Goal: Task Accomplishment & Management: Manage account settings

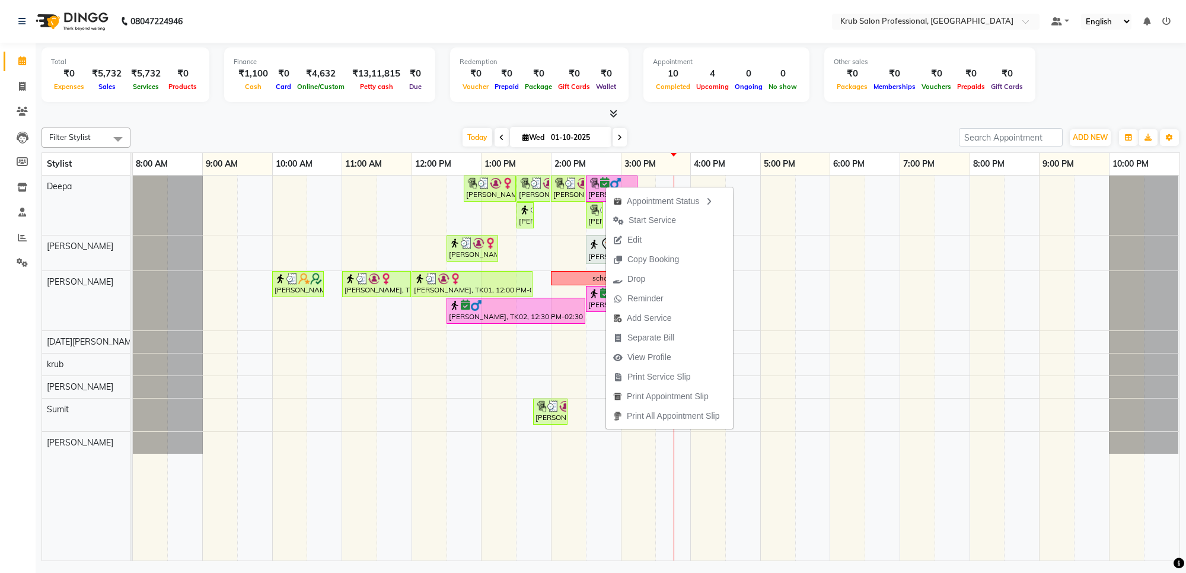
click at [680, 237] on button "Edit" at bounding box center [669, 240] width 127 height 20
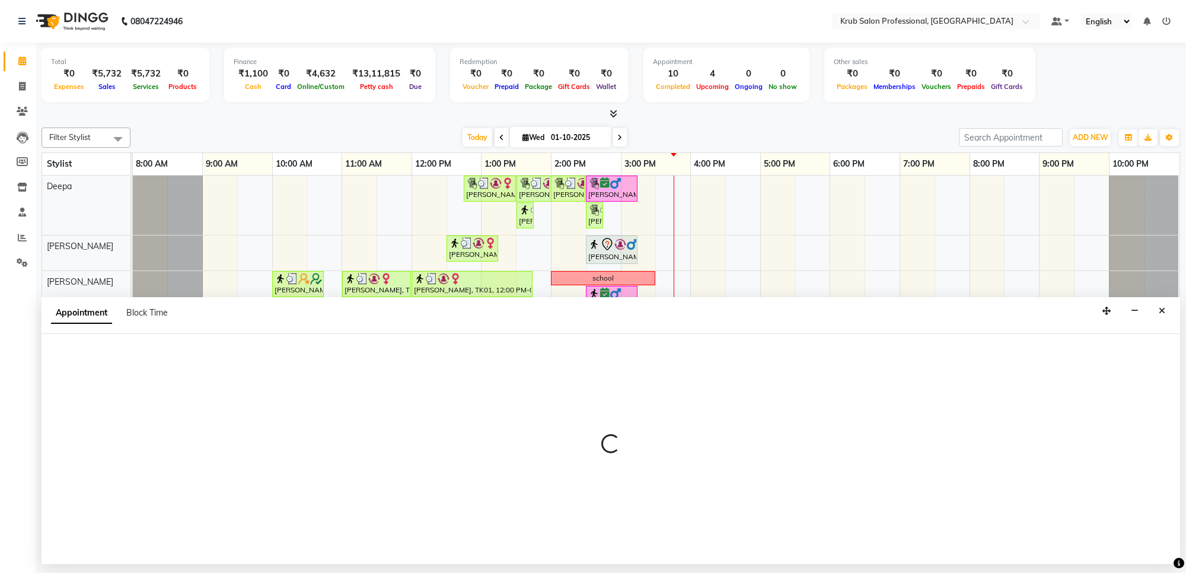
select select "confirm booking"
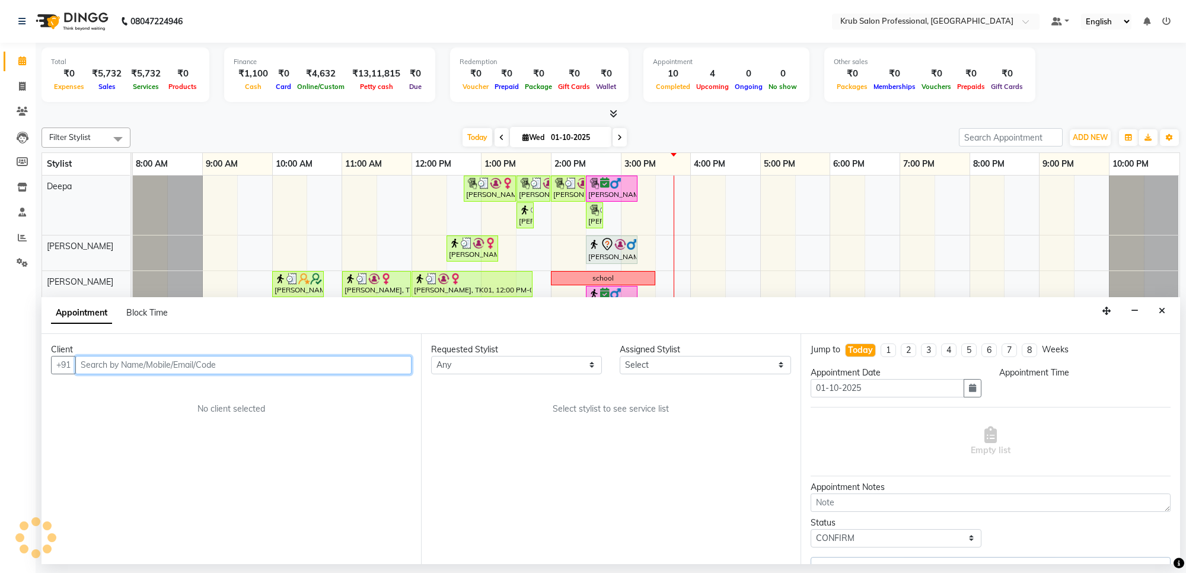
select select "750"
select select "66028"
select select "3755"
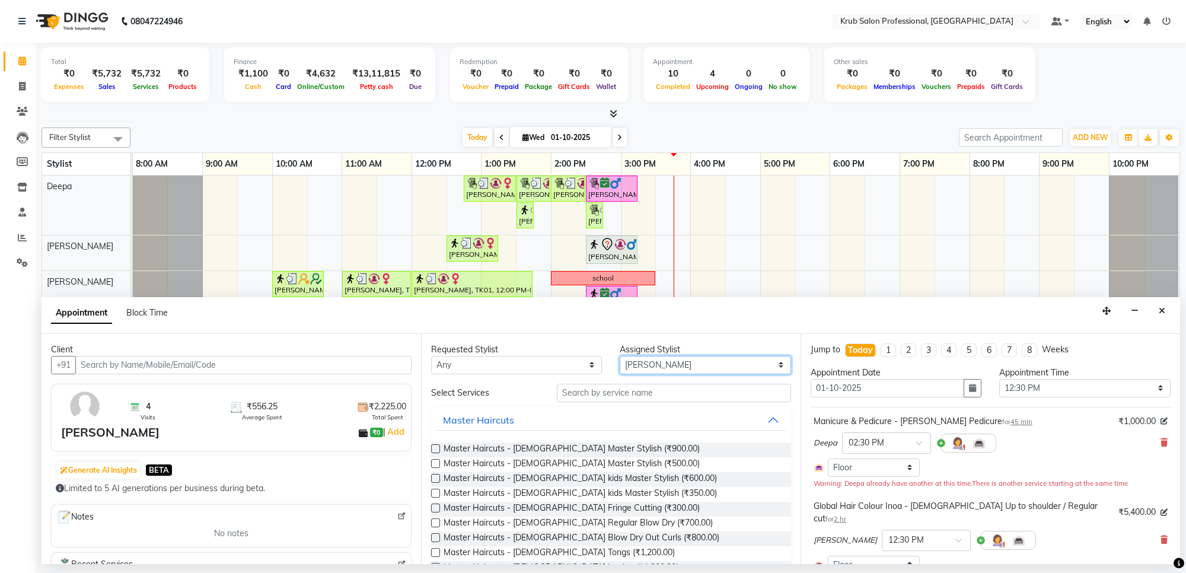
click at [706, 365] on select "Select Deepa Kartik Wanjari krub Raj shahnawaz Somil Sumit Vijay Shende" at bounding box center [705, 365] width 171 height 18
select select "66022"
click at [620, 356] on select "Select Deepa Kartik Wanjari krub Raj shahnawaz Somil Sumit Vijay Shende" at bounding box center [705, 365] width 171 height 18
click at [596, 393] on input "text" at bounding box center [674, 393] width 234 height 18
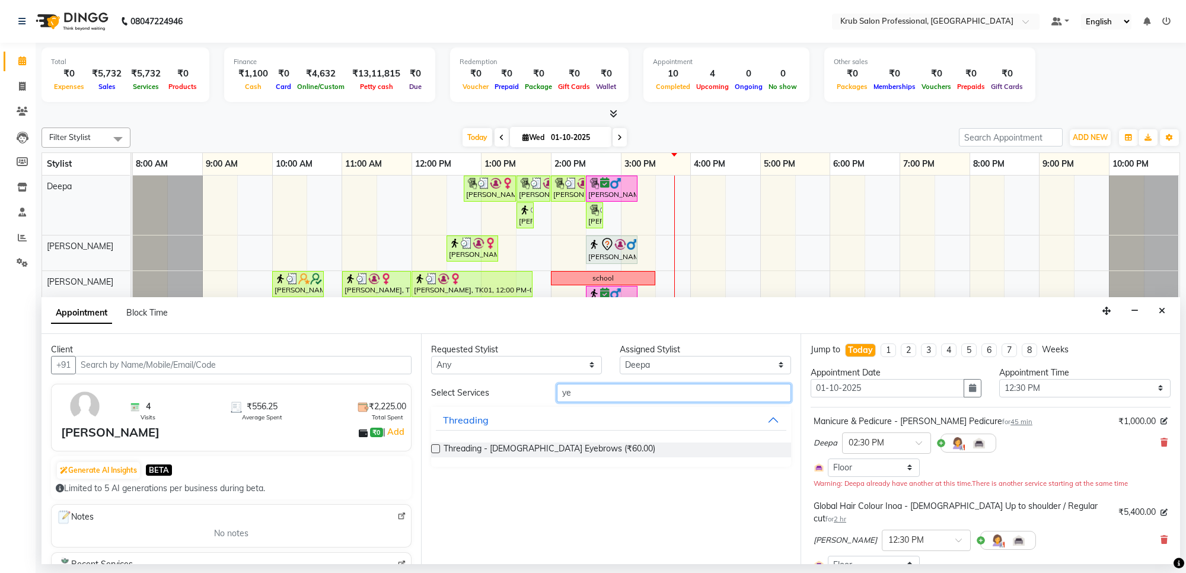
type input "ye"
click at [594, 448] on div "Threading - female Eyebrows (₹60.00)" at bounding box center [611, 450] width 360 height 15
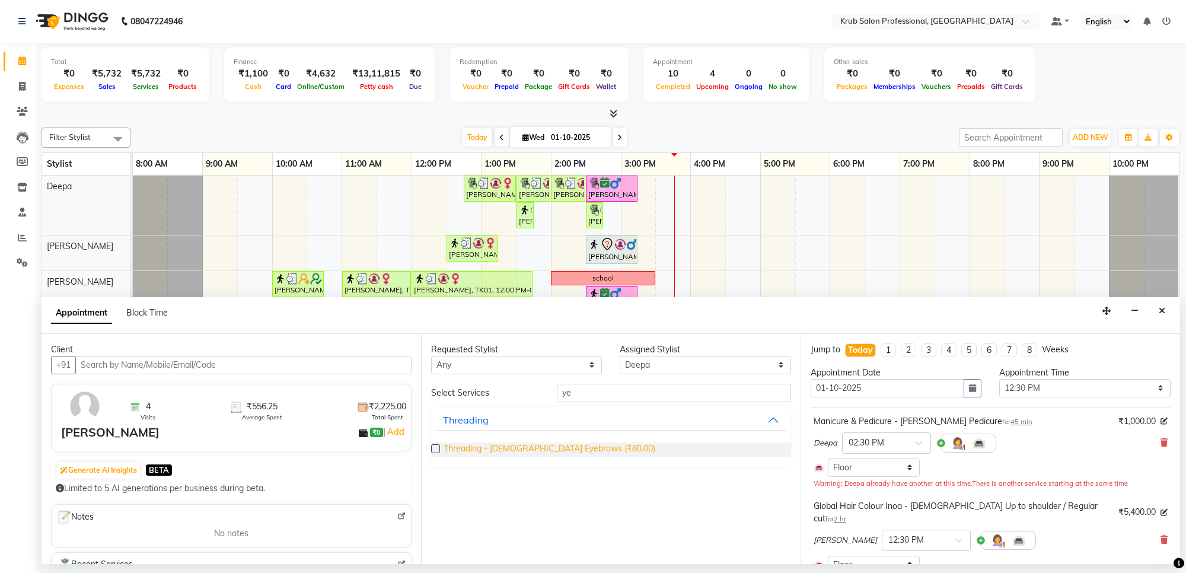
click at [511, 446] on span "Threading - female Eyebrows (₹60.00)" at bounding box center [550, 450] width 212 height 15
checkbox input "false"
click at [651, 402] on div "Select Services ye Threading Threading - female Eyebrows (₹60.00)" at bounding box center [611, 425] width 360 height 83
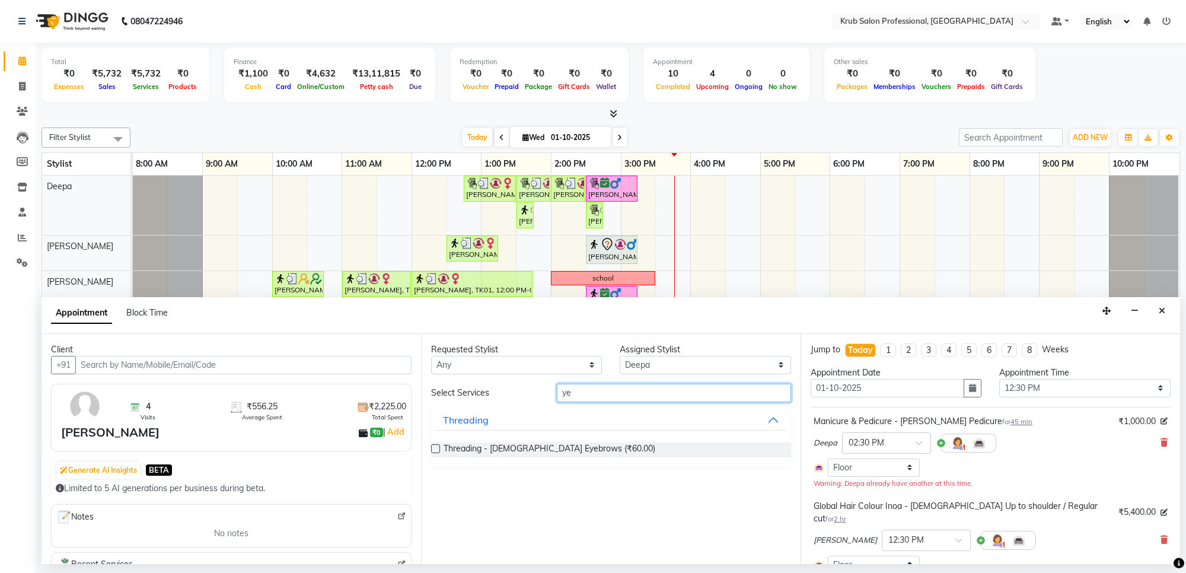
click at [616, 393] on input "ye" at bounding box center [674, 393] width 234 height 18
type input "y"
type input "upp"
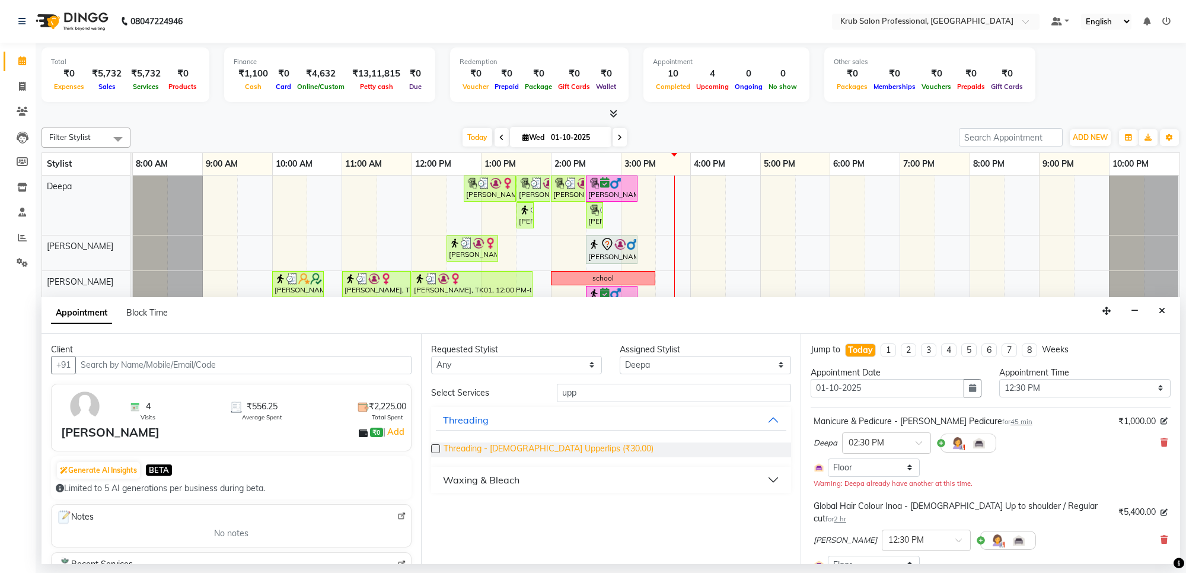
click at [568, 448] on span "Threading - female Upperlips (₹30.00)" at bounding box center [549, 450] width 210 height 15
checkbox input "false"
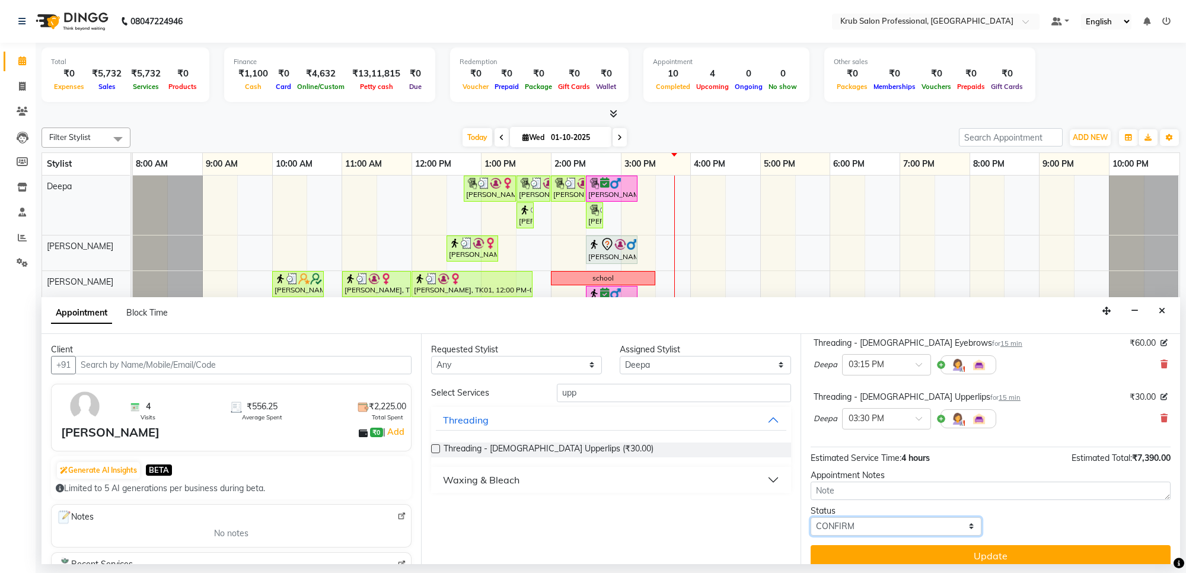
click at [903, 517] on select "Select TENTATIVE CONFIRM CHECK-IN UPCOMING" at bounding box center [896, 526] width 171 height 18
select select "check-in"
click at [811, 517] on select "Select TENTATIVE CONFIRM CHECK-IN UPCOMING" at bounding box center [896, 526] width 171 height 18
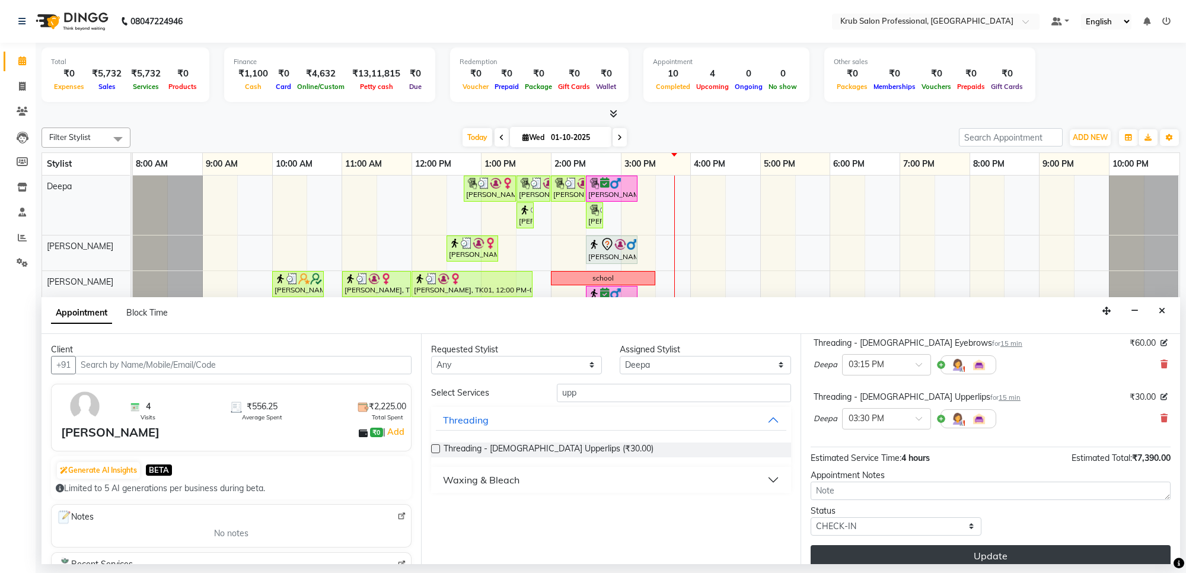
click at [937, 545] on button "Update" at bounding box center [991, 555] width 360 height 21
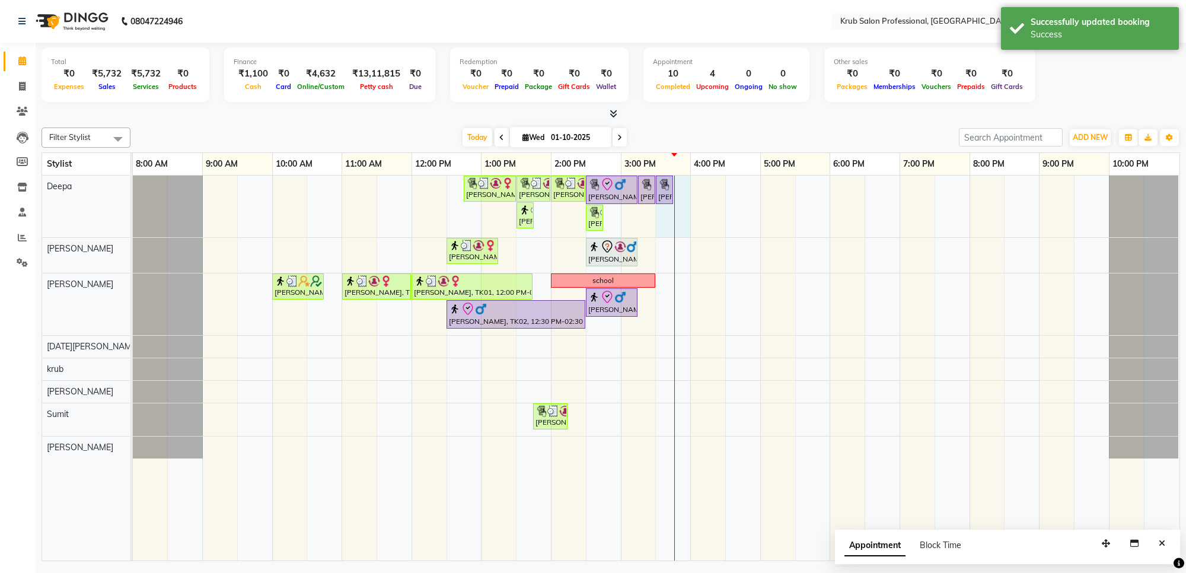
click at [686, 196] on div "Devika pashine, TK01, 12:45 PM-01:30 PM, Manicure & Pedicure - LYN Pedicure Dev…" at bounding box center [656, 368] width 1047 height 385
select select "66022"
select select "930"
select select "tentative"
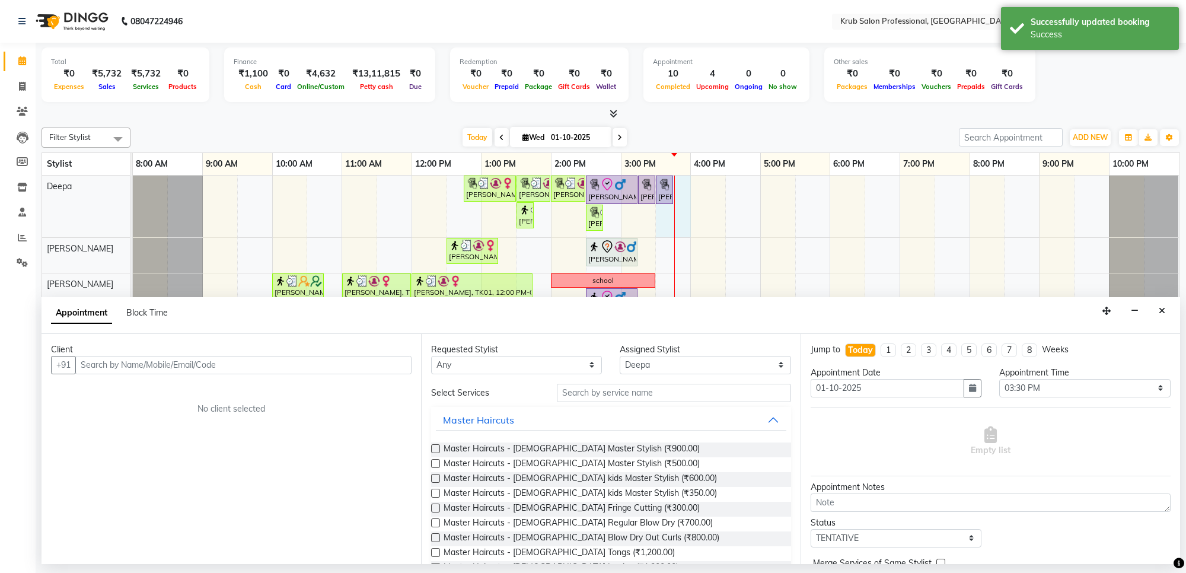
click at [274, 368] on input "text" at bounding box center [243, 365] width 336 height 18
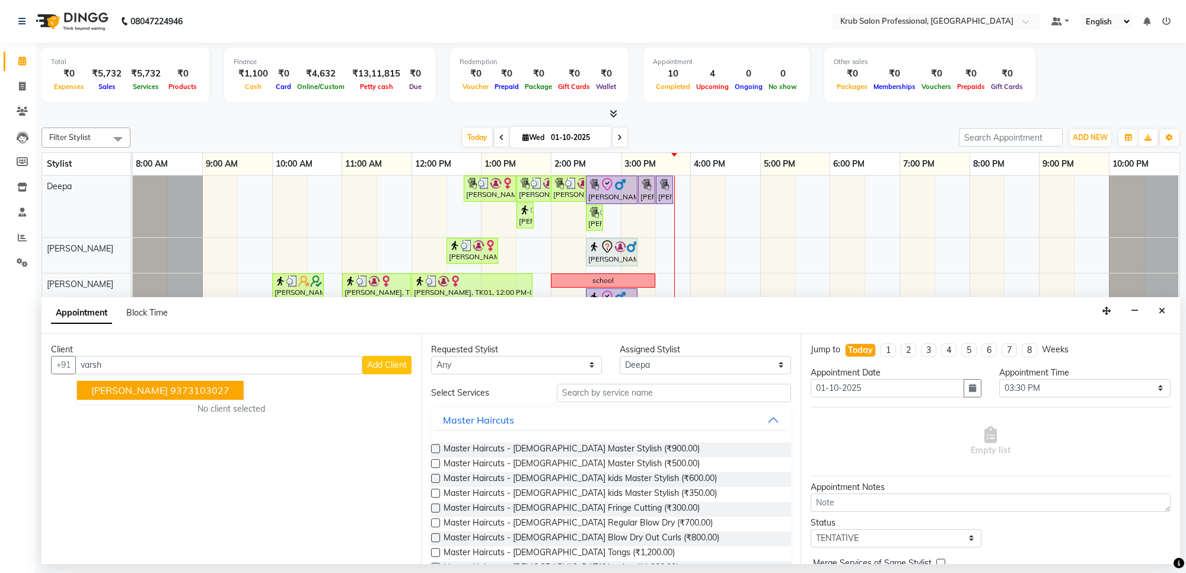
click at [149, 384] on span "[PERSON_NAME]" at bounding box center [129, 390] width 77 height 12
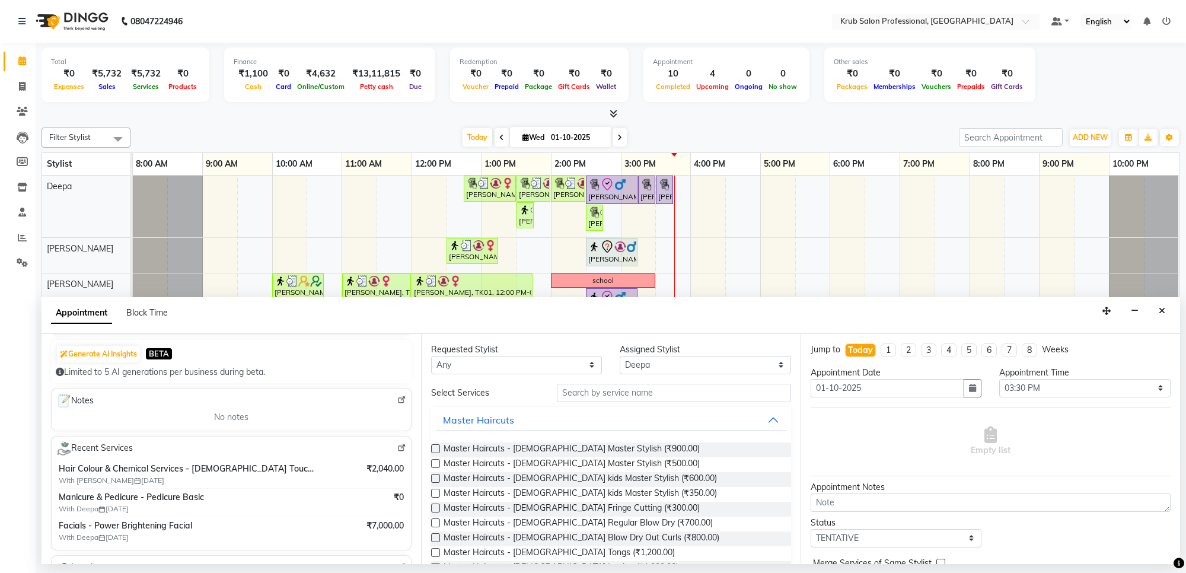
scroll to position [132, 0]
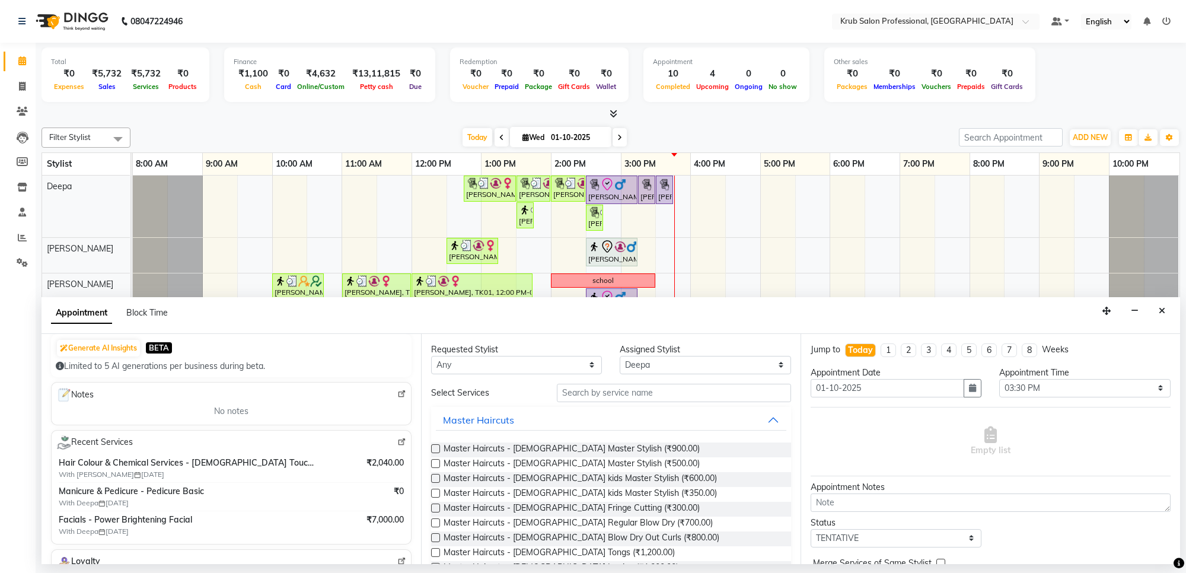
type input "9373103027"
click at [588, 394] on input "text" at bounding box center [674, 393] width 234 height 18
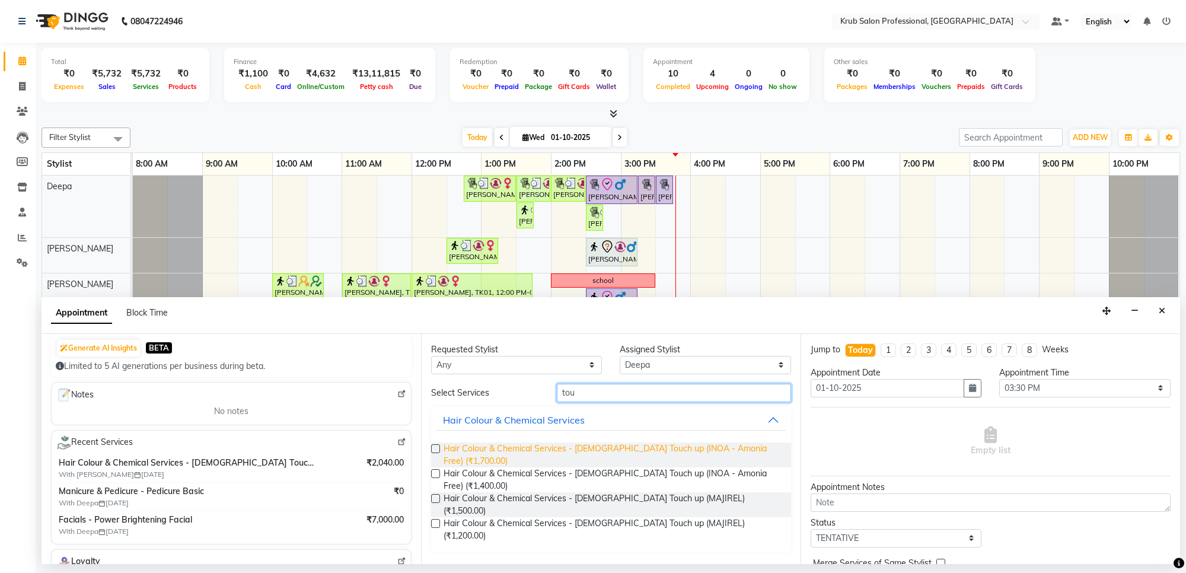
type input "tou"
click at [624, 446] on span "Hair Colour & Chemical Services - female Touch up (INOA - Amonia Free) (₹1,700.…" at bounding box center [613, 455] width 338 height 25
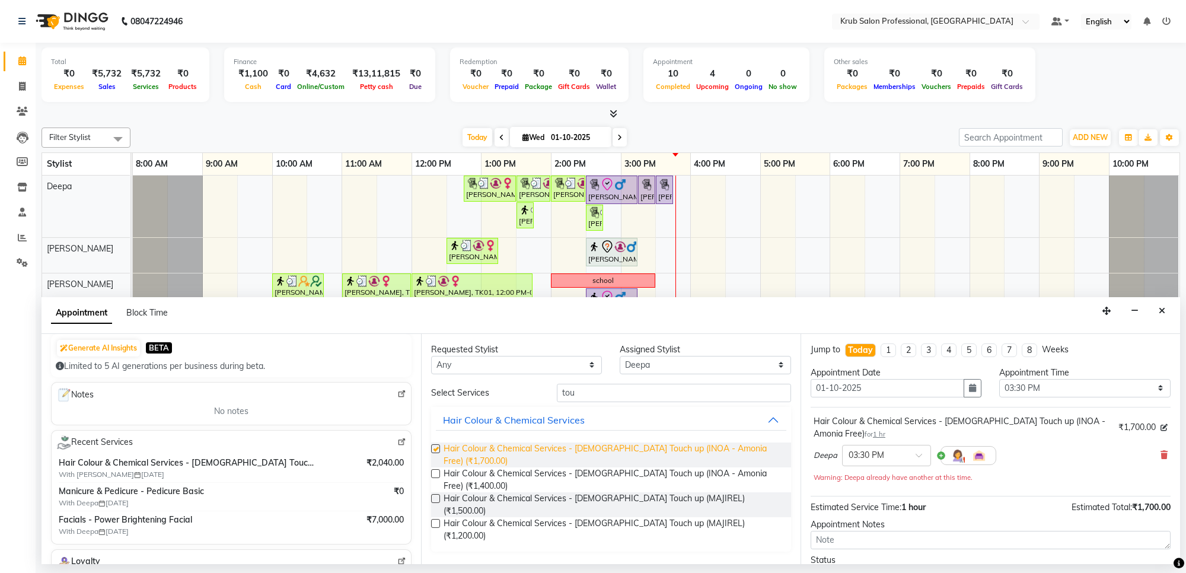
checkbox input "false"
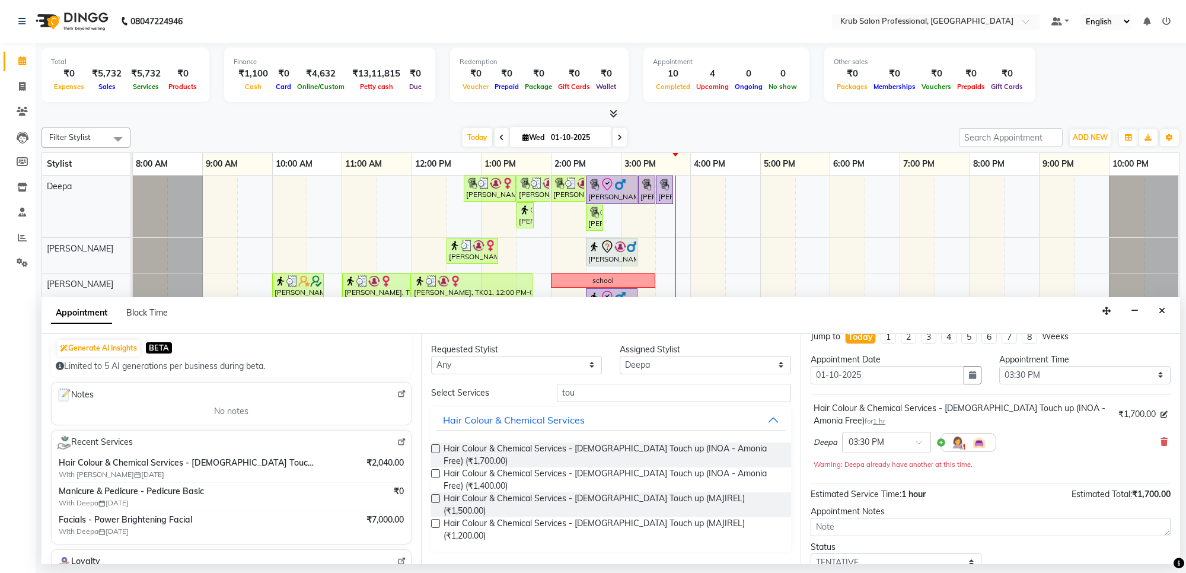
scroll to position [14, 0]
click at [1148, 443] on div "Deepa × 03:30 PM" at bounding box center [991, 441] width 354 height 31
click at [1161, 441] on icon at bounding box center [1164, 441] width 7 height 8
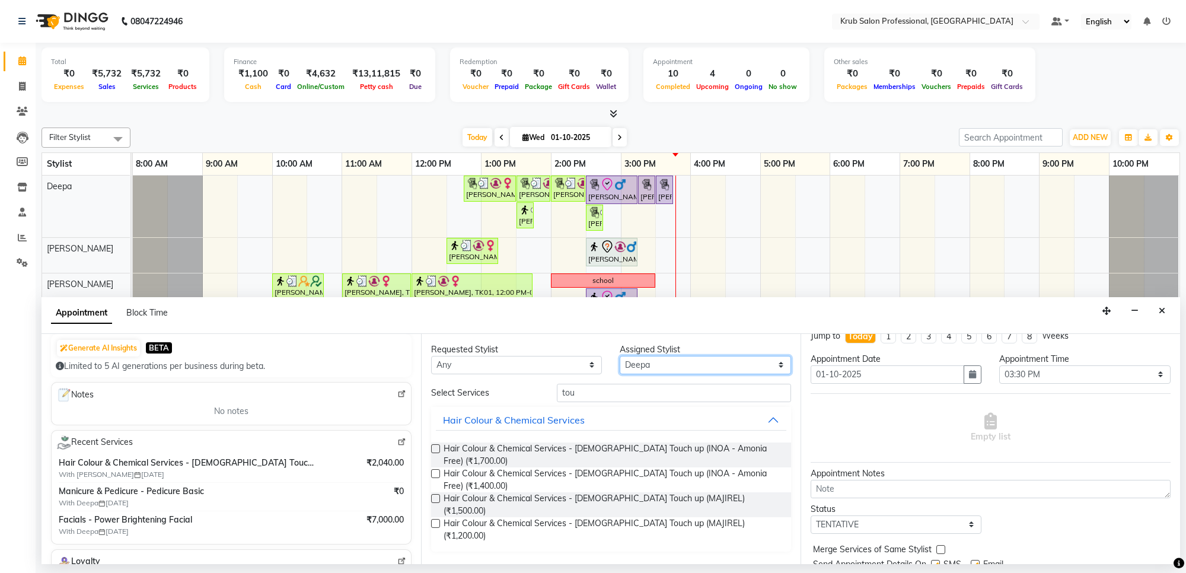
click at [669, 360] on select "Select Deepa Kartik Wanjari krub Raj shahnawaz Somil Sumit Vijay Shende" at bounding box center [705, 365] width 171 height 18
select select "66021"
click at [620, 356] on select "Select Deepa Kartik Wanjari krub Raj shahnawaz Somil Sumit Vijay Shende" at bounding box center [705, 365] width 171 height 18
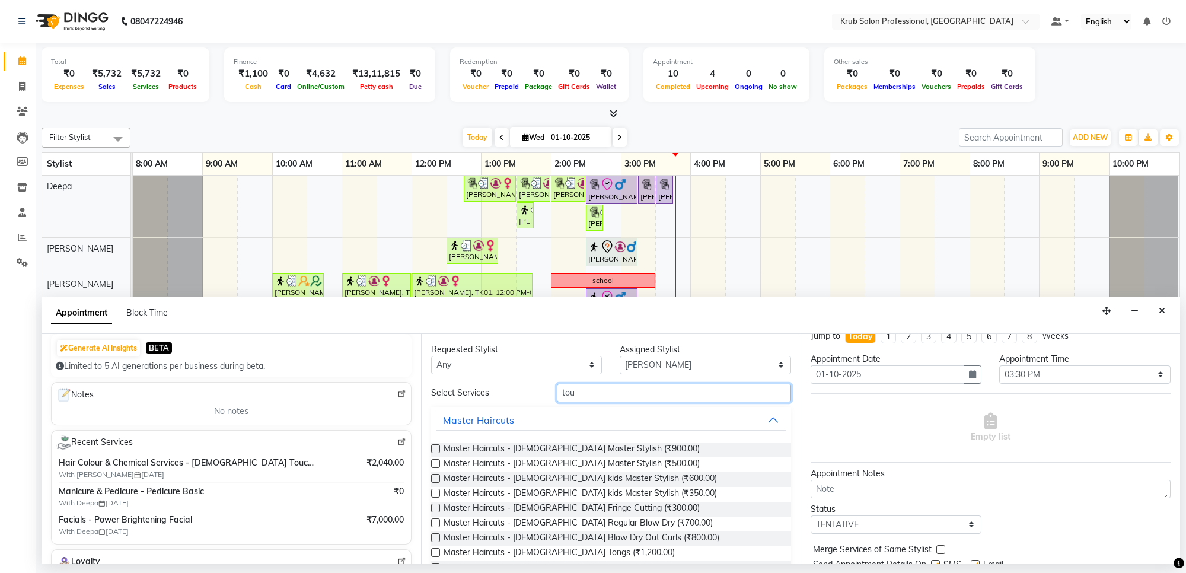
click at [589, 393] on input "tou" at bounding box center [674, 393] width 234 height 18
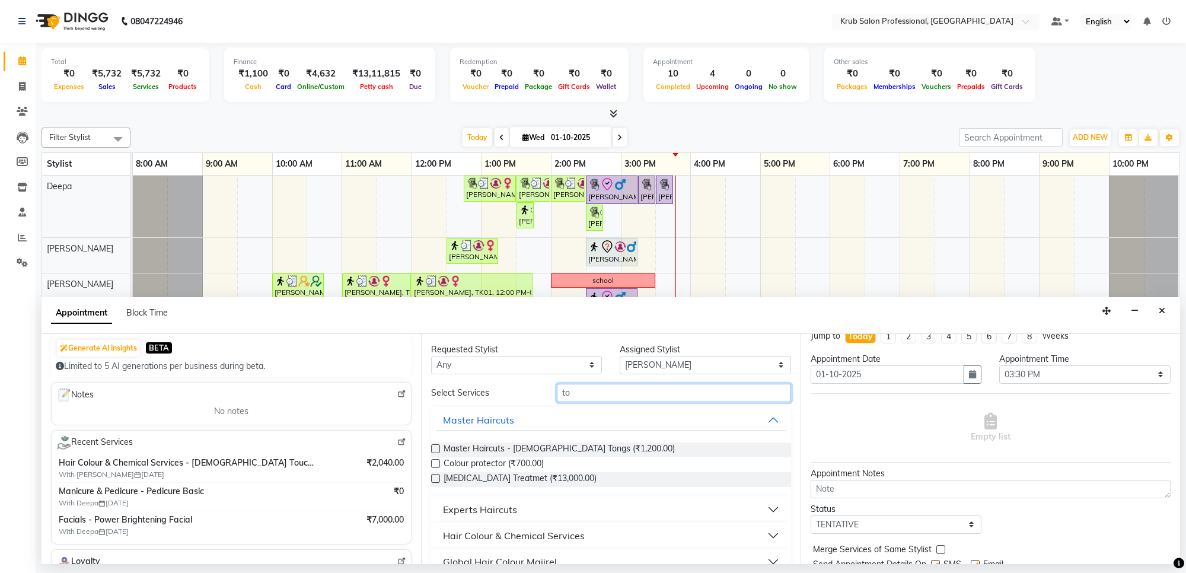
type input "t"
type input "tou"
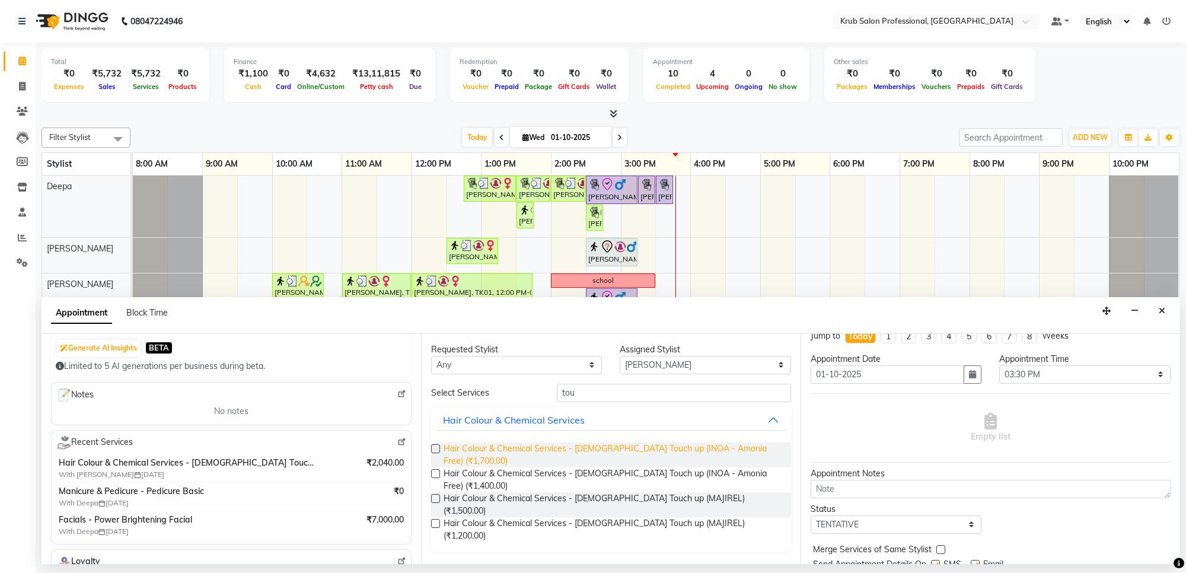
click at [648, 445] on span "Hair Colour & Chemical Services - female Touch up (INOA - Amonia Free) (₹1,700.…" at bounding box center [613, 455] width 338 height 25
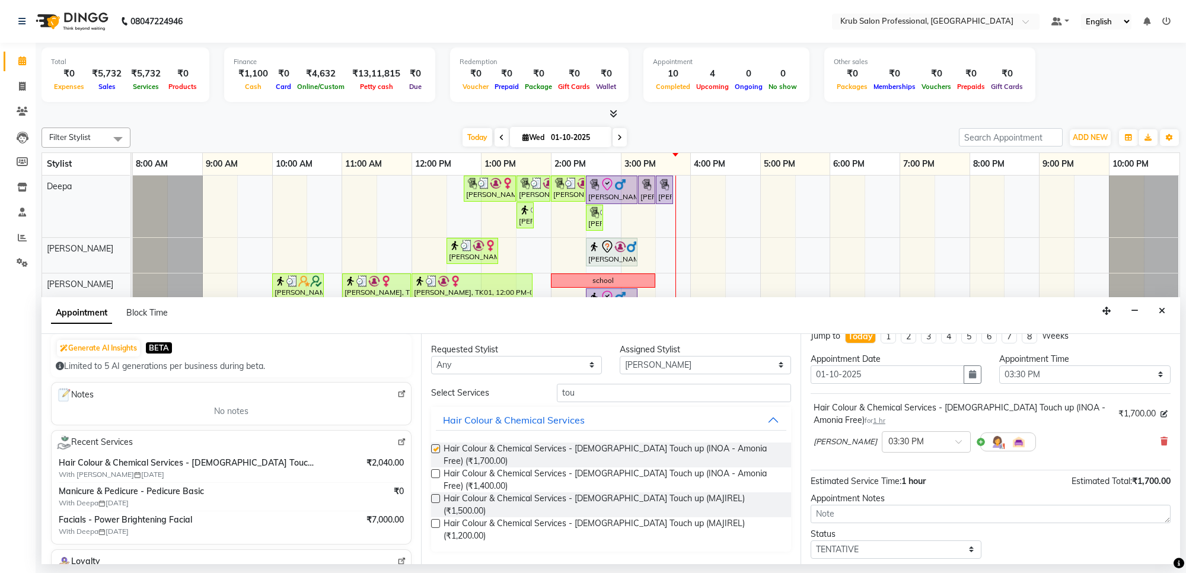
checkbox input "false"
click at [602, 396] on input "tou" at bounding box center [674, 393] width 234 height 18
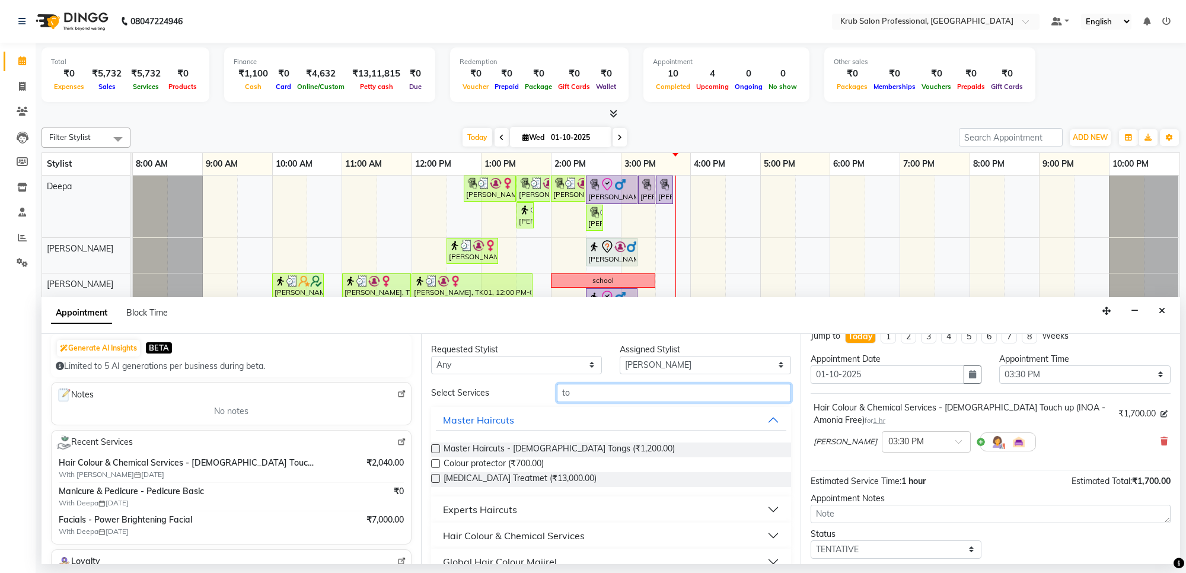
type input "t"
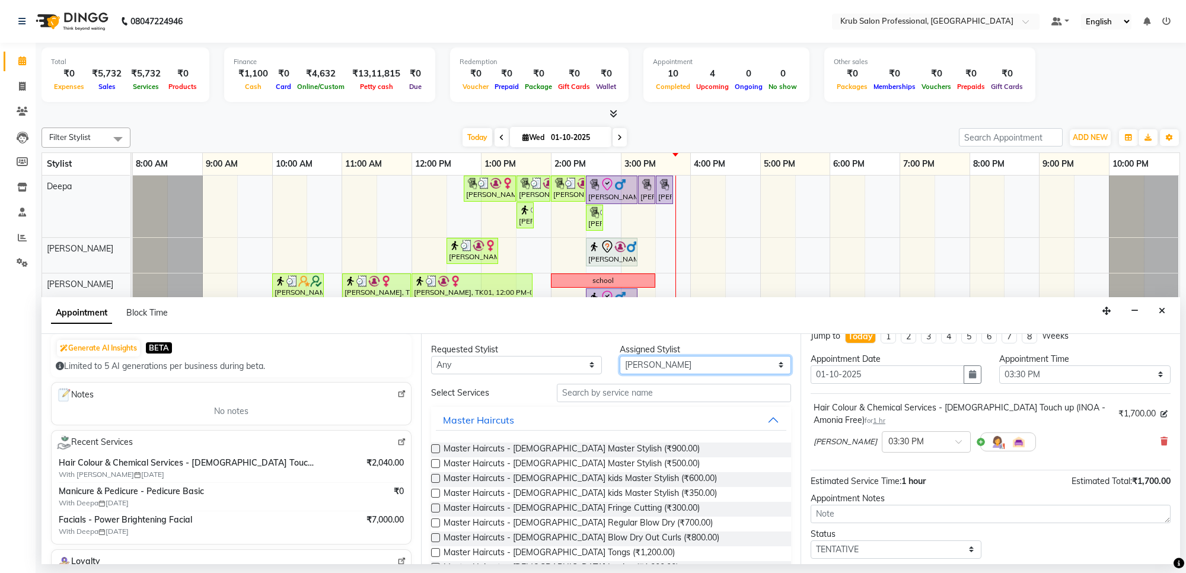
click at [693, 360] on select "Select Deepa Kartik Wanjari krub Raj shahnawaz Somil Sumit Vijay Shende" at bounding box center [705, 365] width 171 height 18
select select "66022"
click at [620, 356] on select "Select Deepa Kartik Wanjari krub Raj shahnawaz Somil Sumit Vijay Shende" at bounding box center [705, 365] width 171 height 18
click at [614, 393] on input "text" at bounding box center [674, 393] width 234 height 18
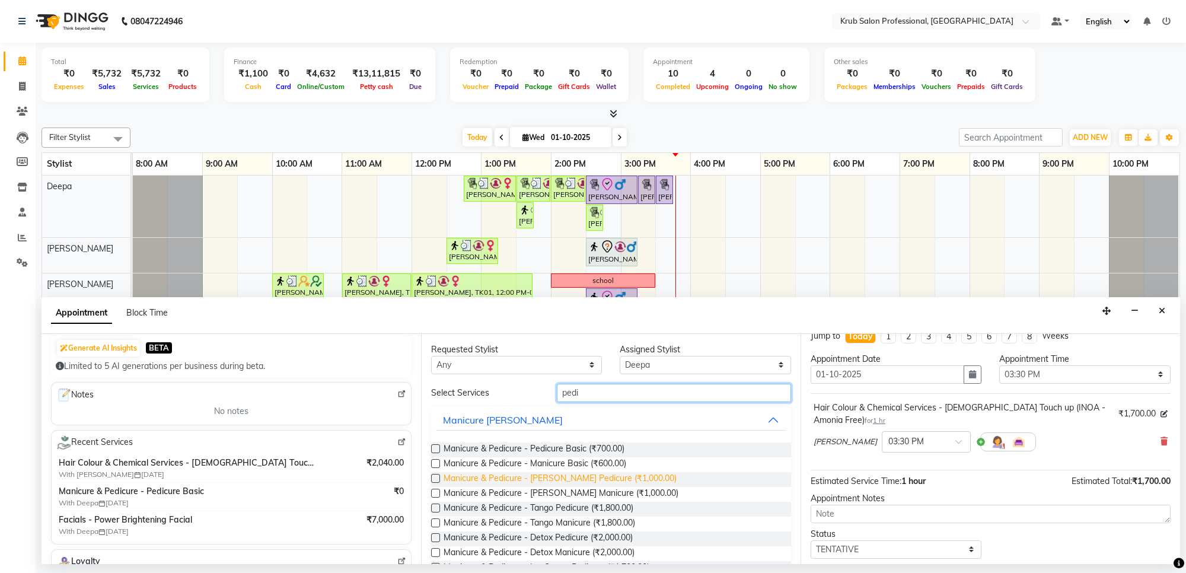
type input "pedi"
click at [609, 475] on span "Manicure & Pedicure - LYN Pedicure (₹1,000.00)" at bounding box center [560, 479] width 233 height 15
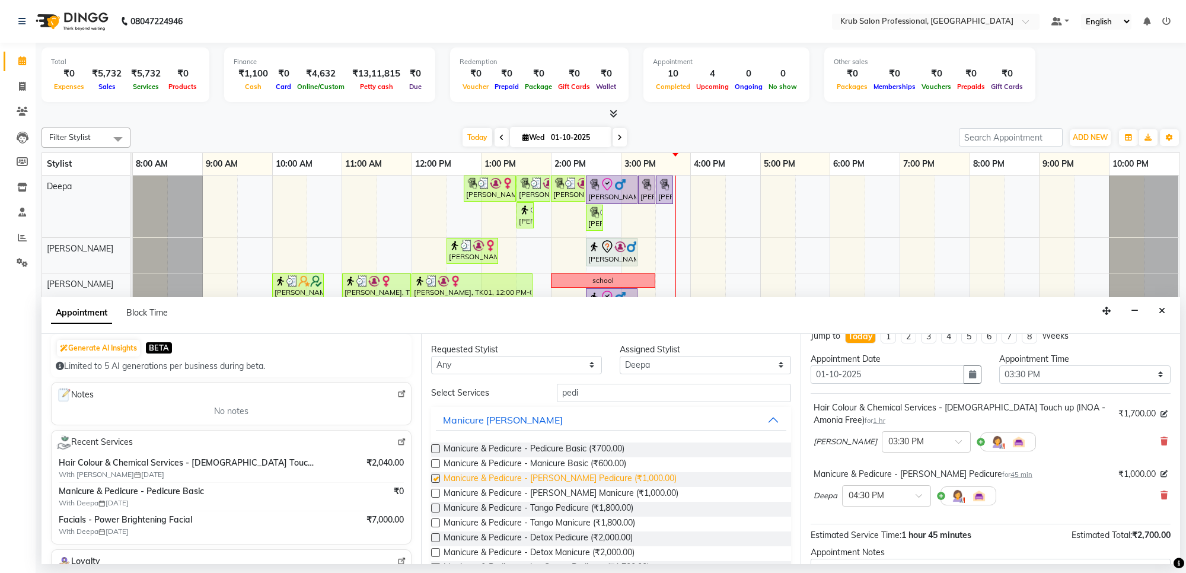
checkbox input "false"
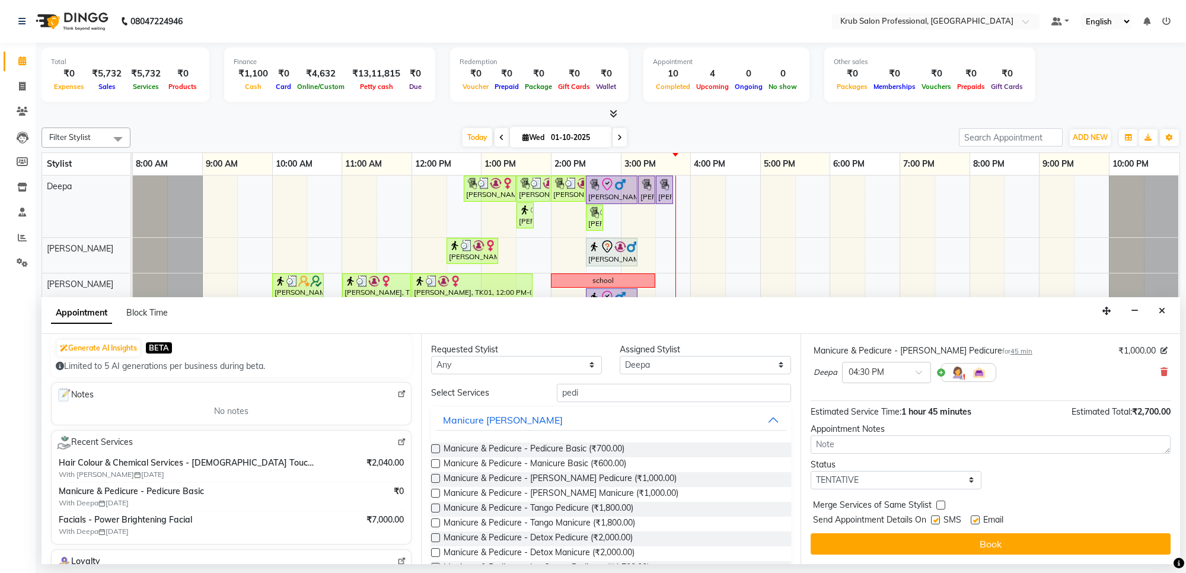
click at [975, 520] on label at bounding box center [975, 519] width 9 height 9
click at [975, 520] on input "checkbox" at bounding box center [975, 521] width 8 height 8
checkbox input "false"
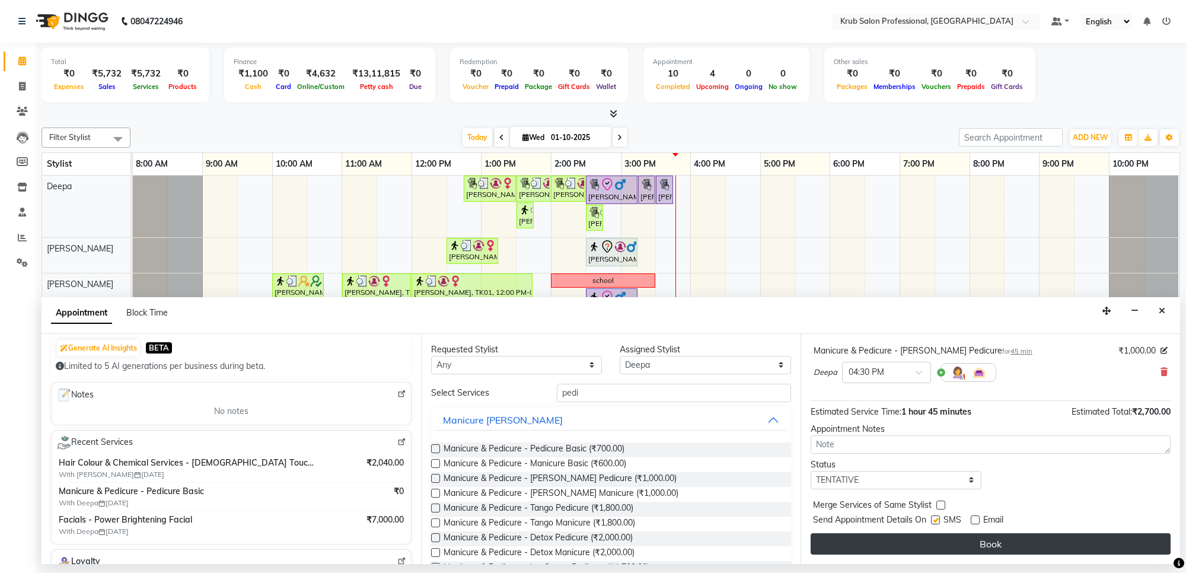
click at [889, 544] on button "Book" at bounding box center [991, 543] width 360 height 21
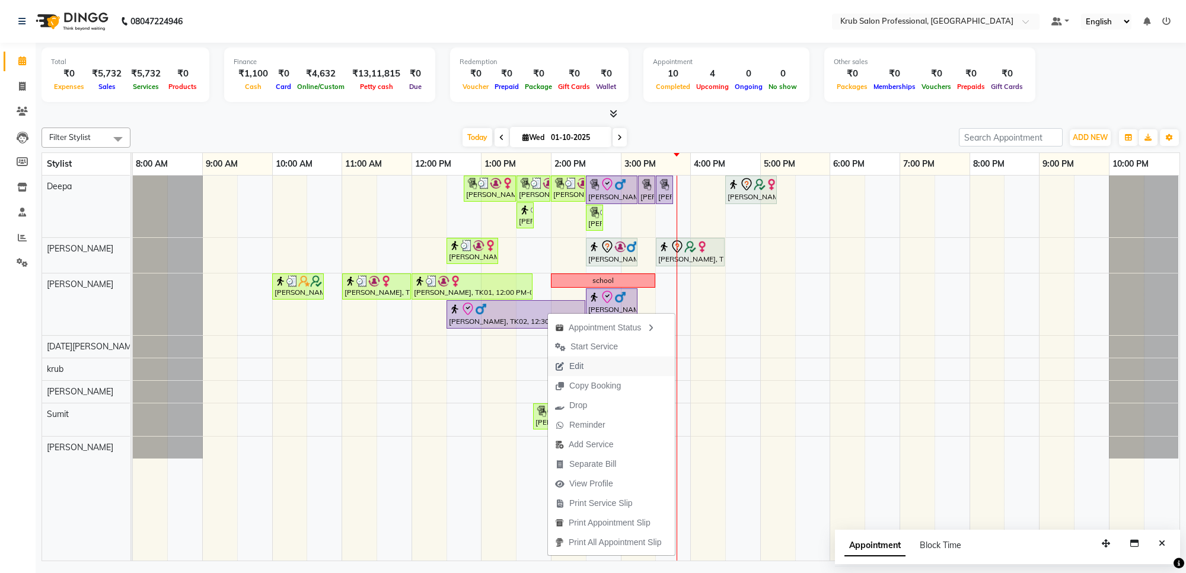
click at [571, 366] on span "Edit" at bounding box center [576, 366] width 14 height 12
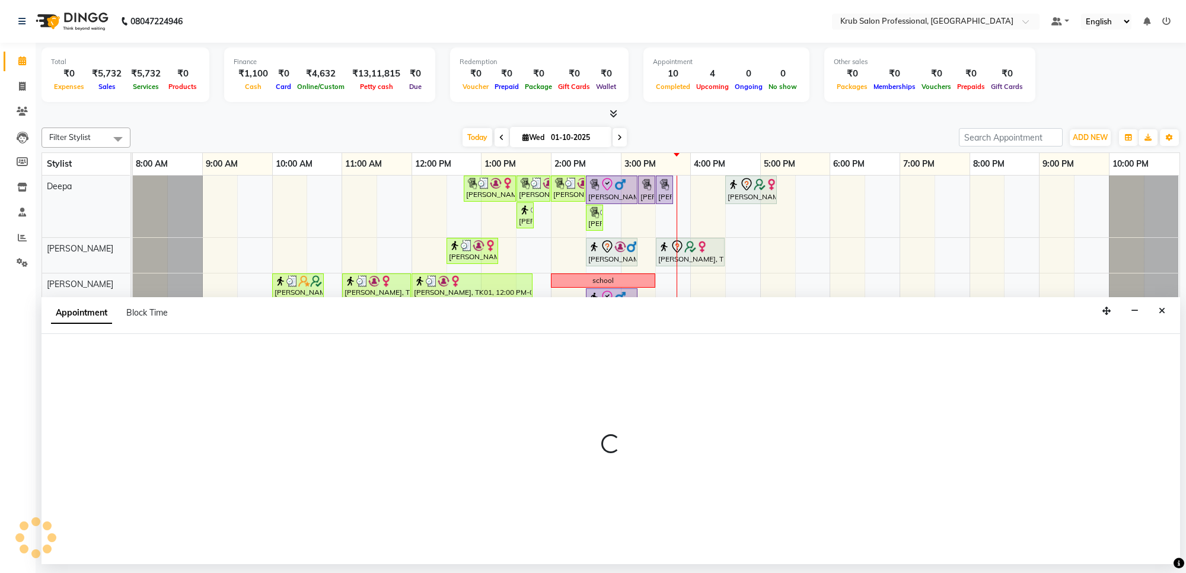
select select "check-in"
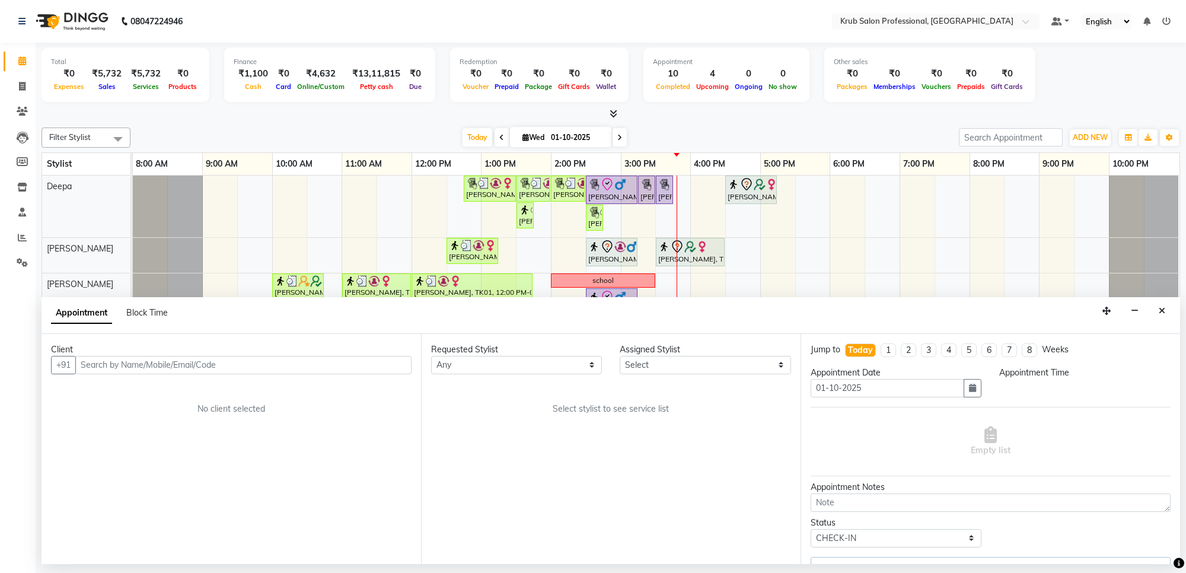
select select "66022"
select select "750"
select select "3755"
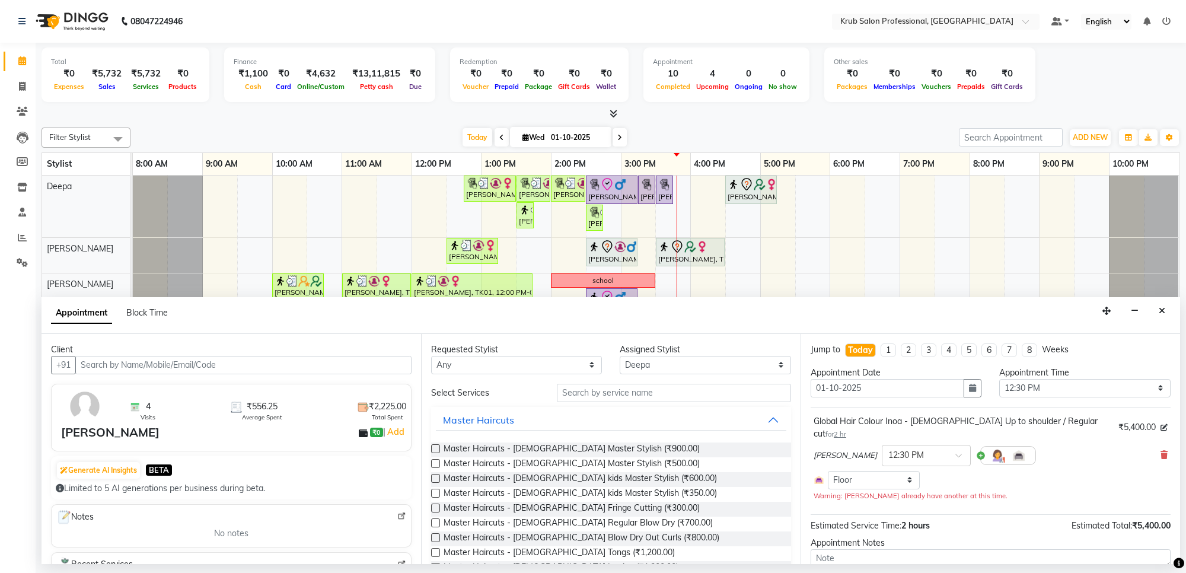
select select "3755"
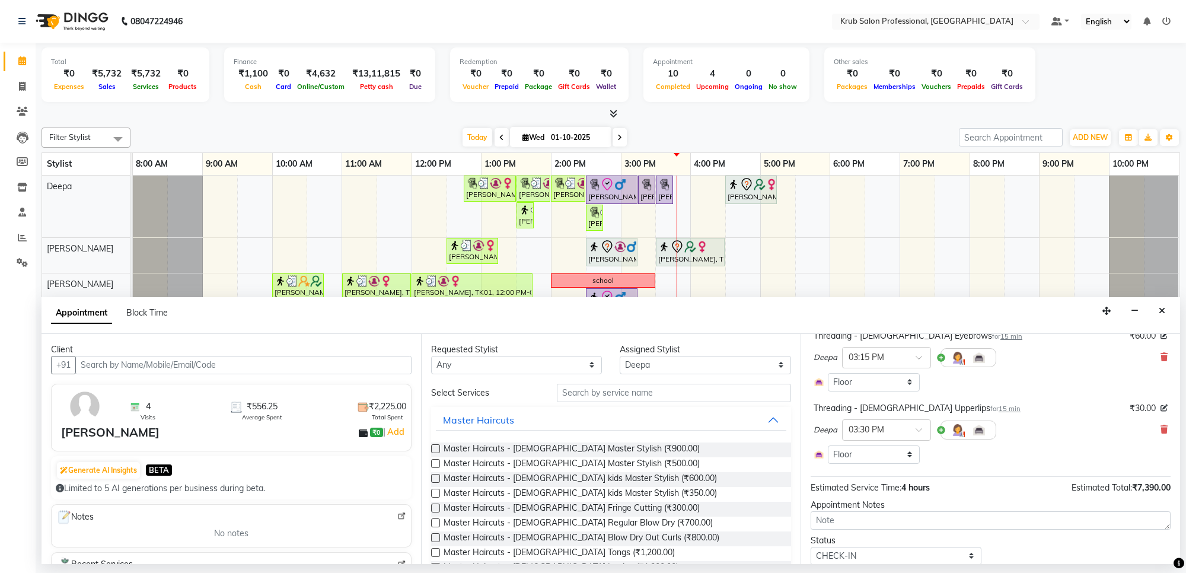
scroll to position [53, 0]
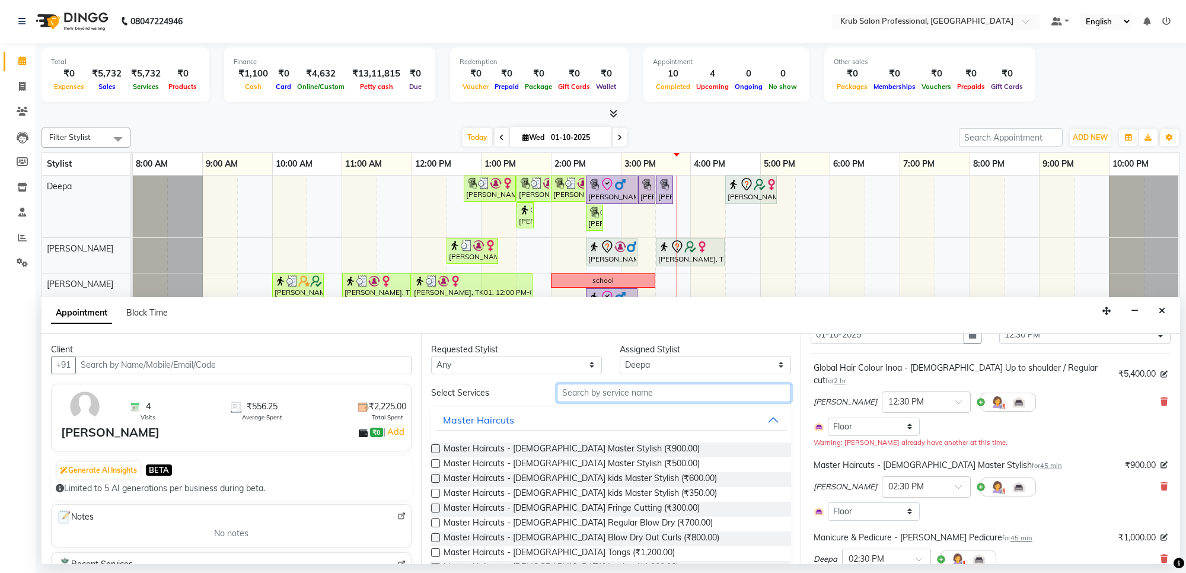
click at [594, 389] on input "text" at bounding box center [674, 393] width 234 height 18
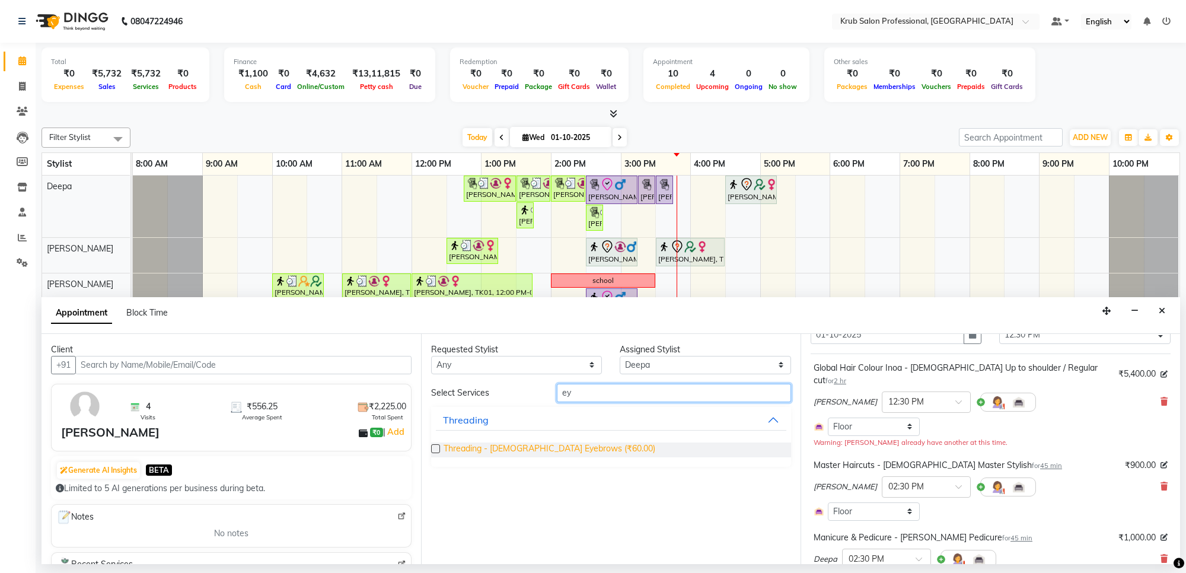
type input "ey"
click at [494, 445] on span "Threading - female Eyebrows (₹60.00)" at bounding box center [550, 450] width 212 height 15
checkbox input "false"
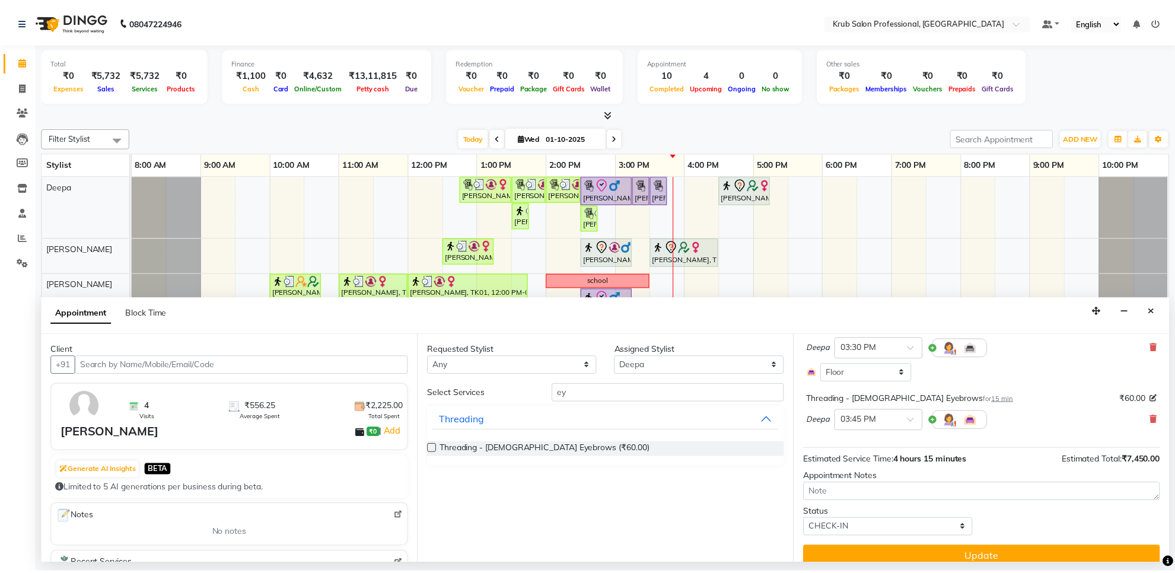
scroll to position [411, 0]
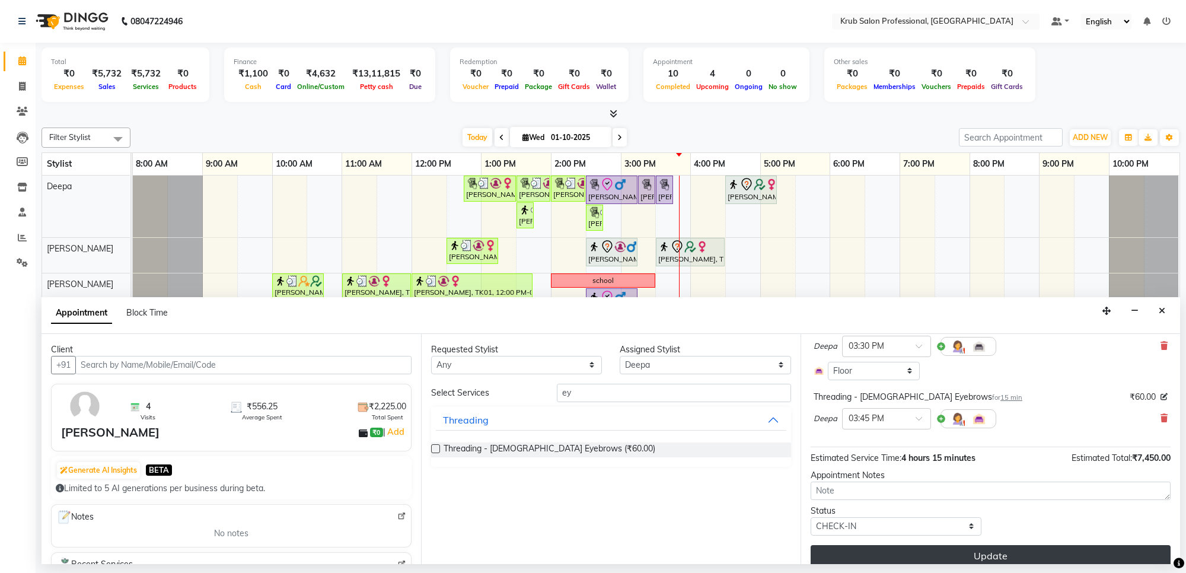
click at [1036, 545] on button "Update" at bounding box center [991, 555] width 360 height 21
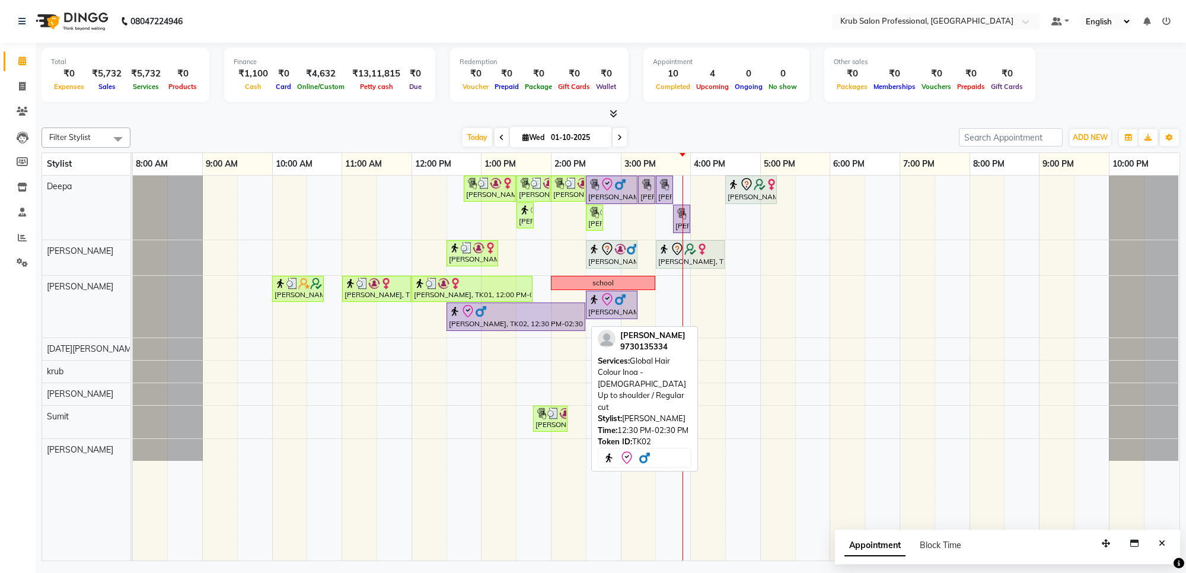
click at [504, 325] on div "[PERSON_NAME], TK02, 12:30 PM-02:30 PM, Global Hair Colour Inoa - [DEMOGRAPHIC_…" at bounding box center [516, 316] width 136 height 25
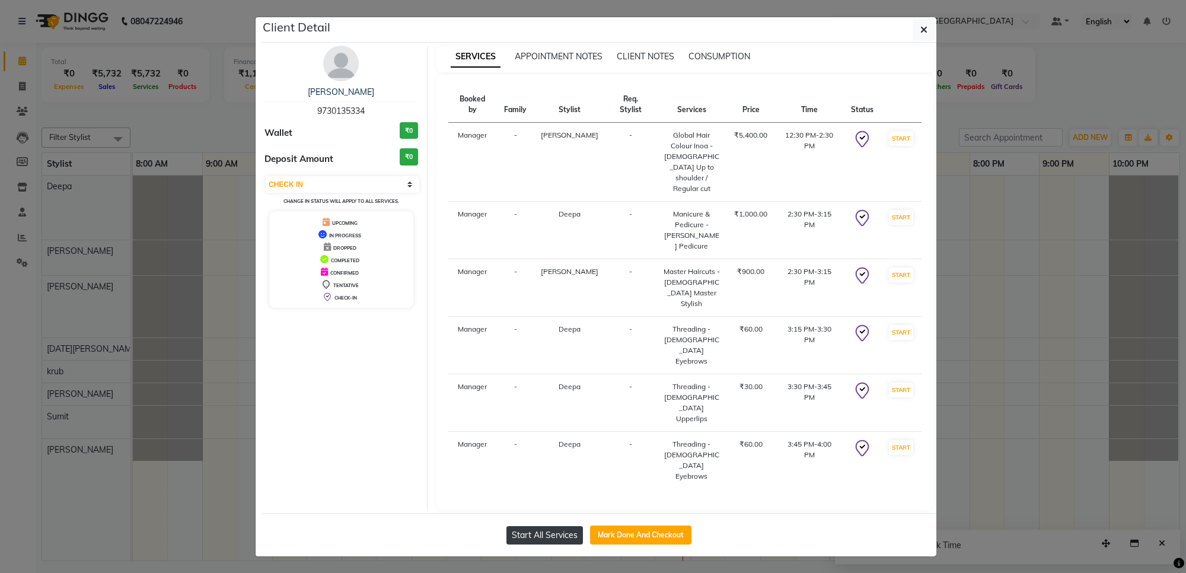
click at [559, 526] on button "Start All Services" at bounding box center [545, 535] width 77 height 18
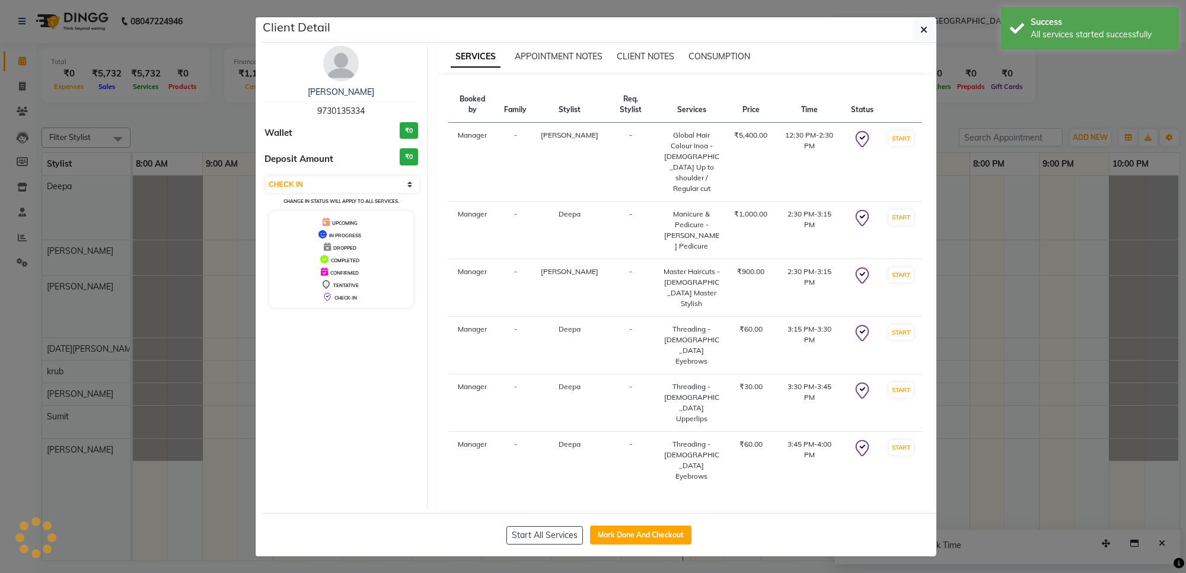
select select "1"
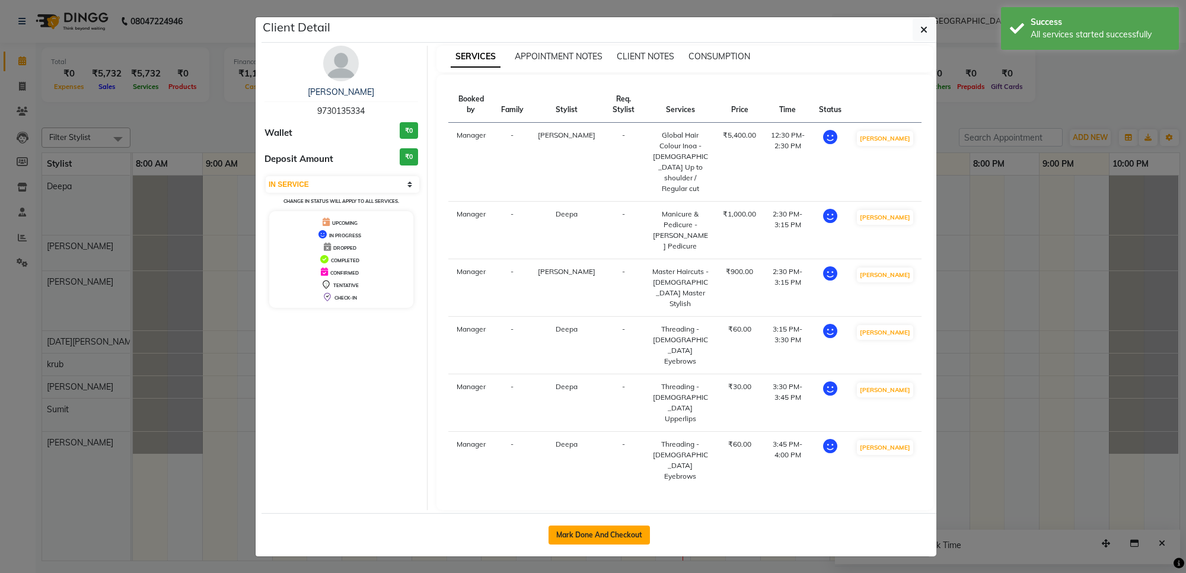
click at [614, 526] on button "Mark Done And Checkout" at bounding box center [599, 535] width 101 height 19
select select "service"
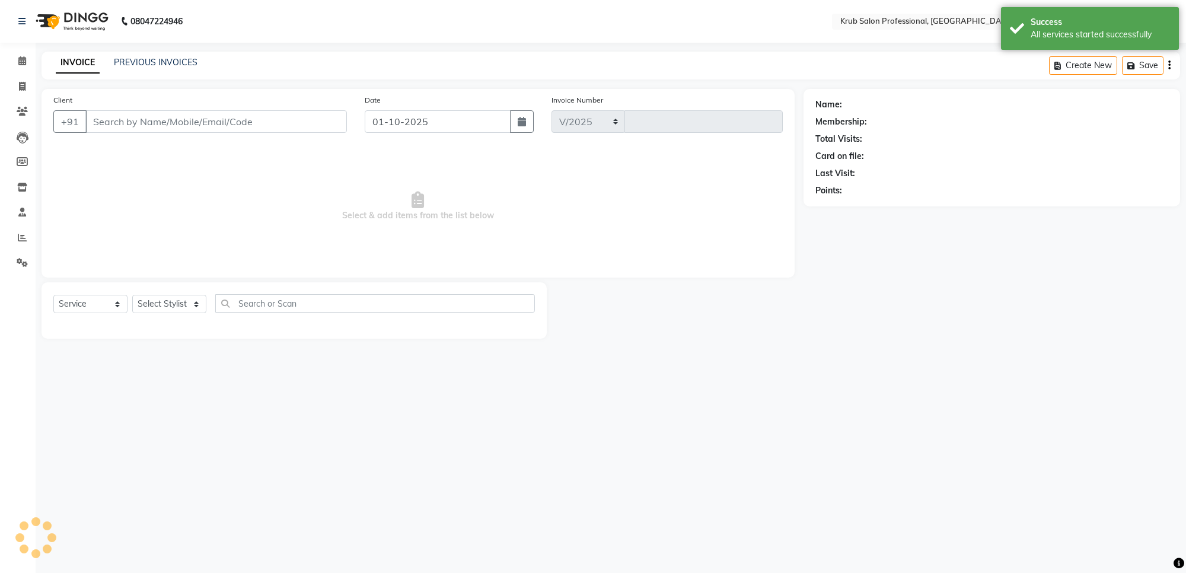
select select "7490"
type input "1424"
type input "9730135334"
select select "66022"
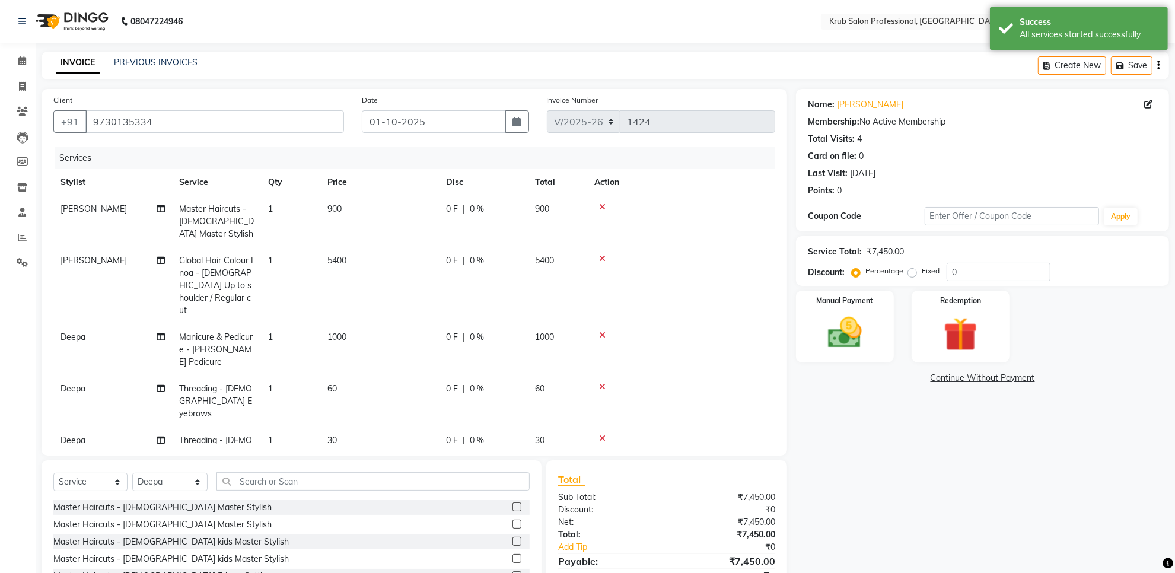
click at [351, 255] on td "5400" at bounding box center [379, 285] width 119 height 77
select select "66028"
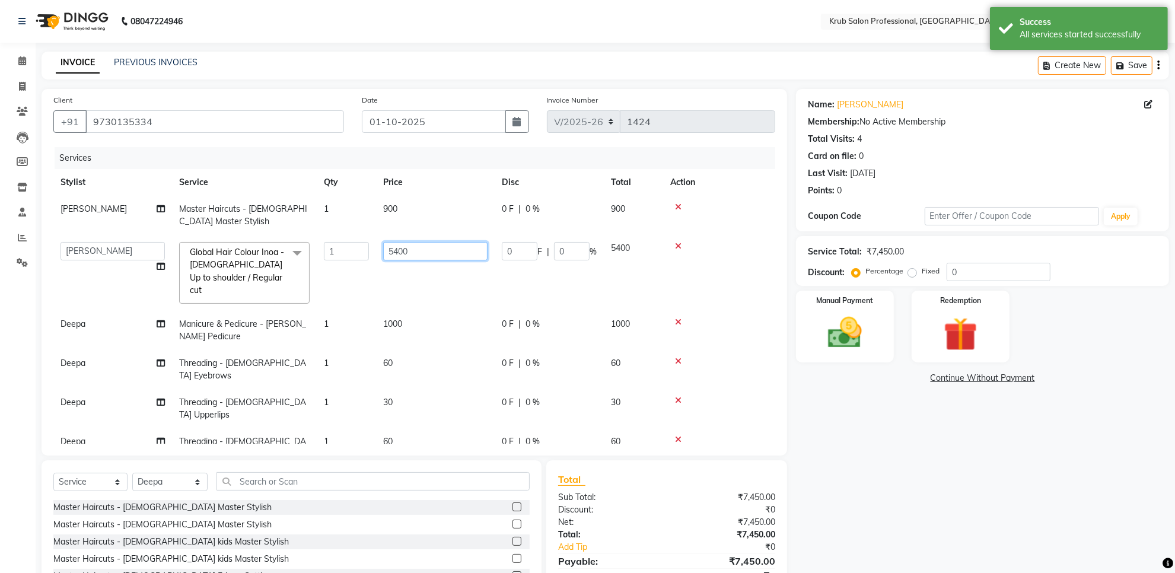
click at [423, 246] on input "5400" at bounding box center [435, 251] width 104 height 18
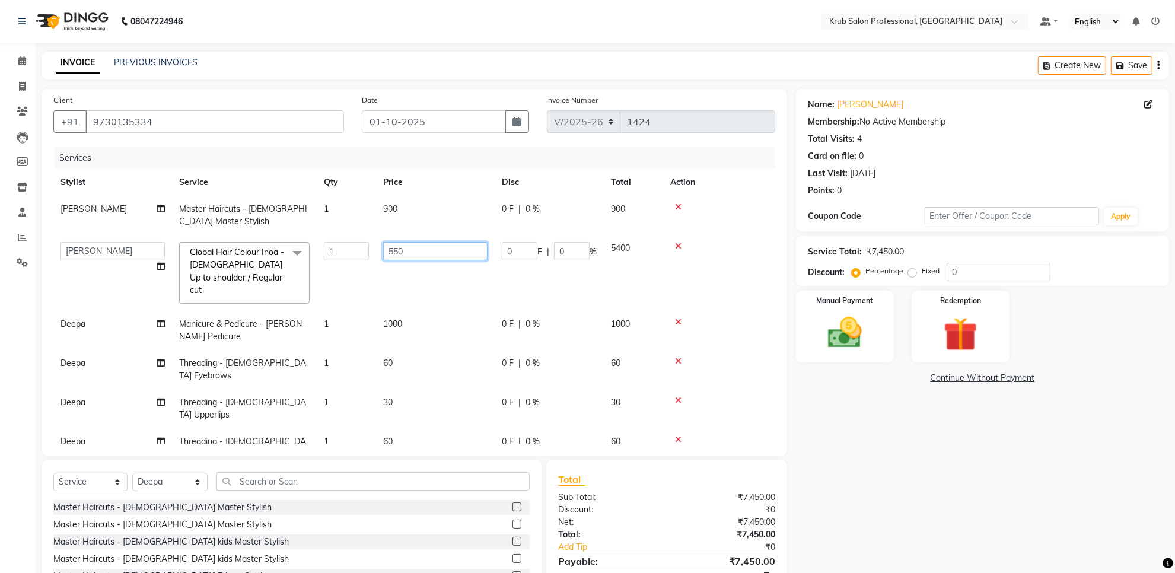
type input "5500"
click at [961, 457] on div "Name: Karan Karwat Membership: No Active Membership Total Visits: 4 Card on fil…" at bounding box center [987, 362] width 382 height 546
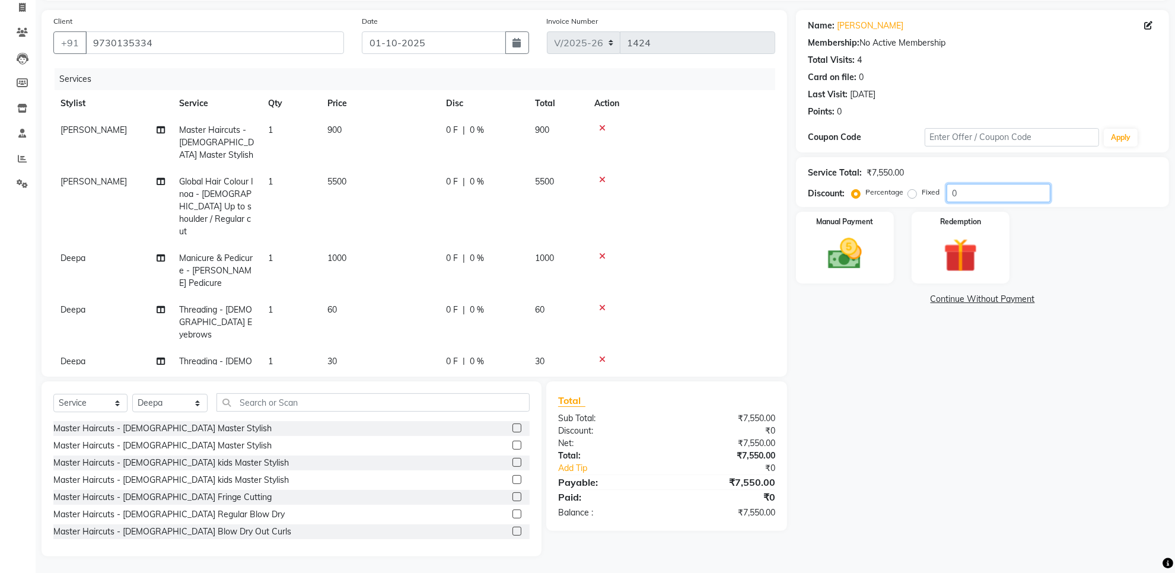
click at [995, 193] on input "0" at bounding box center [999, 193] width 104 height 18
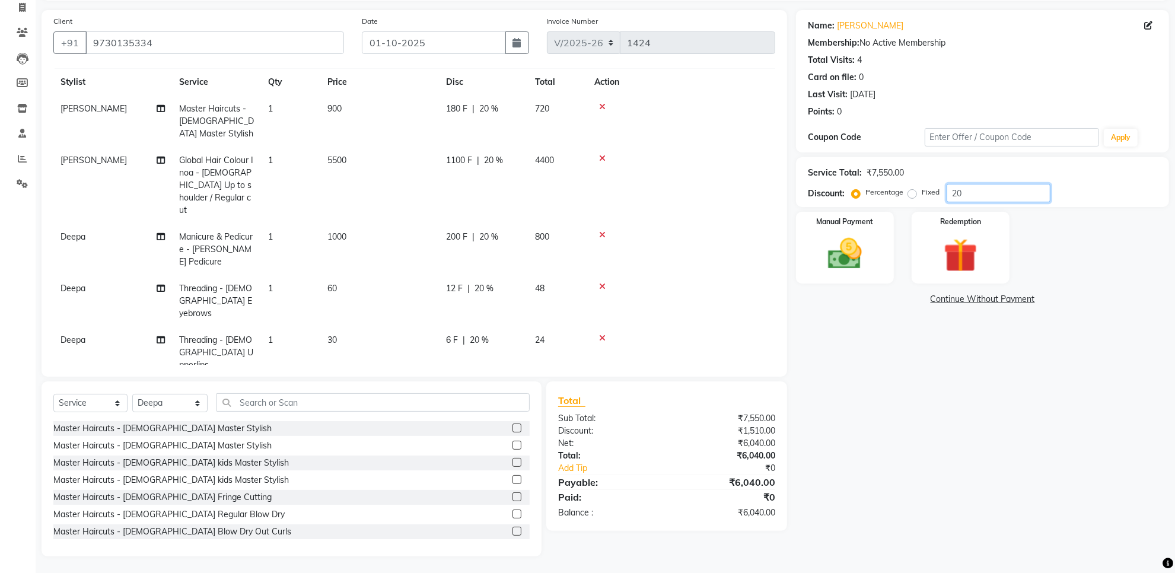
scroll to position [44, 0]
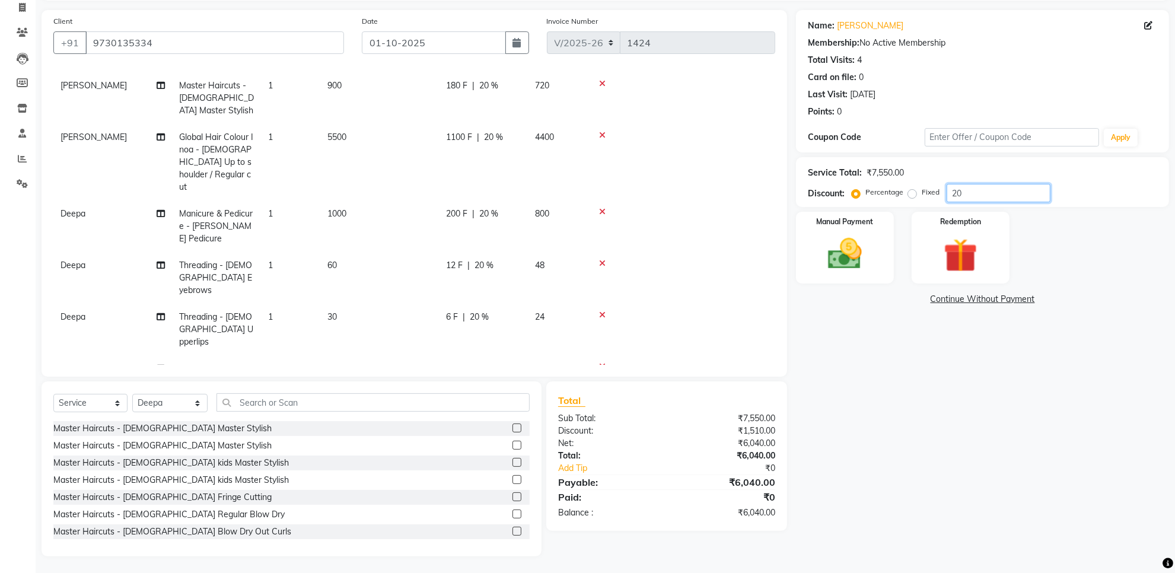
type input "20"
click at [505, 259] on div "12 F | 20 %" at bounding box center [483, 265] width 75 height 12
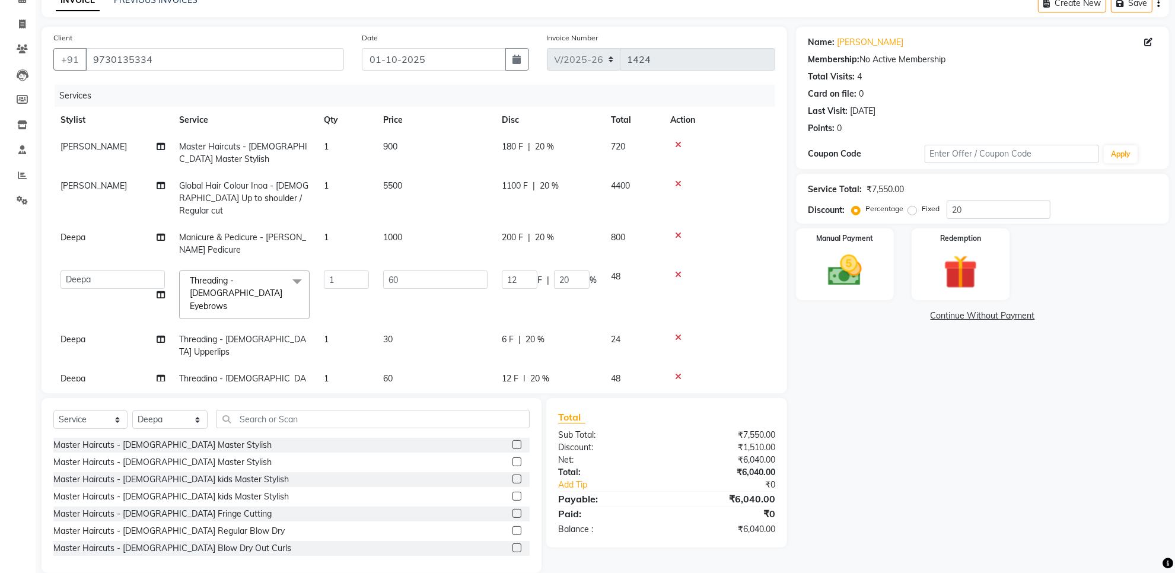
scroll to position [73, 0]
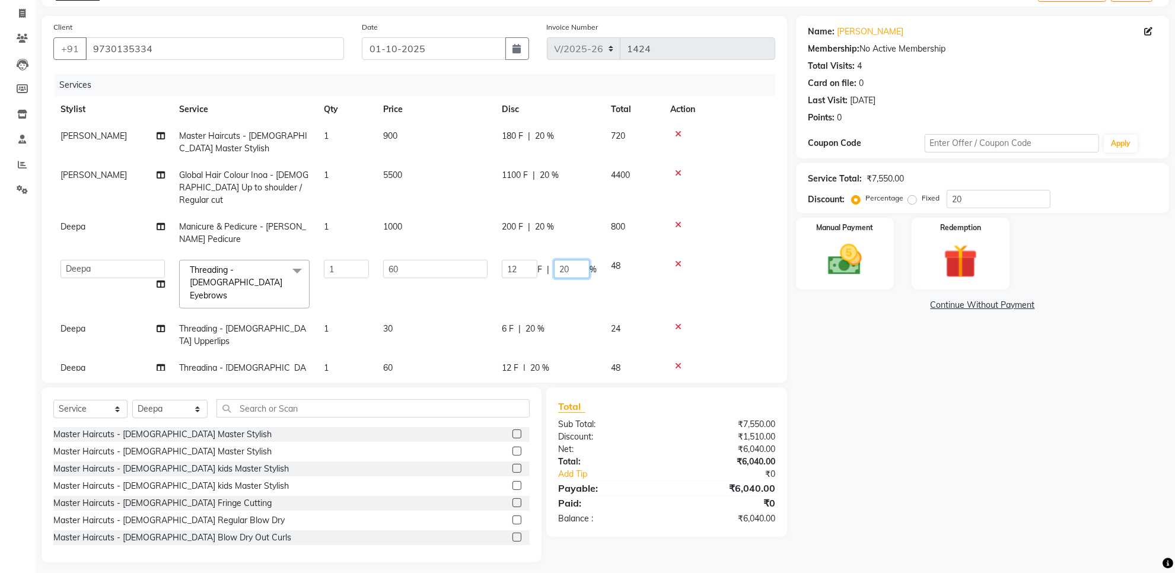
click at [579, 260] on input "20" at bounding box center [572, 269] width 36 height 18
type input "2"
click at [872, 386] on div "Name: Karan Karwat Membership: No Active Membership Total Visits: 4 Card on fil…" at bounding box center [987, 289] width 382 height 546
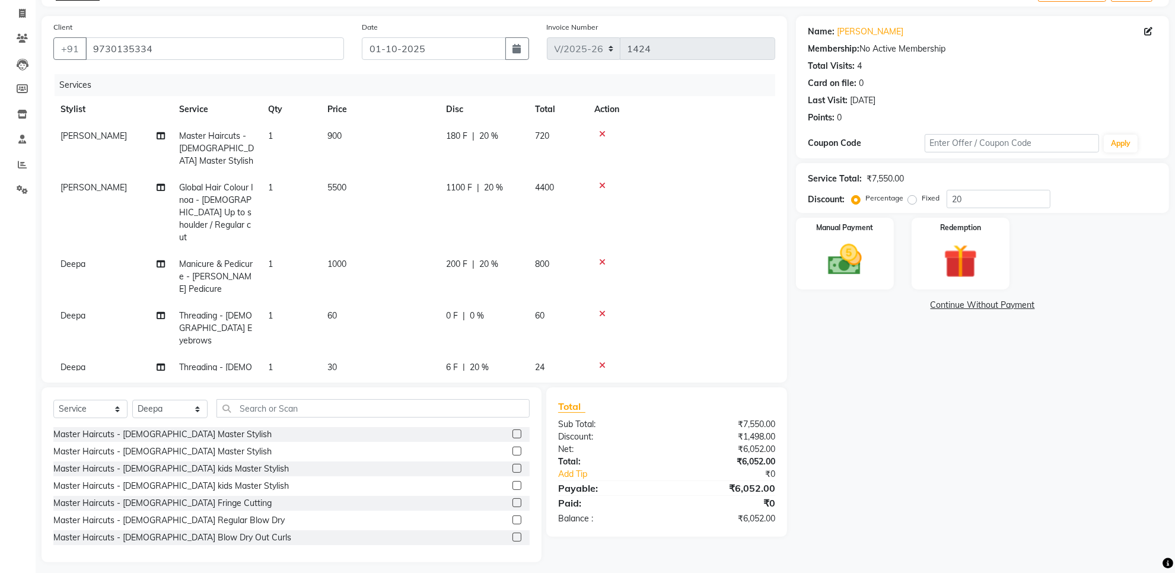
click at [493, 310] on div "0 F | 0 %" at bounding box center [483, 316] width 75 height 12
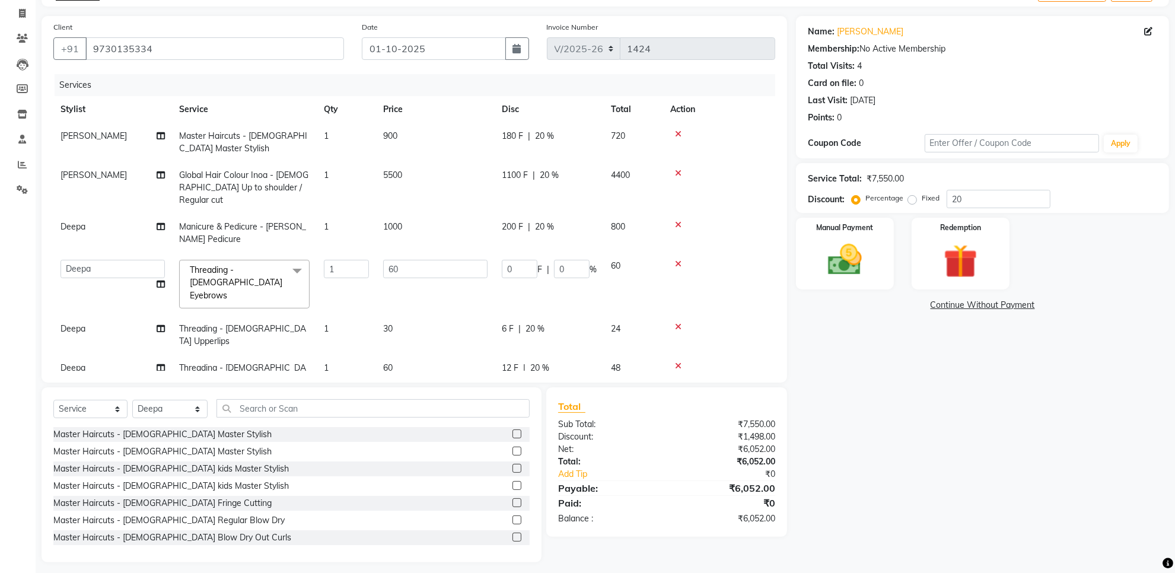
scroll to position [62, 0]
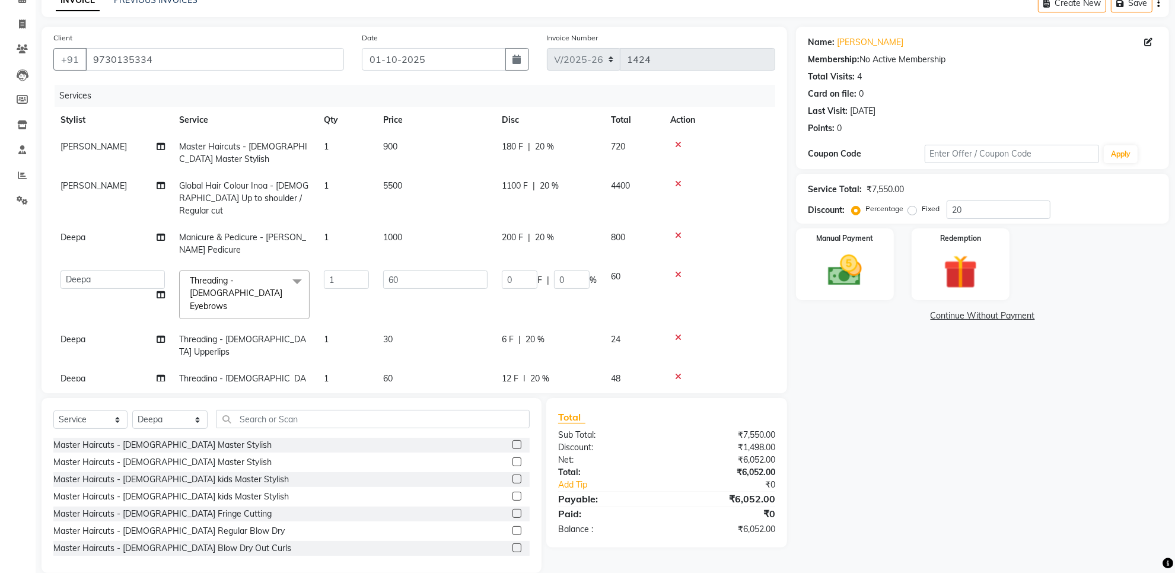
click at [900, 367] on div "Name: Karan Karwat Membership: No Active Membership Total Visits: 4 Card on fil…" at bounding box center [987, 300] width 382 height 546
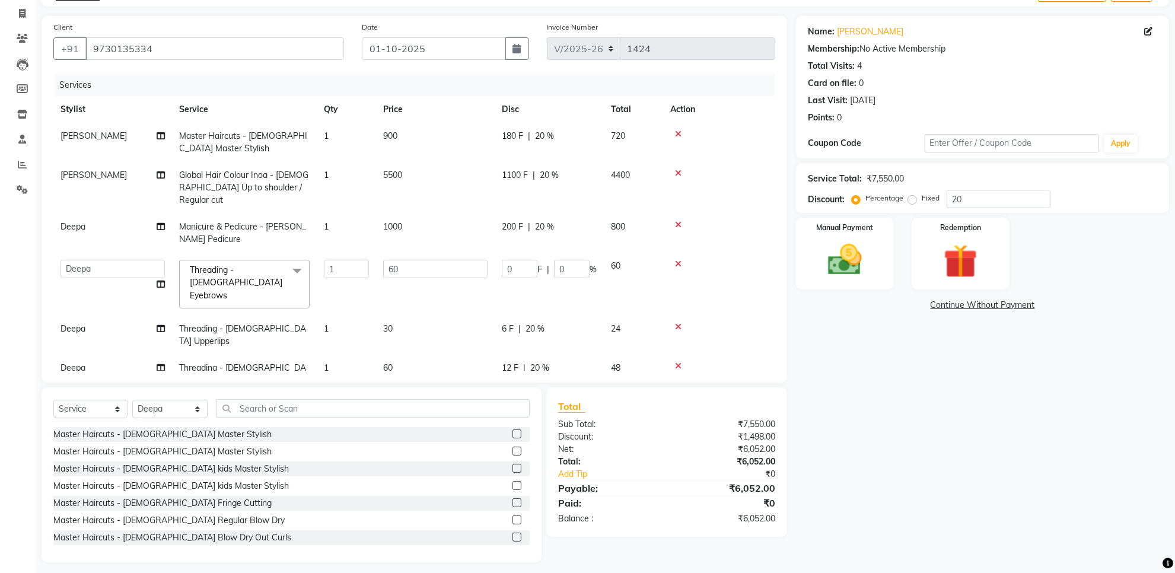
click at [556, 323] on div "6 F | 20 %" at bounding box center [549, 329] width 95 height 12
click at [581, 323] on input "20" at bounding box center [572, 332] width 36 height 18
type input "2"
click at [858, 397] on div "Name: Karan Karwat Membership: No Active Membership Total Visits: 4 Card on fil…" at bounding box center [987, 289] width 382 height 546
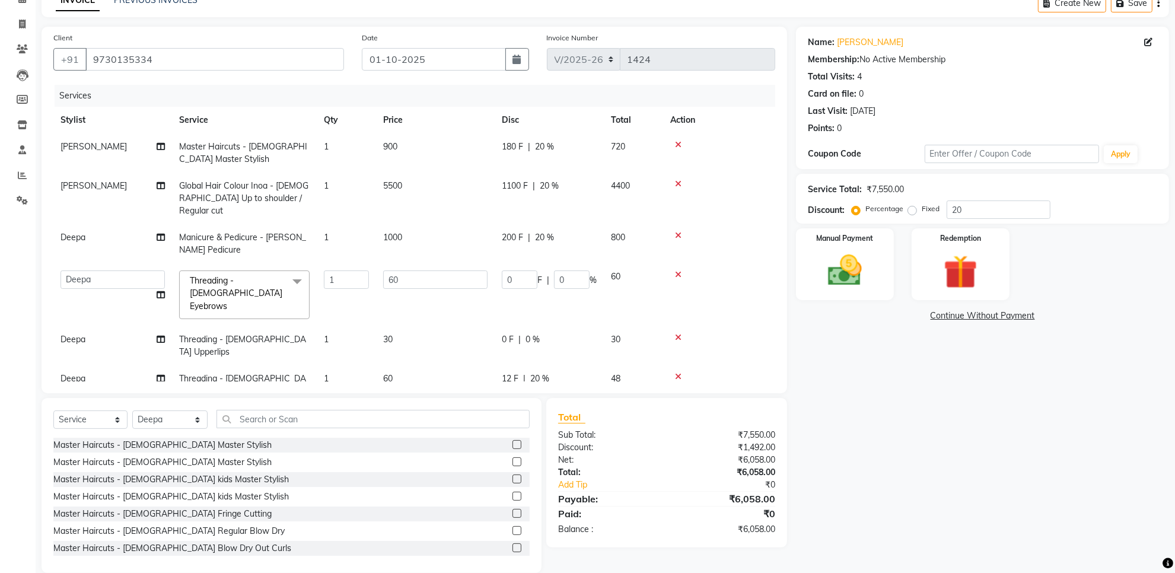
click at [561, 373] on div "12 F | 20 %" at bounding box center [549, 379] width 95 height 12
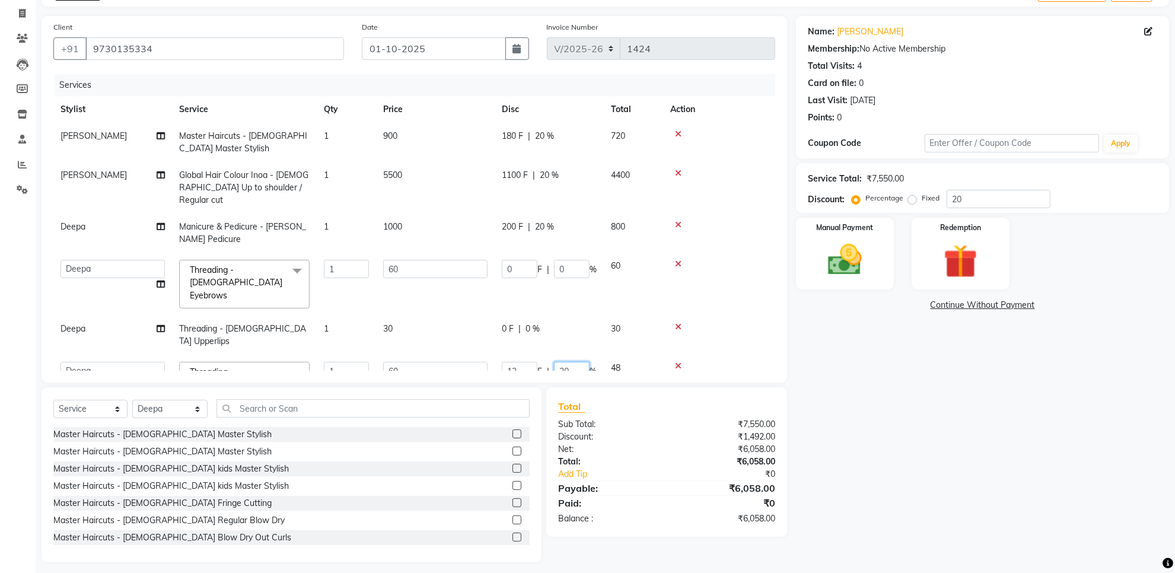
click at [574, 362] on input "20" at bounding box center [572, 371] width 36 height 18
type input "2"
click at [833, 402] on div "Name: Karan Karwat Membership: No Active Membership Total Visits: 4 Card on fil…" at bounding box center [987, 289] width 382 height 546
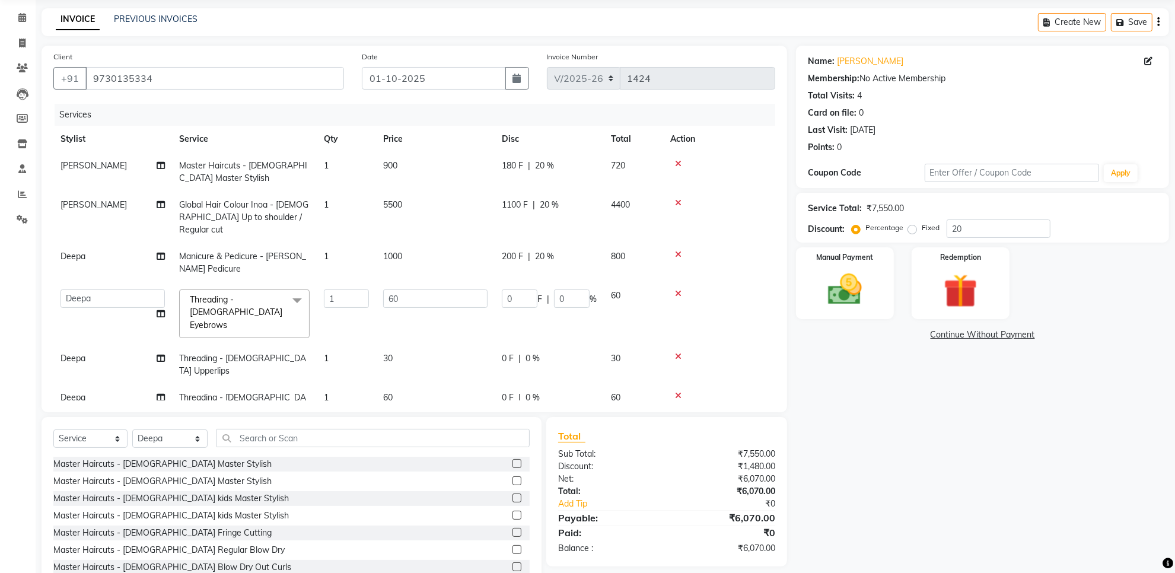
scroll to position [62, 0]
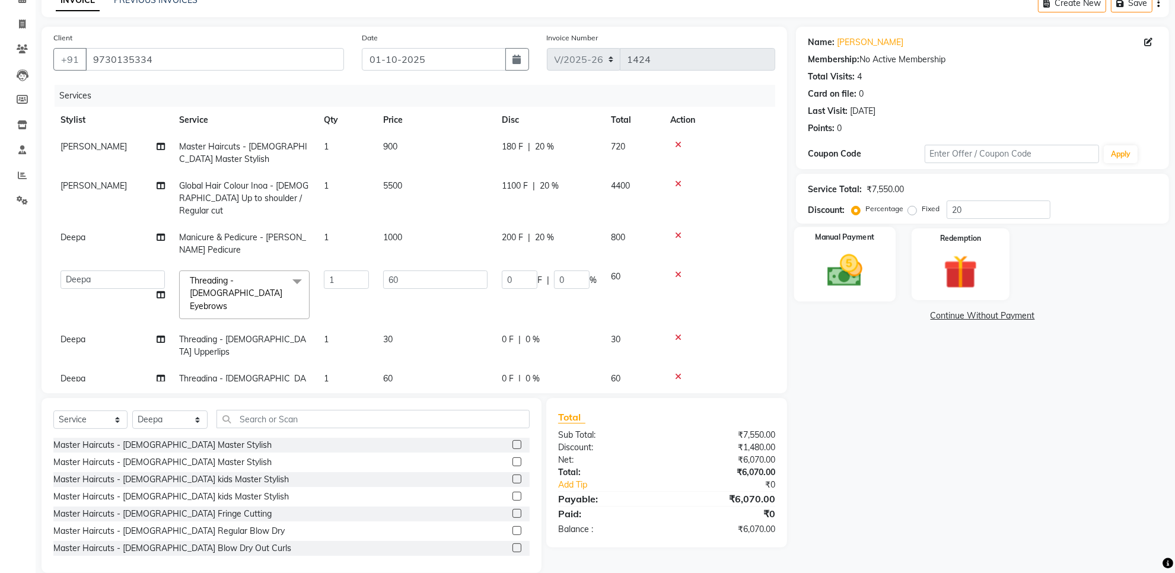
click at [844, 241] on label "Manual Payment" at bounding box center [845, 237] width 59 height 11
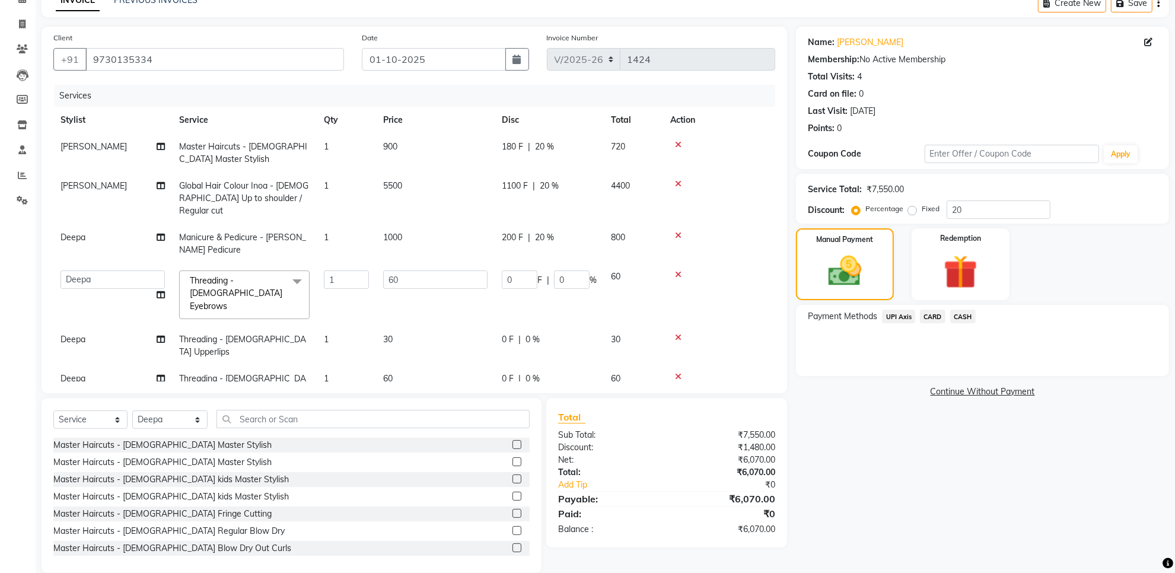
click at [959, 315] on span "CASH" at bounding box center [963, 317] width 26 height 14
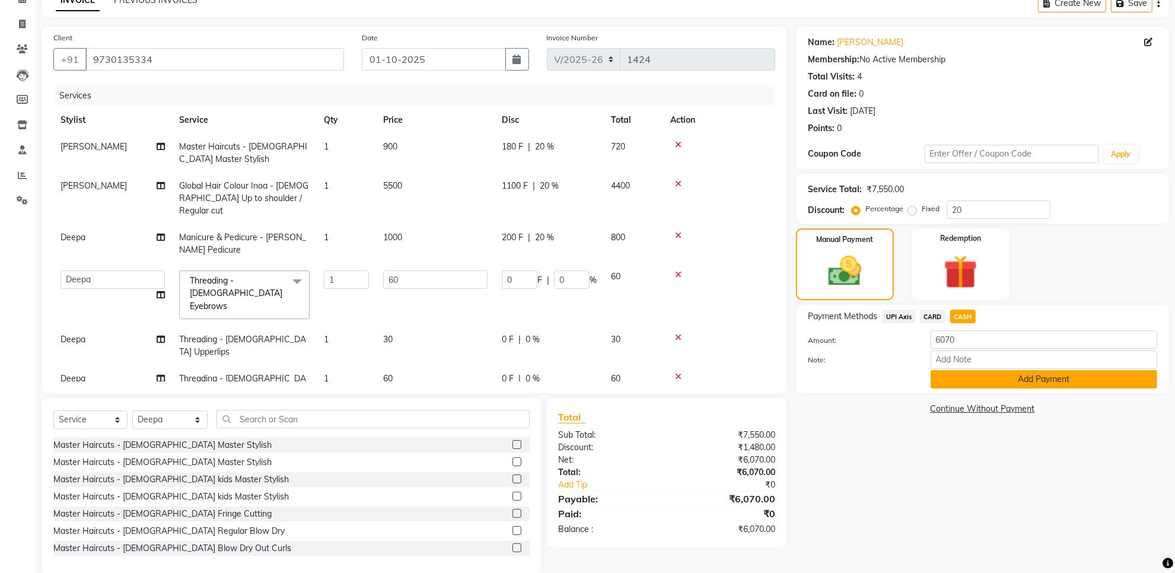
click at [988, 374] on button "Add Payment" at bounding box center [1044, 379] width 227 height 18
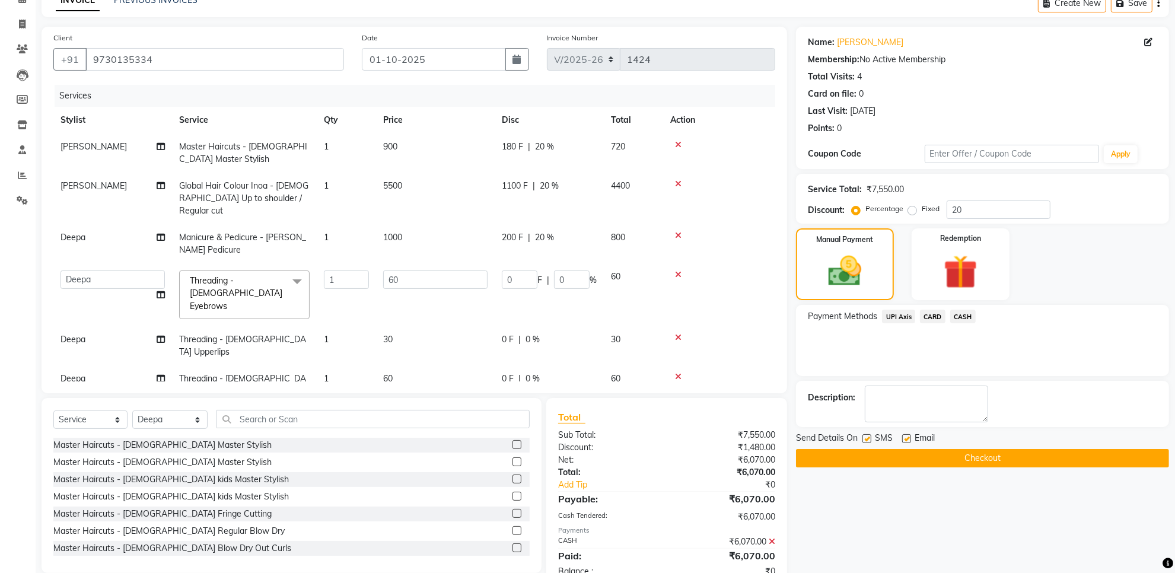
click at [905, 438] on label at bounding box center [906, 438] width 9 height 9
click at [905, 438] on input "checkbox" at bounding box center [906, 439] width 8 height 8
checkbox input "false"
click at [867, 439] on label at bounding box center [866, 438] width 9 height 9
click at [867, 439] on input "checkbox" at bounding box center [866, 439] width 8 height 8
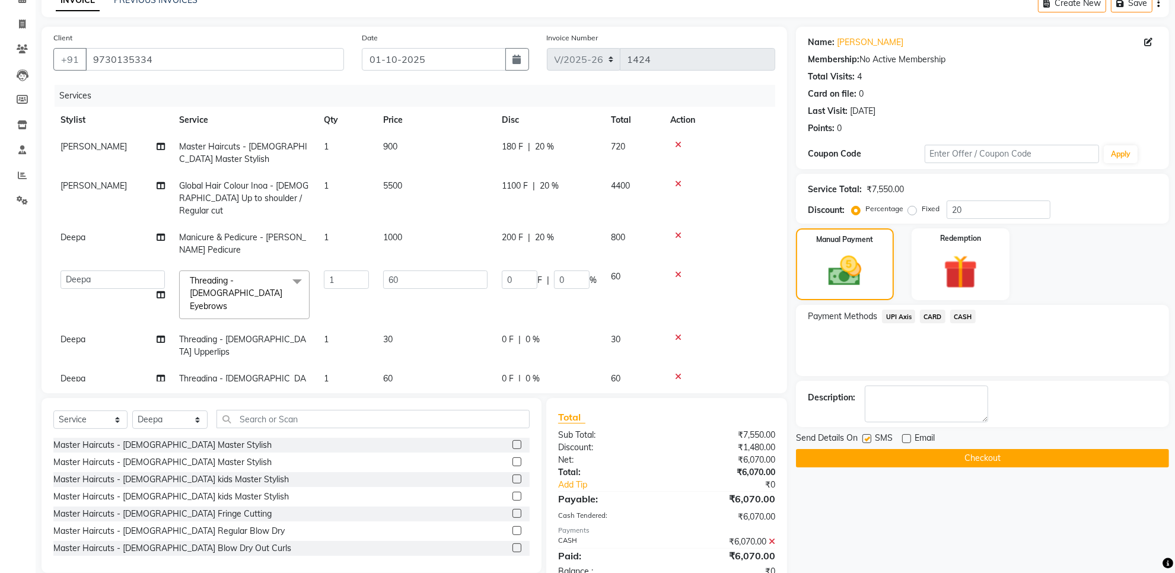
checkbox input "false"
click at [909, 457] on button "Checkout" at bounding box center [982, 458] width 373 height 18
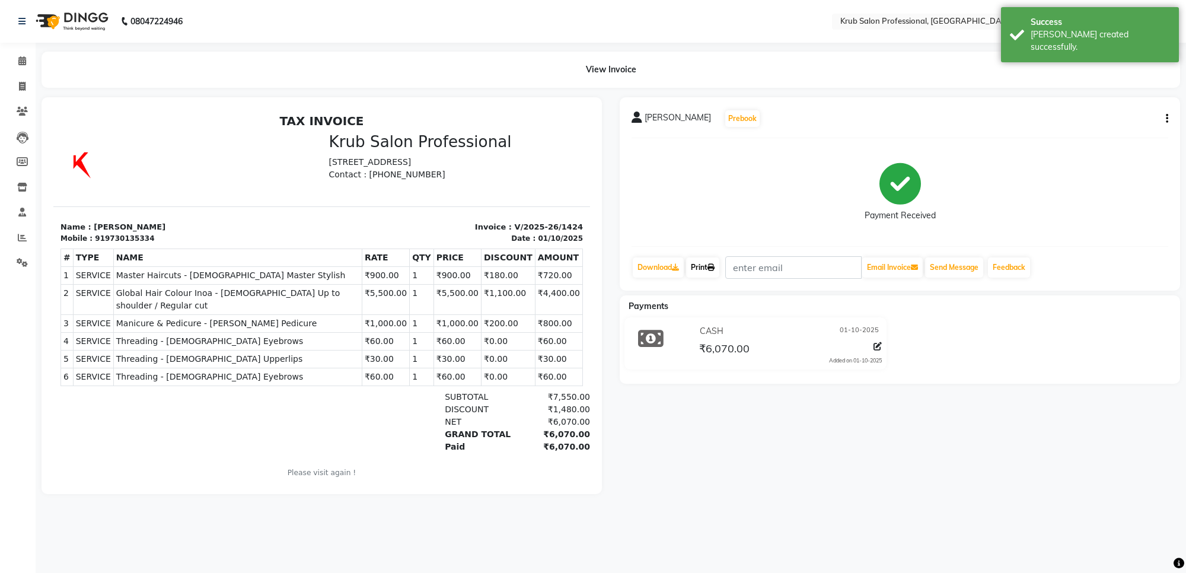
click at [711, 269] on link "Print" at bounding box center [702, 267] width 33 height 20
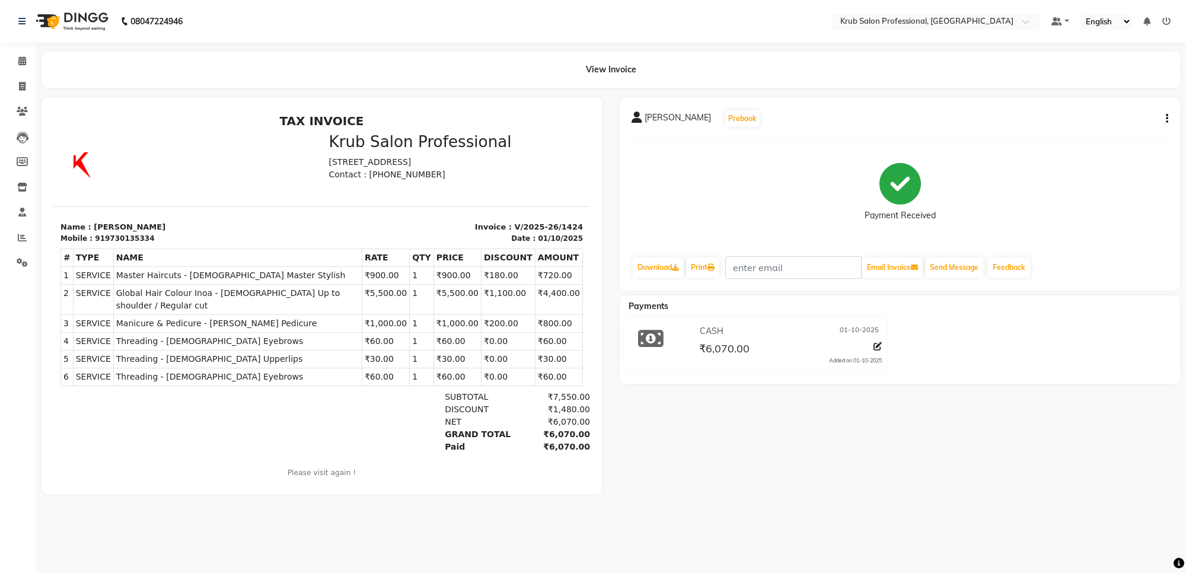
select select "7490"
select select "service"
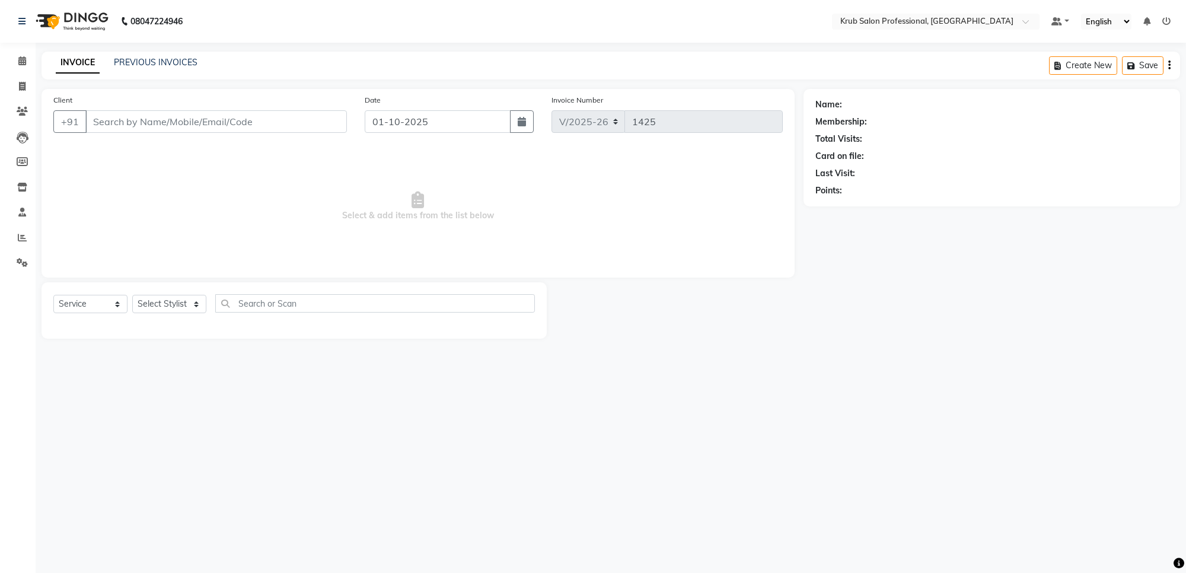
type input "9730135334"
select select "66022"
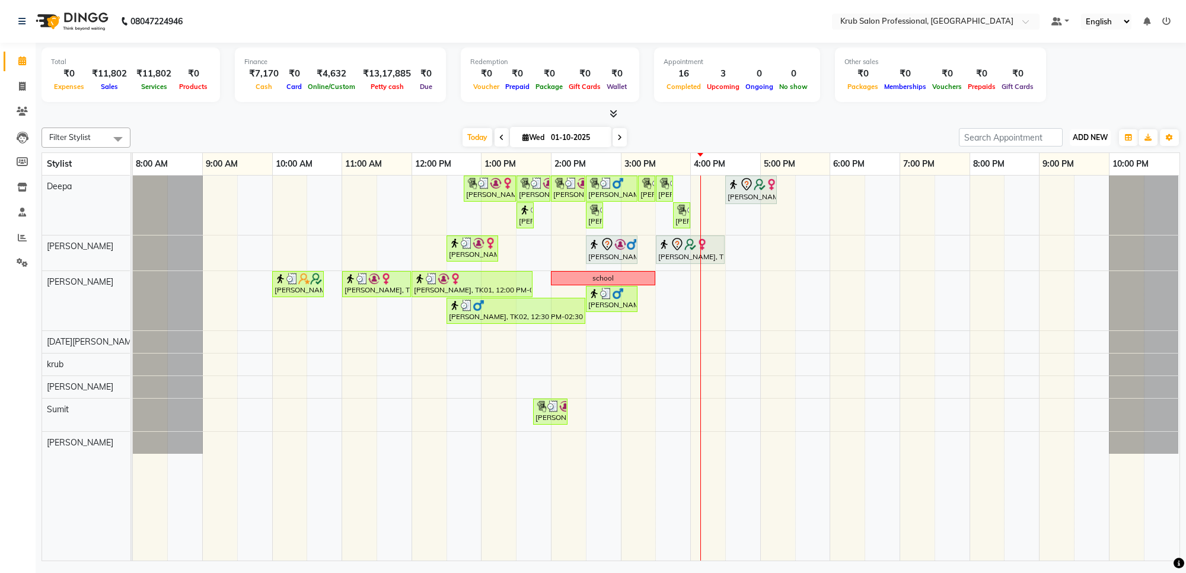
click at [1086, 138] on span "ADD NEW" at bounding box center [1090, 137] width 35 height 9
click at [1059, 187] on link "Add Expense" at bounding box center [1064, 190] width 94 height 15
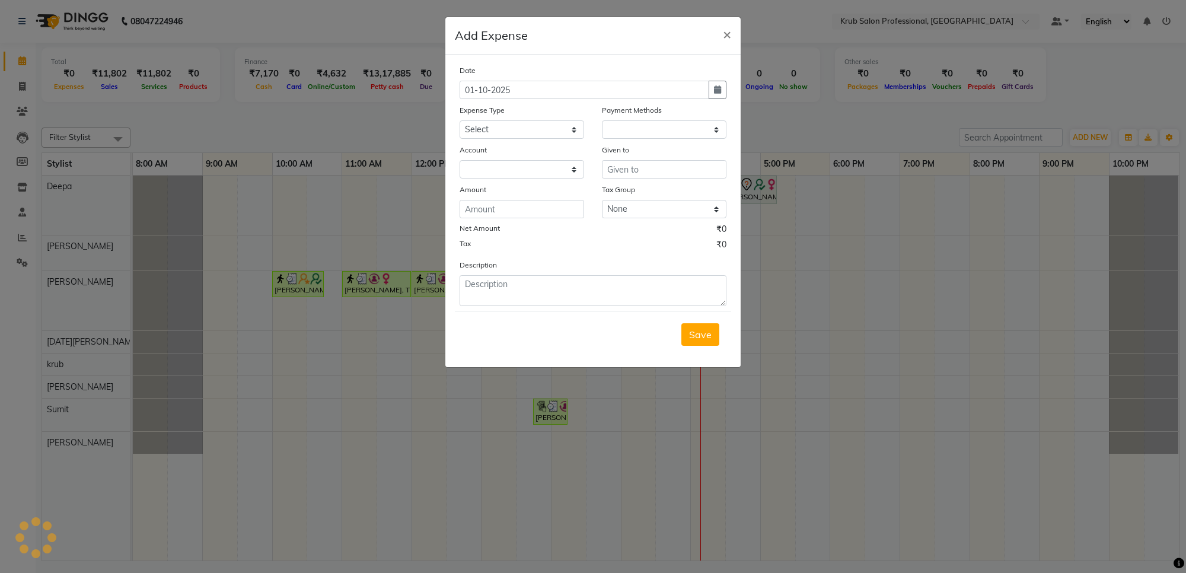
select select "1"
select select "6603"
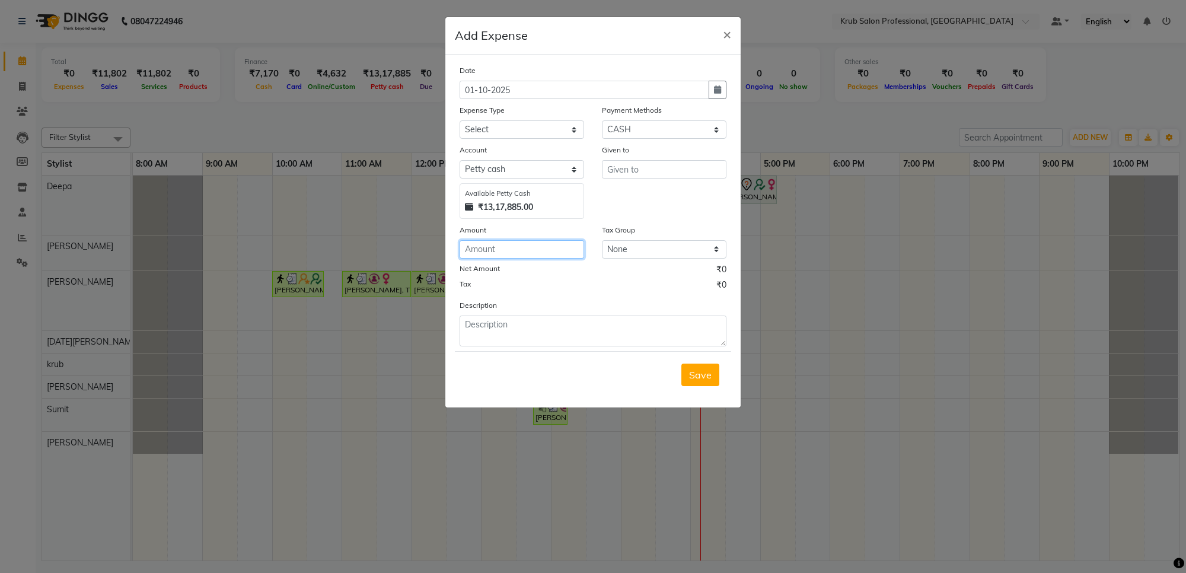
click at [472, 247] on input "number" at bounding box center [522, 249] width 125 height 18
type input "150"
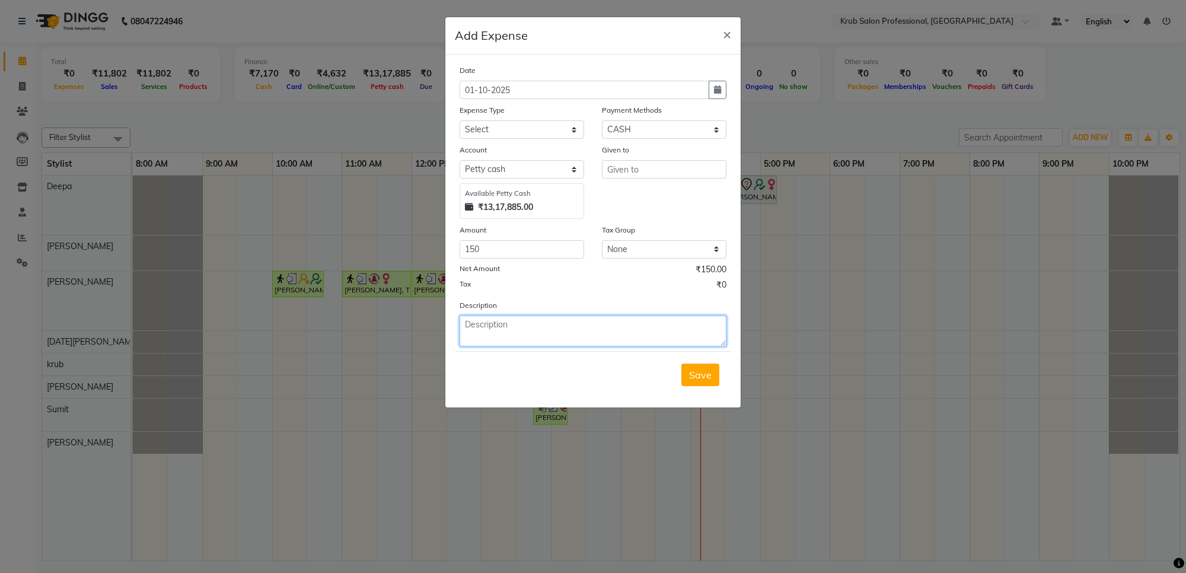
click at [479, 321] on textarea at bounding box center [593, 331] width 267 height 31
type textarea "milk"
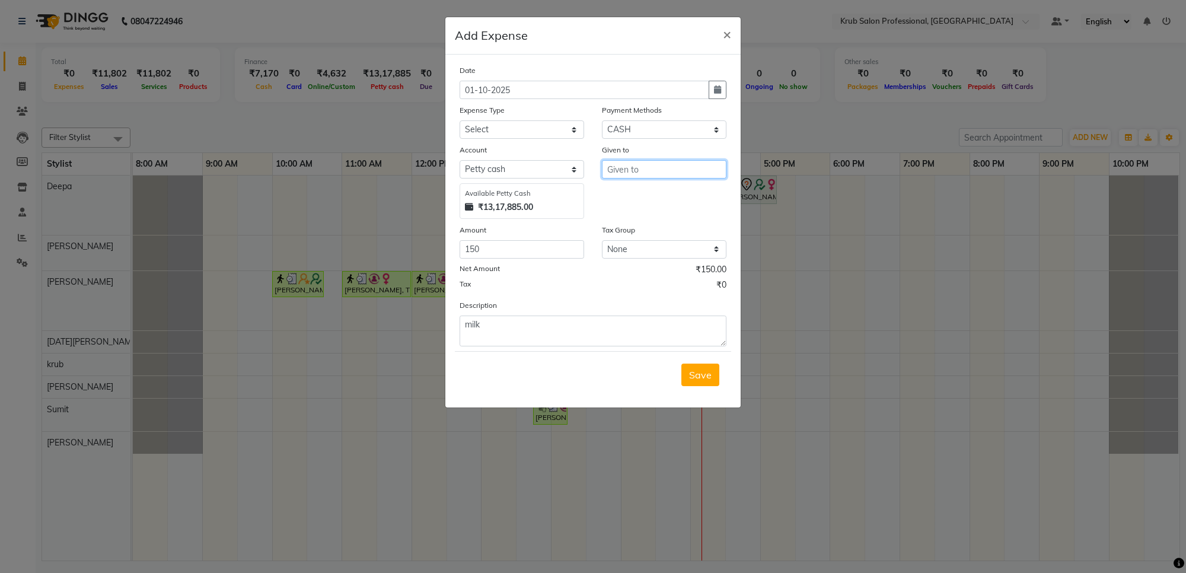
click at [628, 170] on input "text" at bounding box center [664, 169] width 125 height 18
type input "150"
click at [685, 377] on button "Save" at bounding box center [701, 375] width 38 height 23
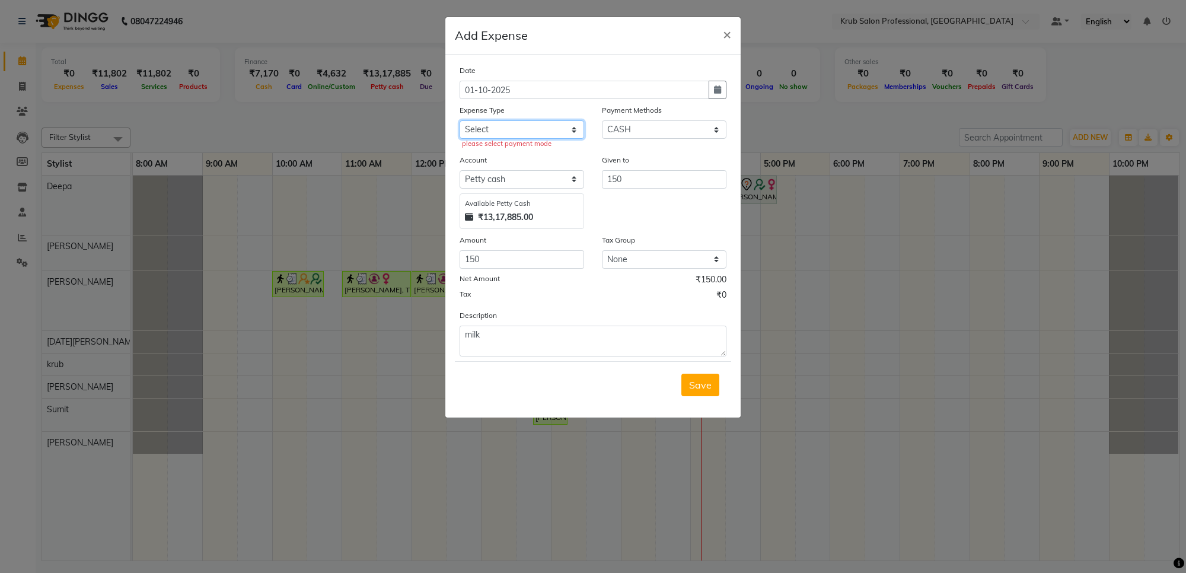
click at [572, 132] on select "Select Advance Salary Client Snacks Maintenance Product Salary Staff Snacks" at bounding box center [522, 129] width 125 height 18
select select "7637"
click at [460, 120] on select "Select Advance Salary Client Snacks Maintenance Product Salary Staff Snacks" at bounding box center [522, 129] width 125 height 18
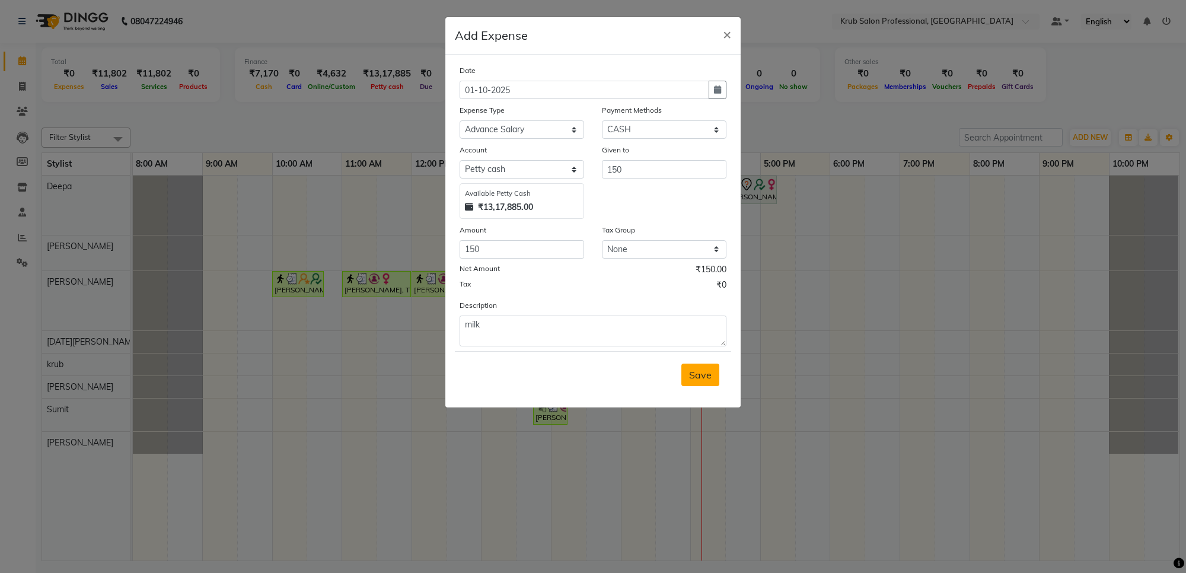
click at [712, 369] on button "Save" at bounding box center [701, 375] width 38 height 23
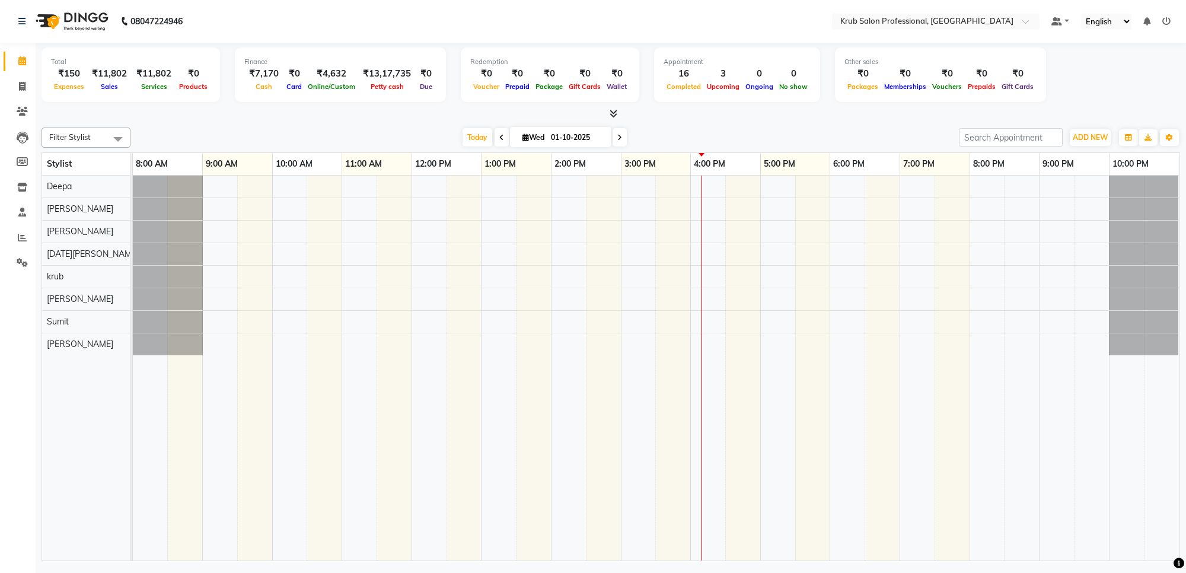
select select "en"
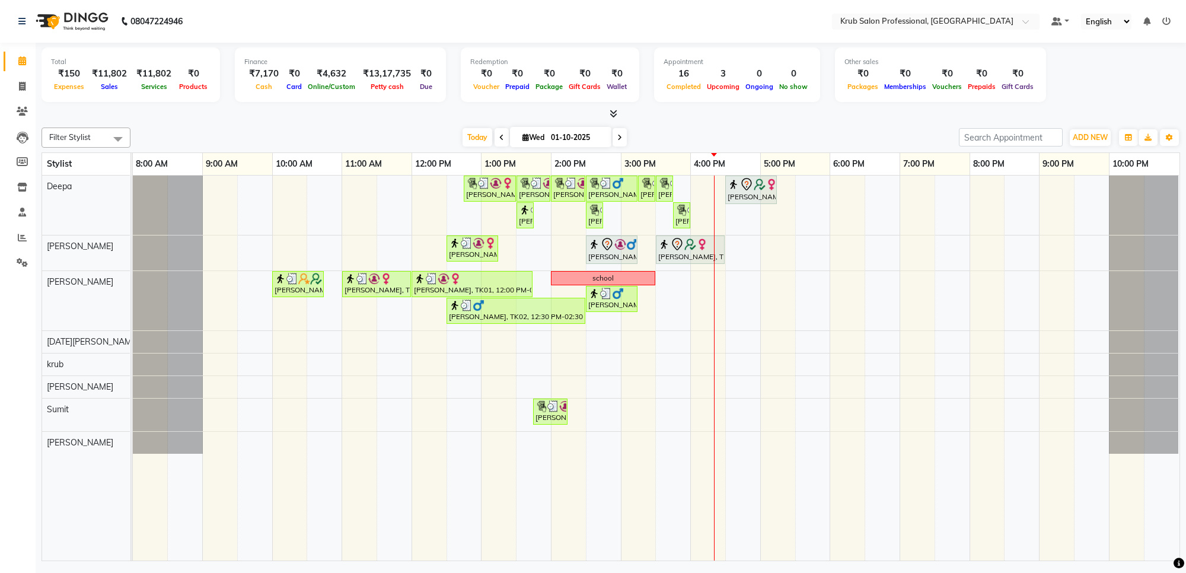
drag, startPoint x: 715, startPoint y: 55, endPoint x: 708, endPoint y: 54, distance: 7.1
click at [712, 55] on div "Appointment 16 Completed 3 Upcoming 0 Ongoing 0 No show" at bounding box center [737, 74] width 166 height 55
click at [689, 34] on nav "08047224946 Select Location × Krub Salon Professional, Bajaj Nagar Default Pane…" at bounding box center [593, 21] width 1186 height 43
click at [692, 18] on nav "08047224946 Select Location × Krub Salon Professional, Bajaj Nagar Default Pane…" at bounding box center [593, 21] width 1186 height 43
click at [694, 13] on nav "08047224946 Select Location × Krub Salon Professional, Bajaj Nagar Default Pane…" at bounding box center [593, 21] width 1186 height 43
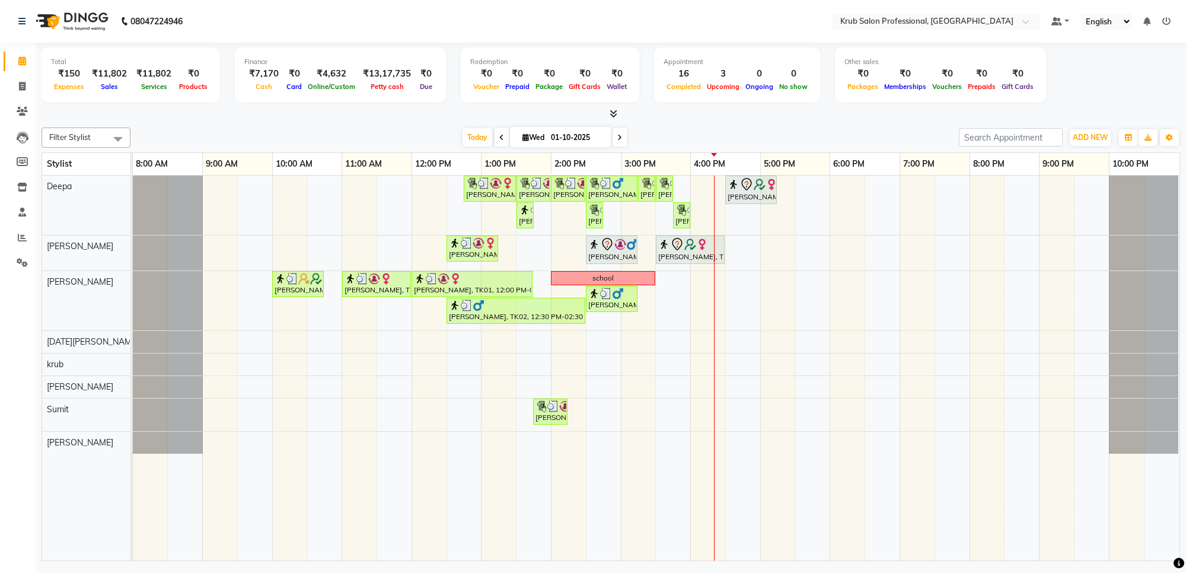
click at [695, 12] on nav "08047224946 Select Location × Krub Salon Professional, Bajaj Nagar Default Pane…" at bounding box center [593, 21] width 1186 height 43
click at [694, 12] on nav "08047224946 Select Location × Krub Salon Professional, Bajaj Nagar Default Pane…" at bounding box center [593, 21] width 1186 height 43
click at [618, 136] on icon at bounding box center [619, 137] width 5 height 7
type input "02-10-2025"
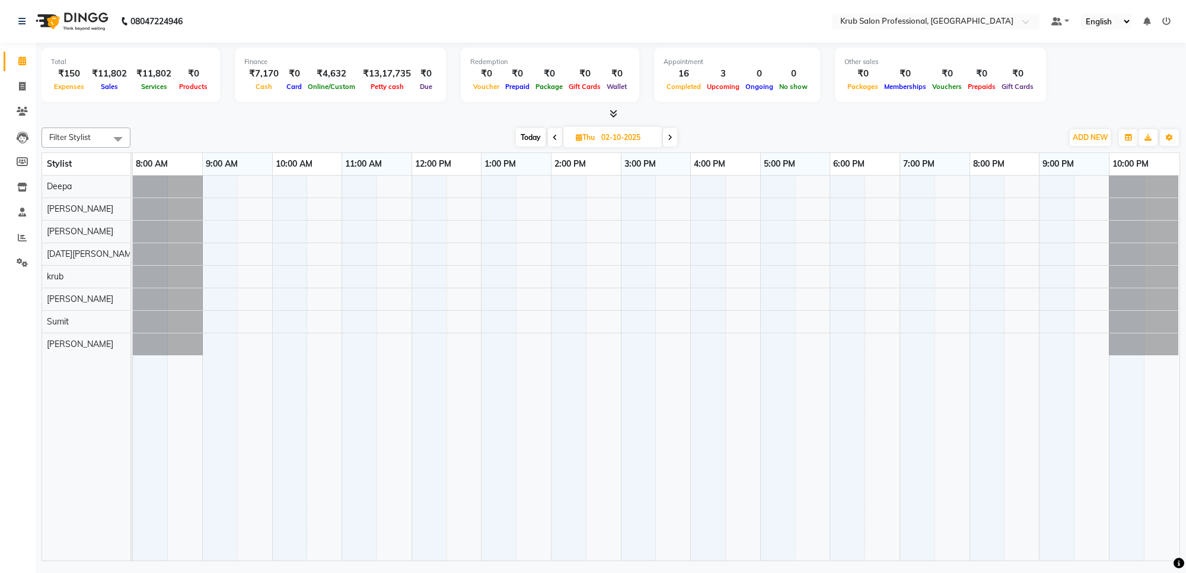
click at [272, 237] on div at bounding box center [656, 368] width 1047 height 385
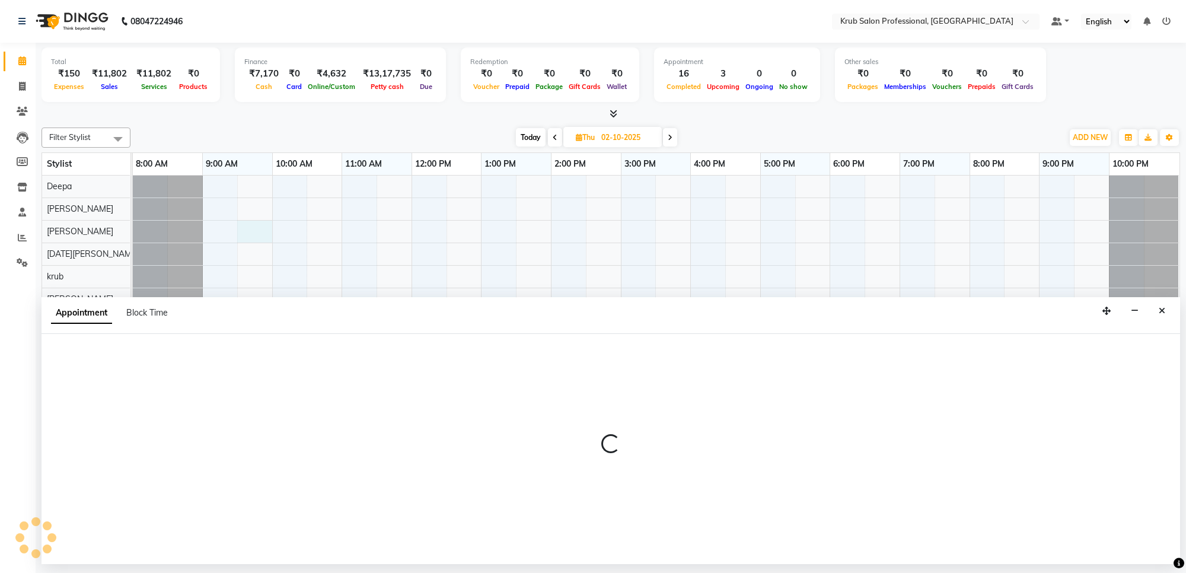
select select "66028"
select select "tentative"
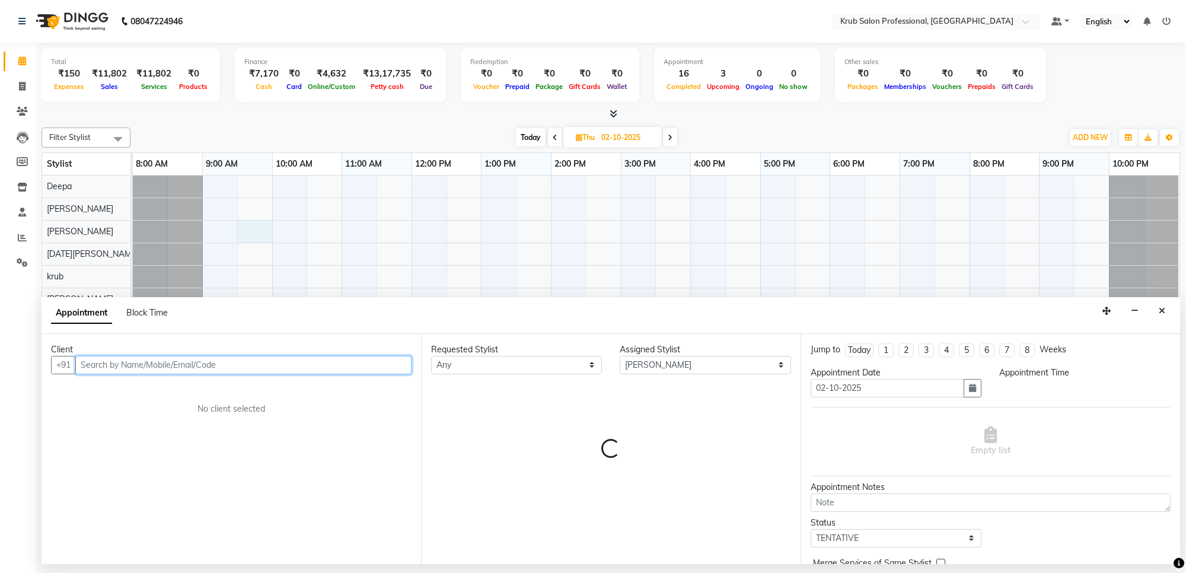
select select "570"
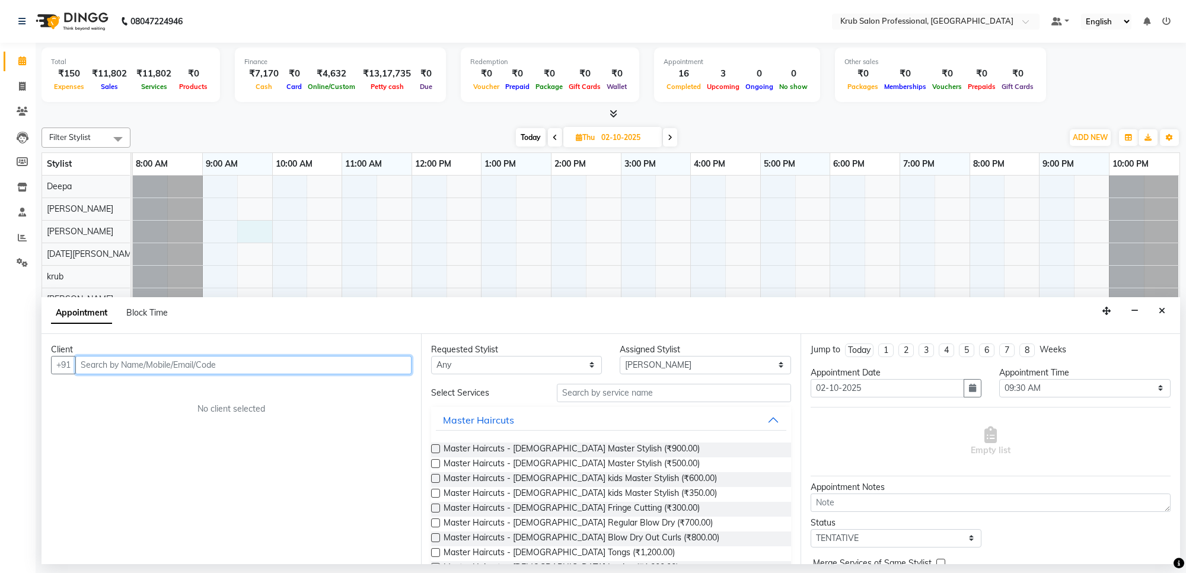
click at [222, 365] on input "text" at bounding box center [243, 365] width 336 height 18
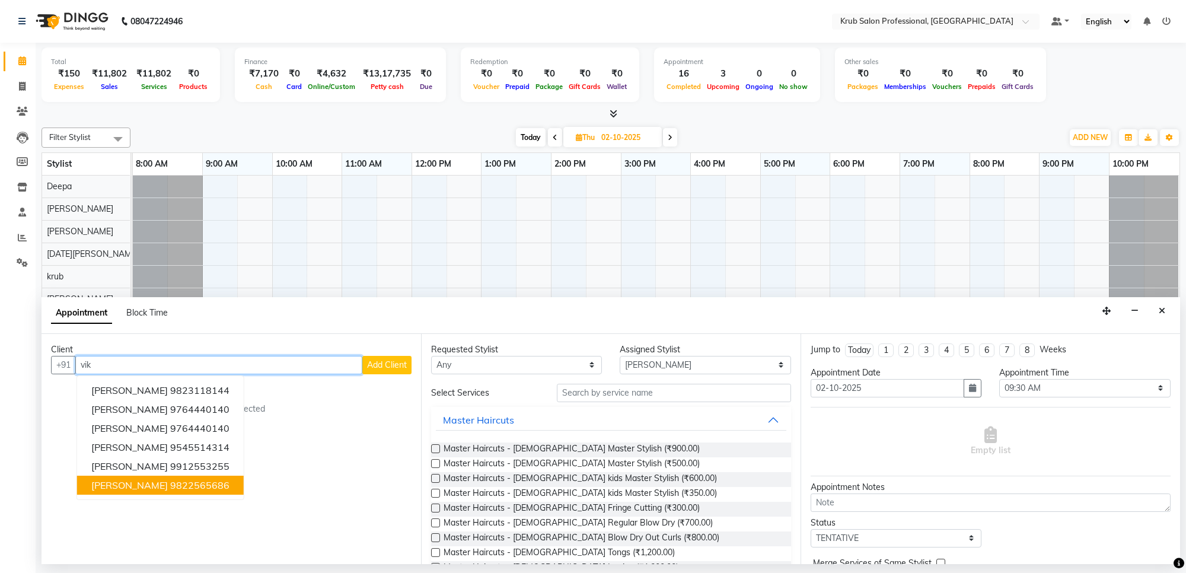
click at [177, 486] on ngb-highlight "9822565686" at bounding box center [199, 485] width 59 height 12
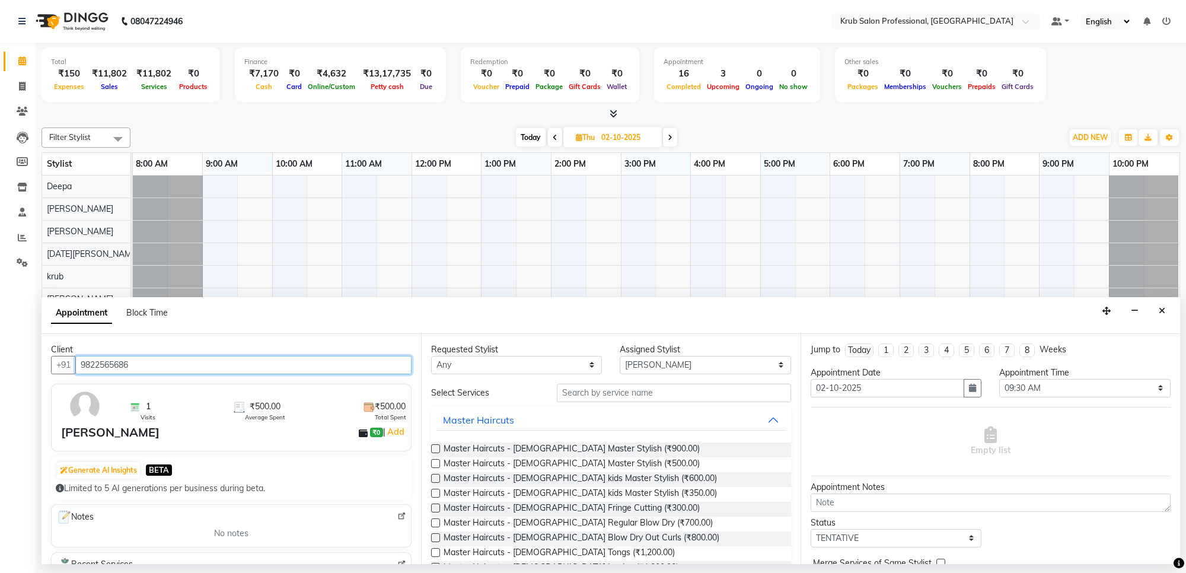
type input "9822565686"
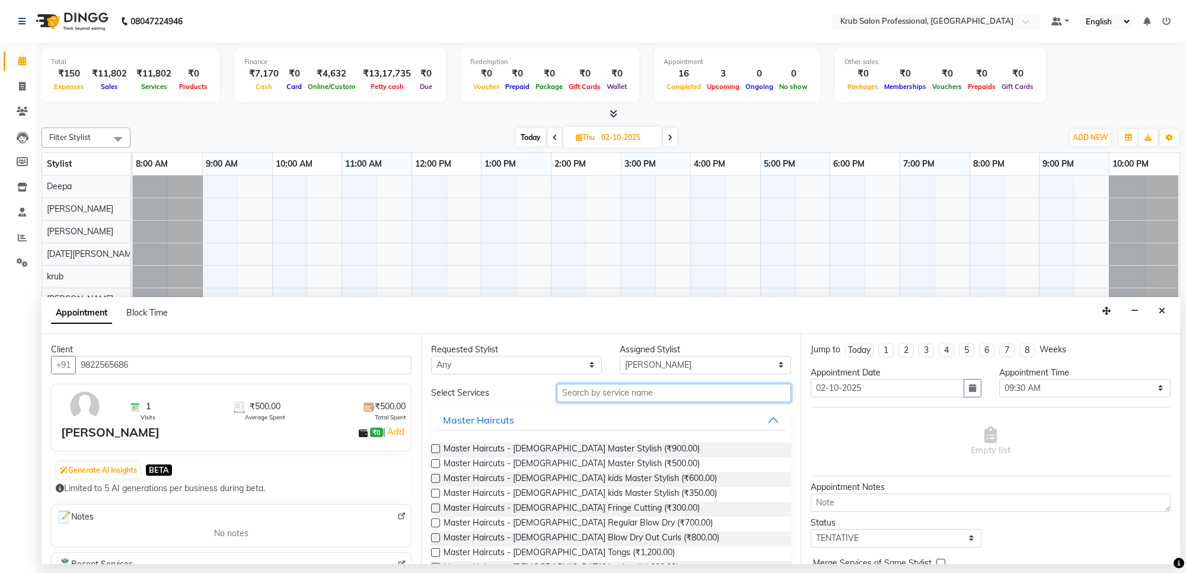
click at [622, 391] on input "text" at bounding box center [674, 393] width 234 height 18
click at [438, 461] on label at bounding box center [435, 463] width 9 height 9
click at [438, 461] on input "checkbox" at bounding box center [435, 465] width 8 height 8
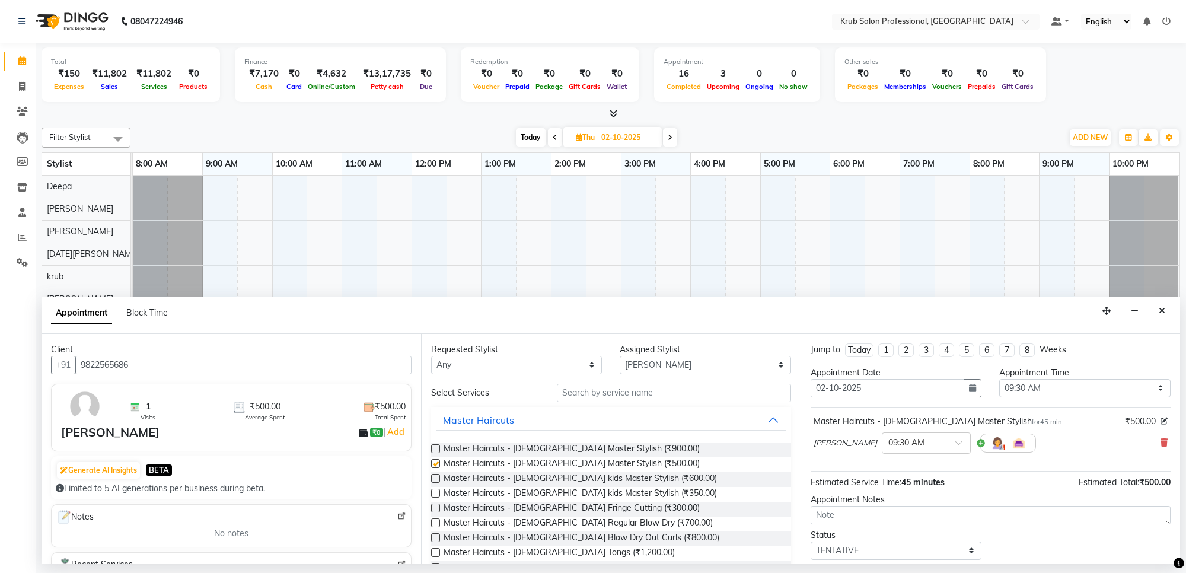
checkbox input "false"
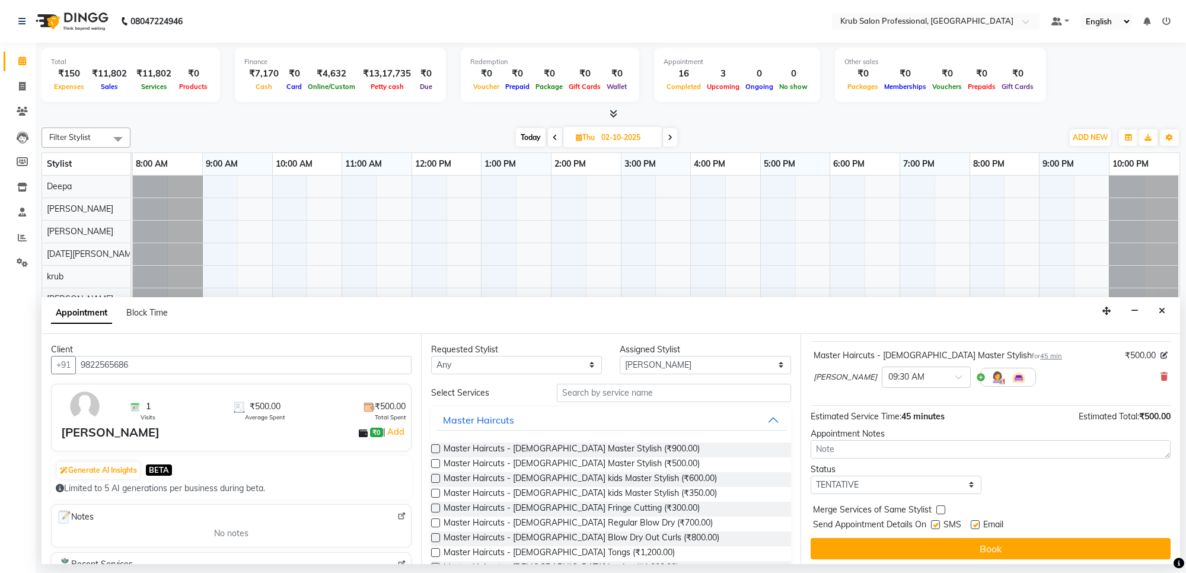
scroll to position [71, 0]
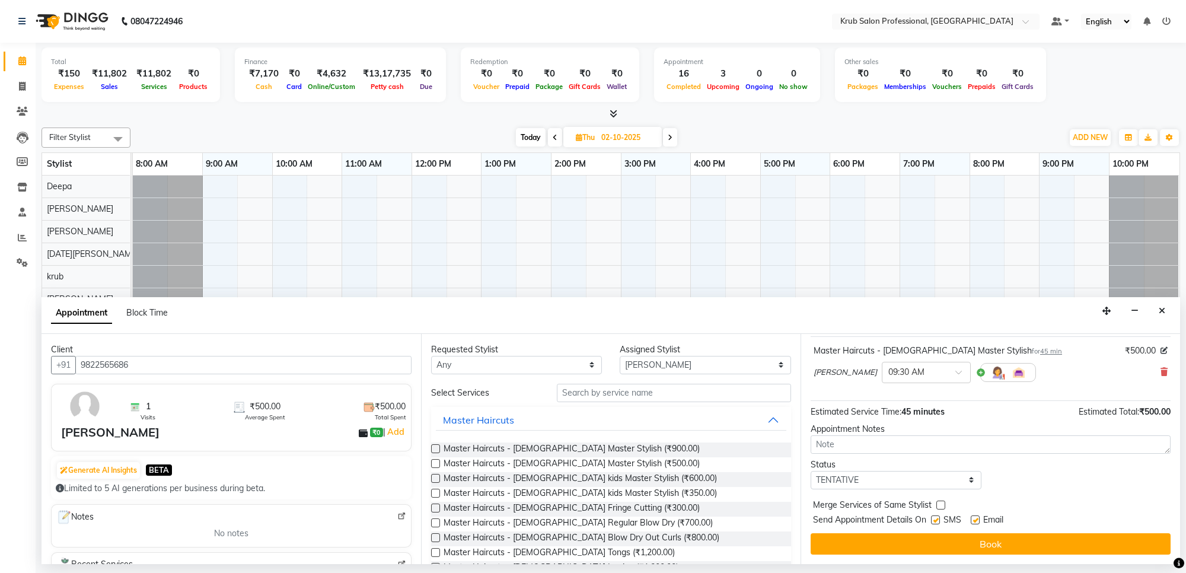
click at [974, 519] on label at bounding box center [975, 519] width 9 height 9
click at [974, 519] on input "checkbox" at bounding box center [975, 521] width 8 height 8
checkbox input "false"
click at [938, 520] on label at bounding box center [935, 519] width 9 height 9
click at [938, 520] on input "checkbox" at bounding box center [935, 521] width 8 height 8
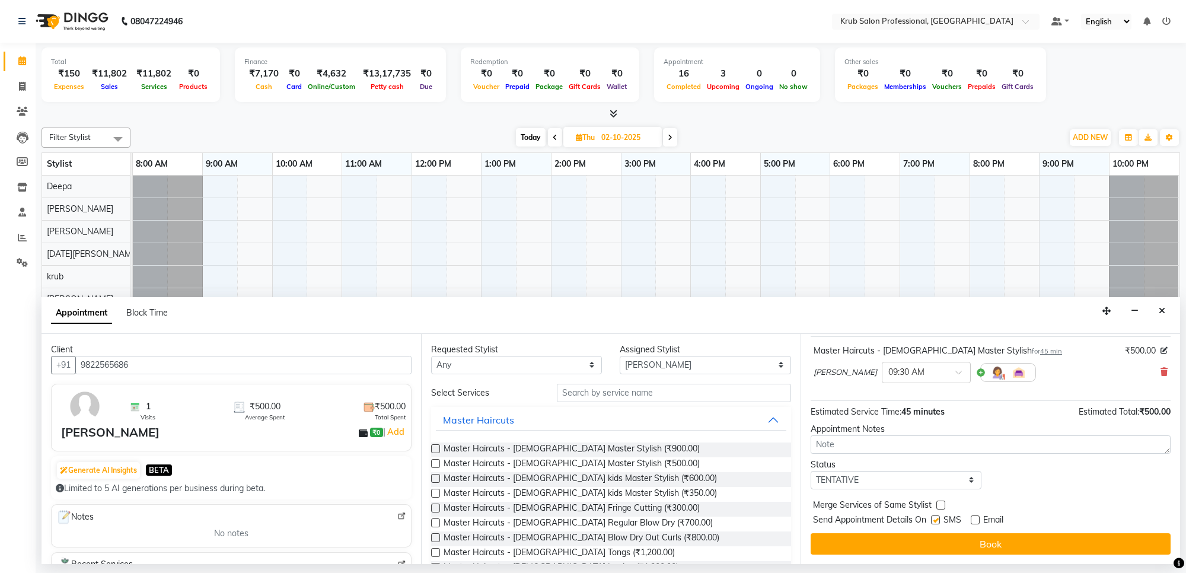
checkbox input "false"
click at [941, 534] on button "Book" at bounding box center [991, 543] width 360 height 21
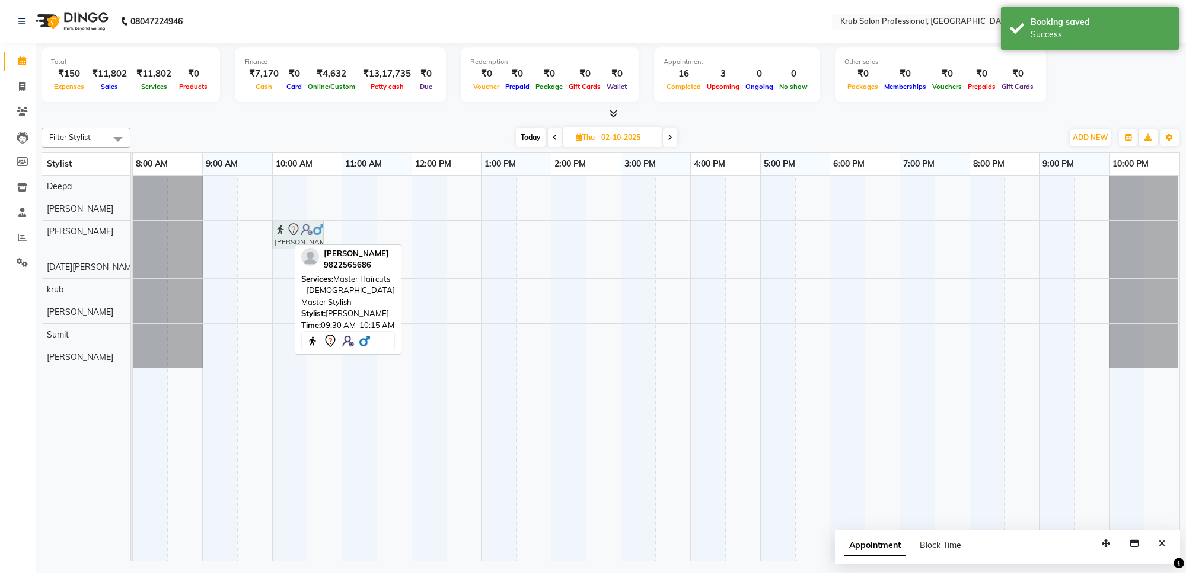
drag, startPoint x: 258, startPoint y: 238, endPoint x: 287, endPoint y: 238, distance: 28.5
click at [133, 238] on div "vikrant bagdi, 09:30 AM-10:15 AM, Master Haircuts - male Master Stylish vikrant…" at bounding box center [133, 238] width 0 height 35
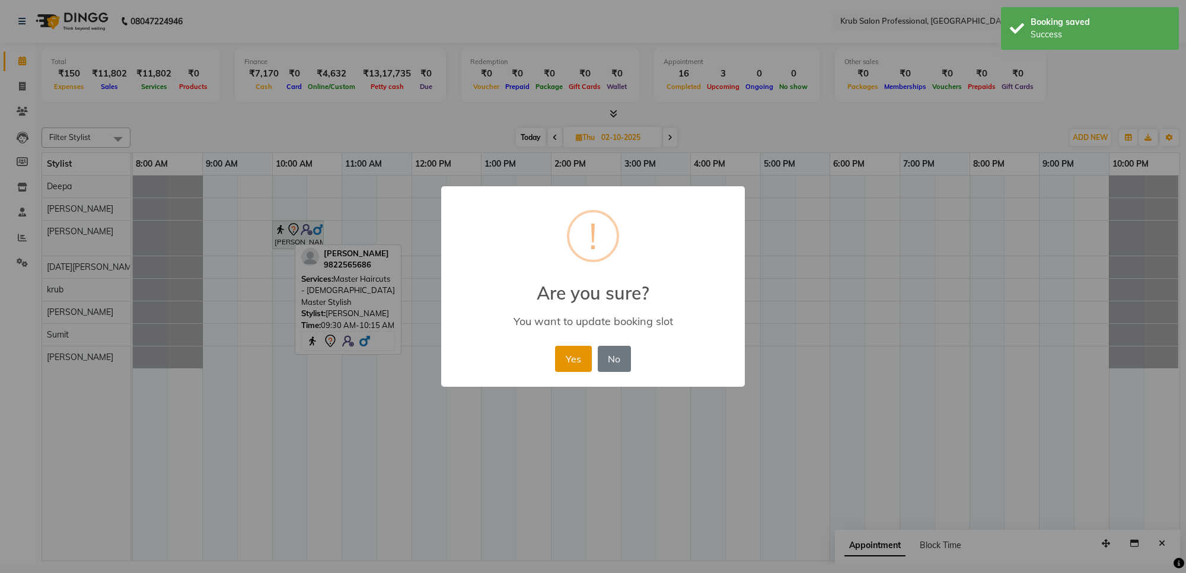
click at [569, 365] on button "Yes" at bounding box center [573, 359] width 36 height 26
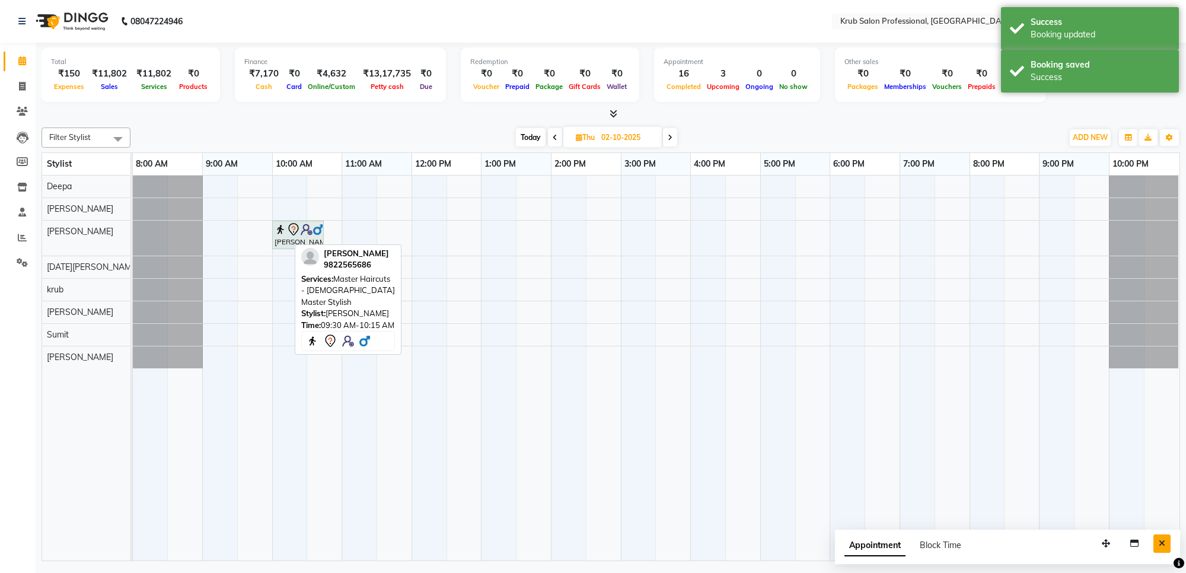
click at [1161, 541] on icon "Close" at bounding box center [1162, 543] width 7 height 8
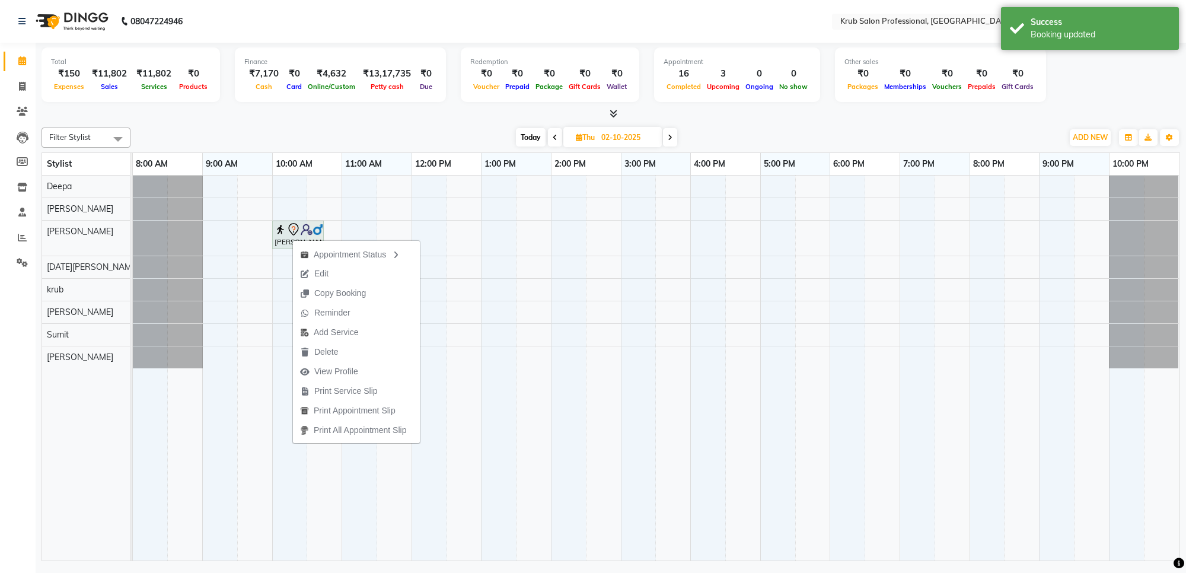
click at [320, 129] on div "Today Thu 02-10-2025" at bounding box center [596, 138] width 921 height 18
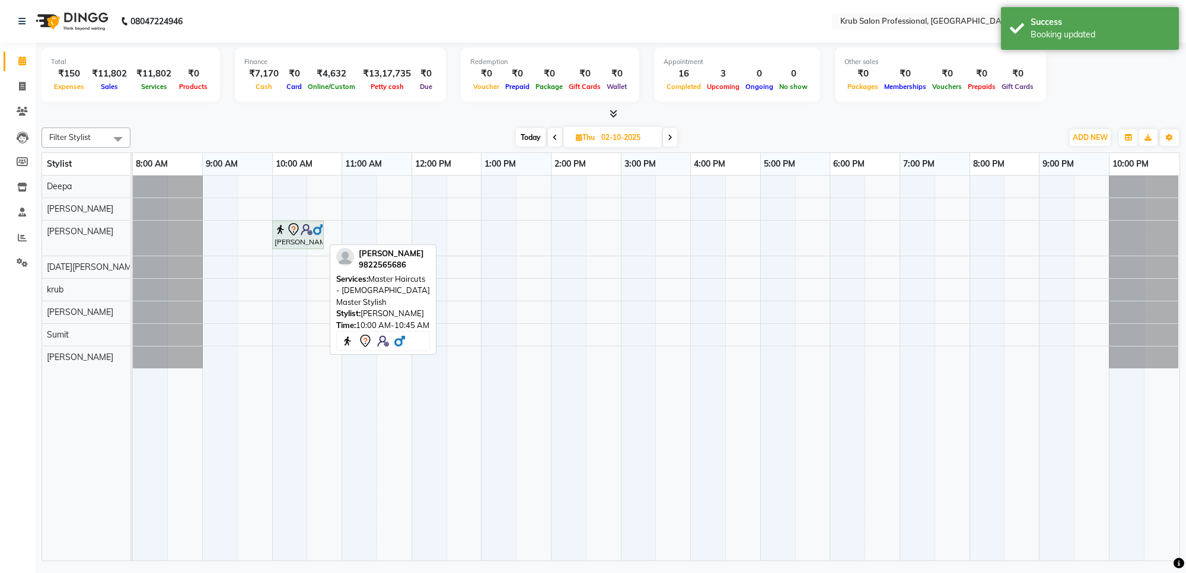
click at [301, 230] on img at bounding box center [307, 230] width 12 height 12
click at [298, 233] on icon at bounding box center [294, 229] width 14 height 14
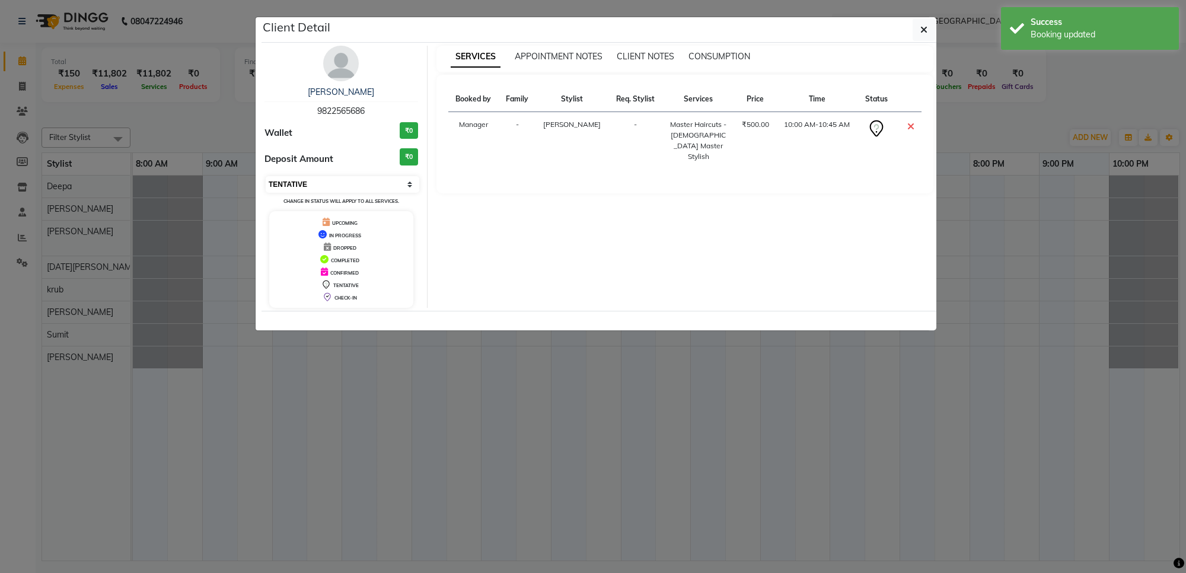
click at [340, 190] on select "Select CONFIRMED TENTATIVE" at bounding box center [343, 184] width 154 height 17
select select "6"
click at [266, 176] on select "Select CONFIRMED TENTATIVE" at bounding box center [343, 184] width 154 height 17
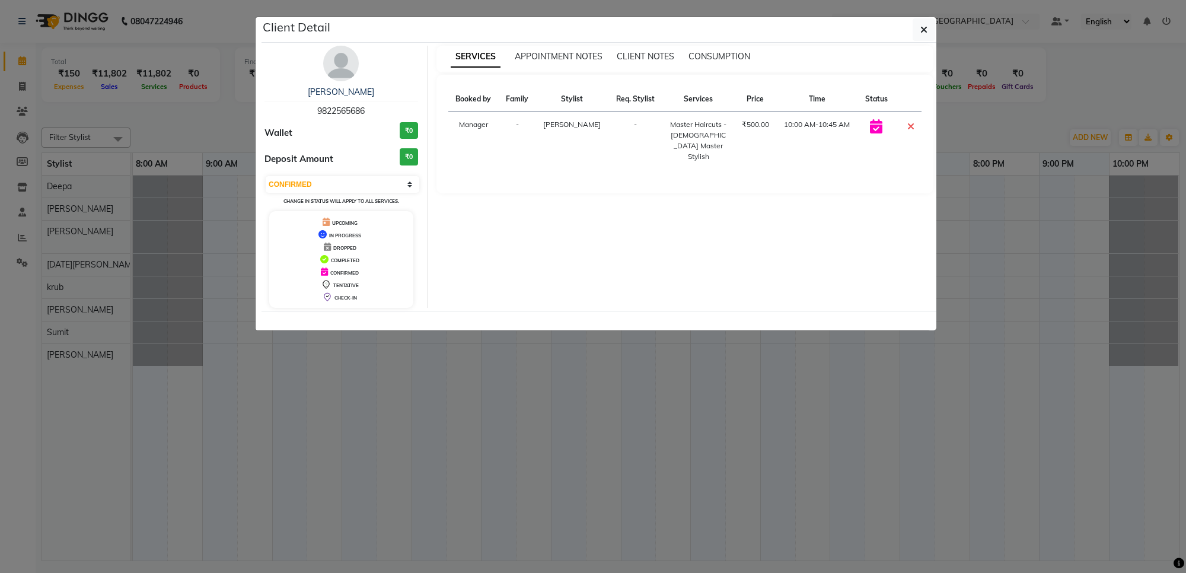
drag, startPoint x: 928, startPoint y: 28, endPoint x: 759, endPoint y: 190, distance: 234.1
click at [928, 30] on button "button" at bounding box center [924, 29] width 23 height 23
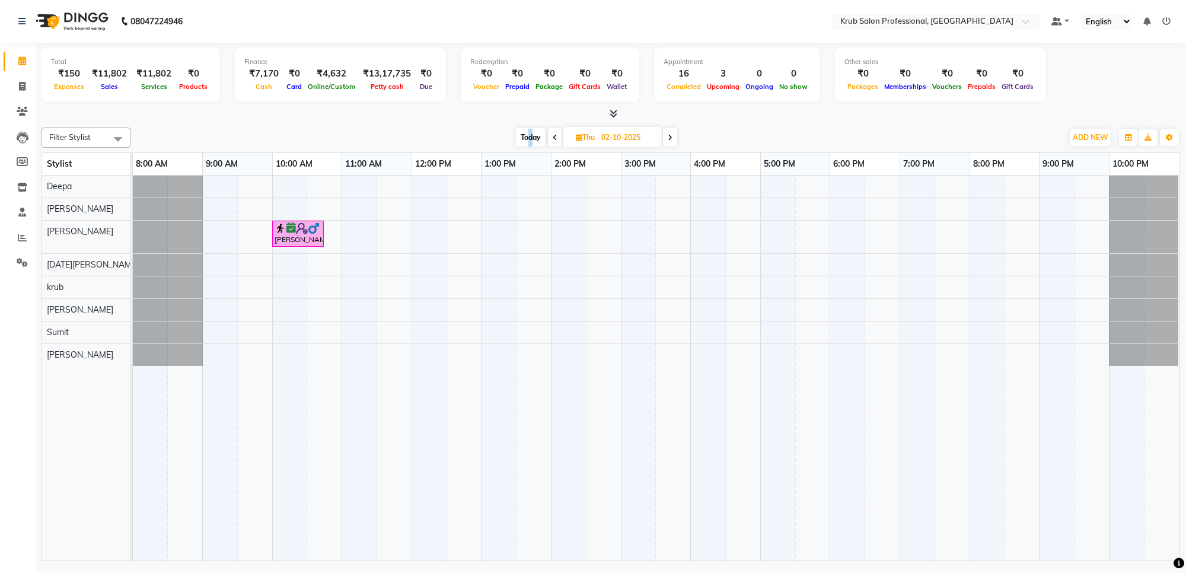
click at [530, 135] on span "Today" at bounding box center [531, 137] width 30 height 18
type input "01-10-2025"
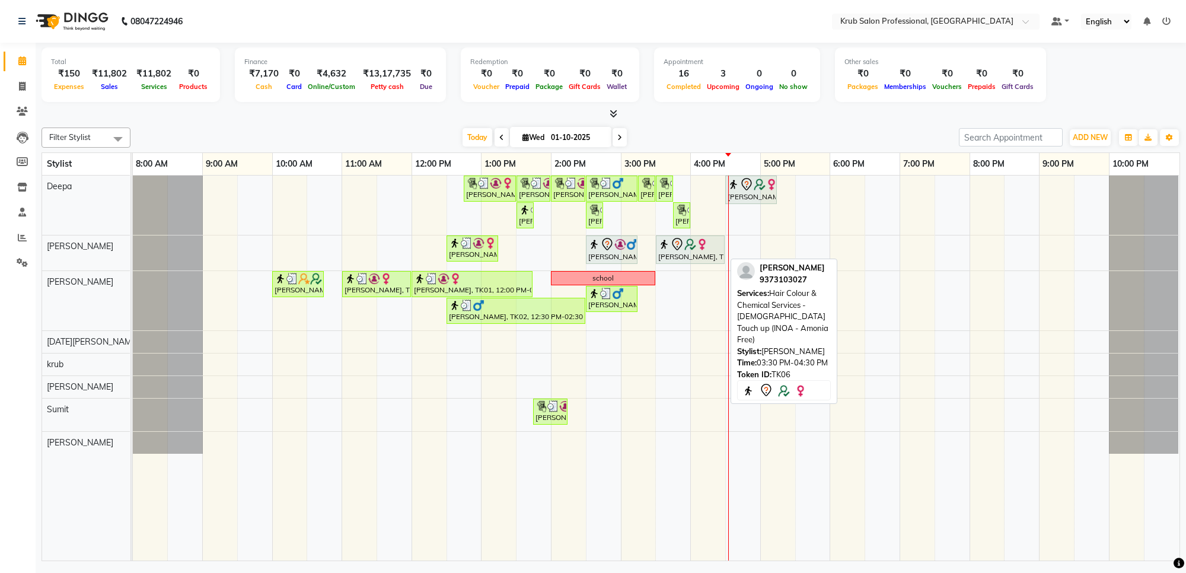
click at [698, 251] on div at bounding box center [690, 244] width 64 height 14
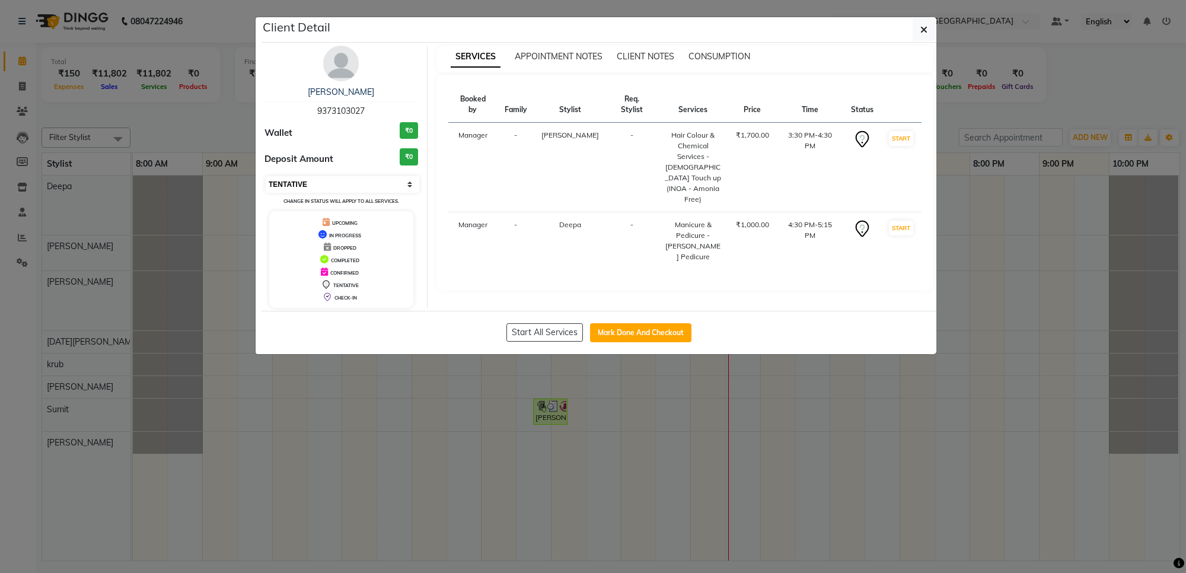
click at [337, 179] on select "Select IN SERVICE CONFIRMED TENTATIVE CHECK IN MARK DONE DROPPED UPCOMING" at bounding box center [343, 184] width 154 height 17
select select "6"
click at [266, 176] on select "Select IN SERVICE CONFIRMED TENTATIVE CHECK IN MARK DONE DROPPED UPCOMING" at bounding box center [343, 184] width 154 height 17
click at [927, 24] on button "button" at bounding box center [924, 29] width 23 height 23
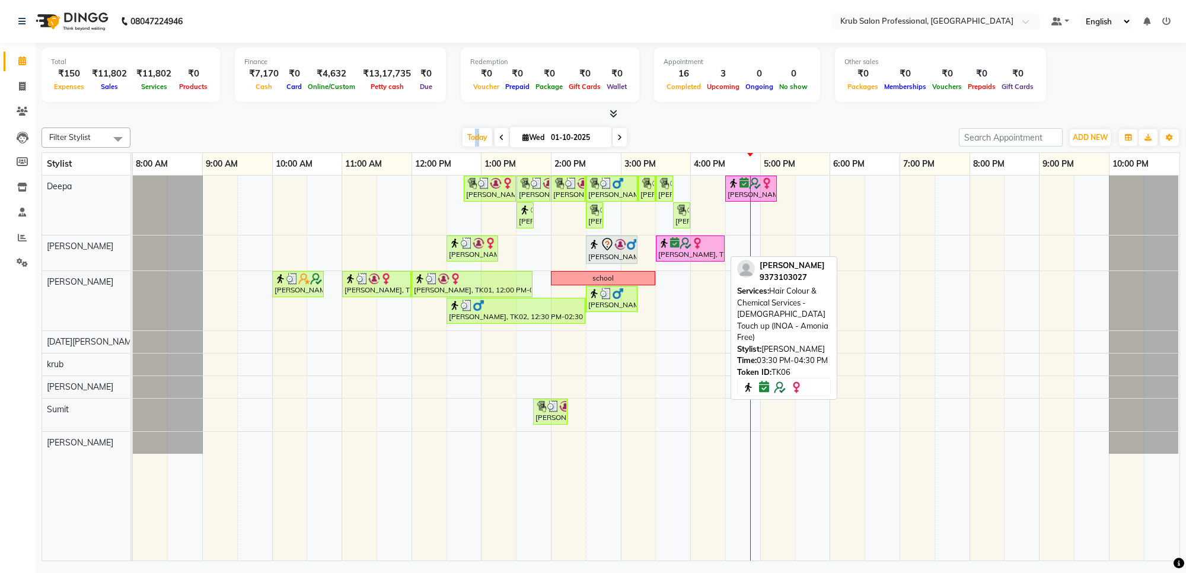
click at [674, 254] on div "[PERSON_NAME], TK06, 03:30 PM-04:30 PM, Hair Colour & Chemical Services - [DEMO…" at bounding box center [690, 248] width 66 height 23
select select "6"
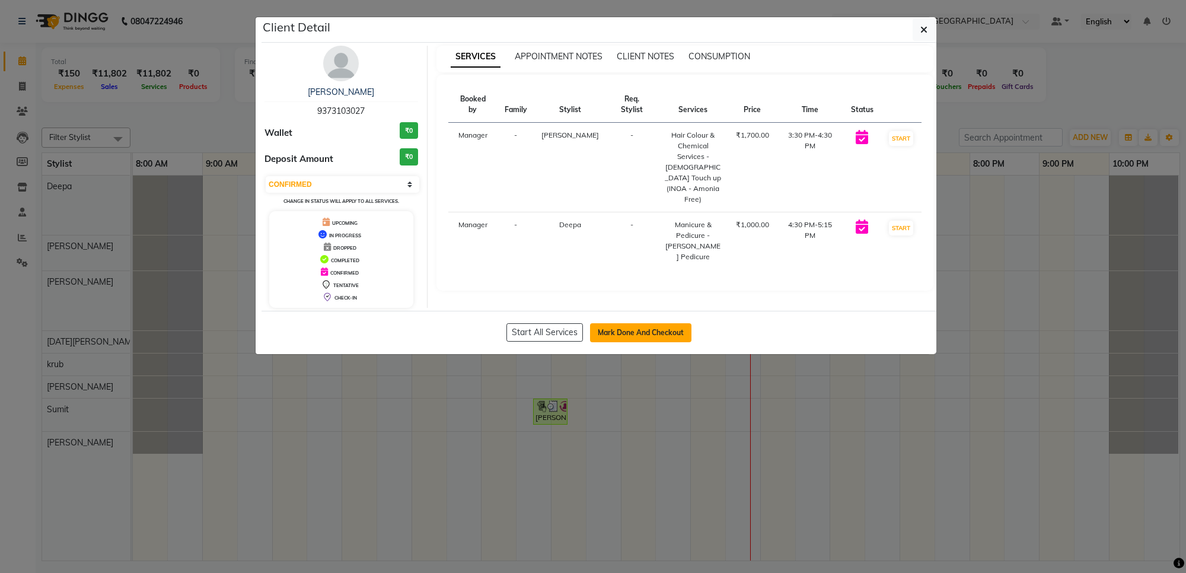
click at [665, 336] on button "Mark Done And Checkout" at bounding box center [640, 332] width 101 height 19
select select "service"
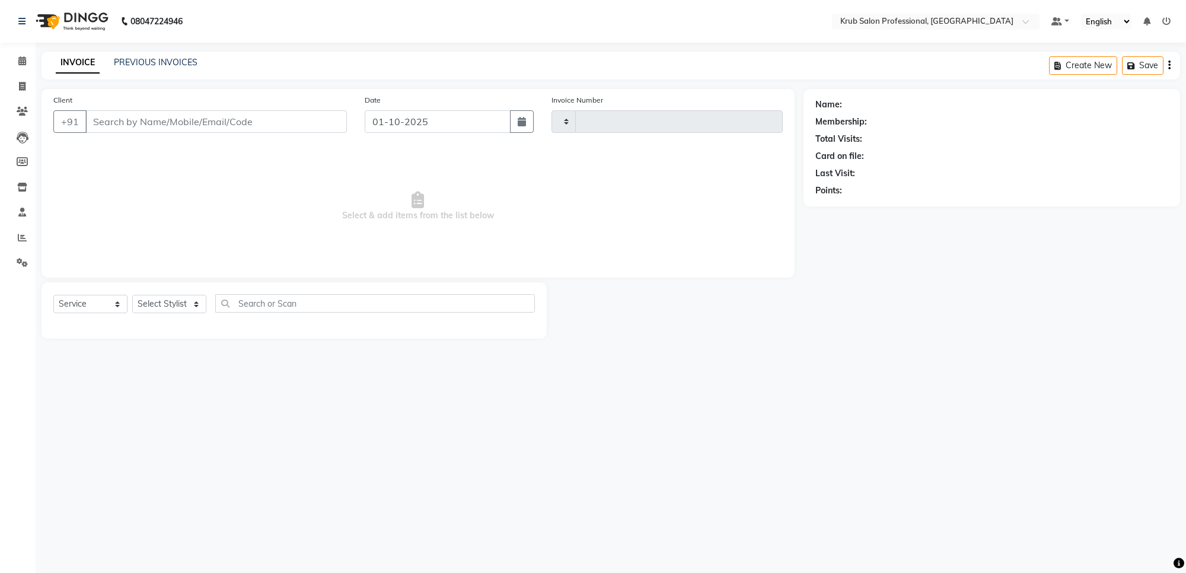
type input "1425"
select select "7490"
type input "9373103027"
select select "66022"
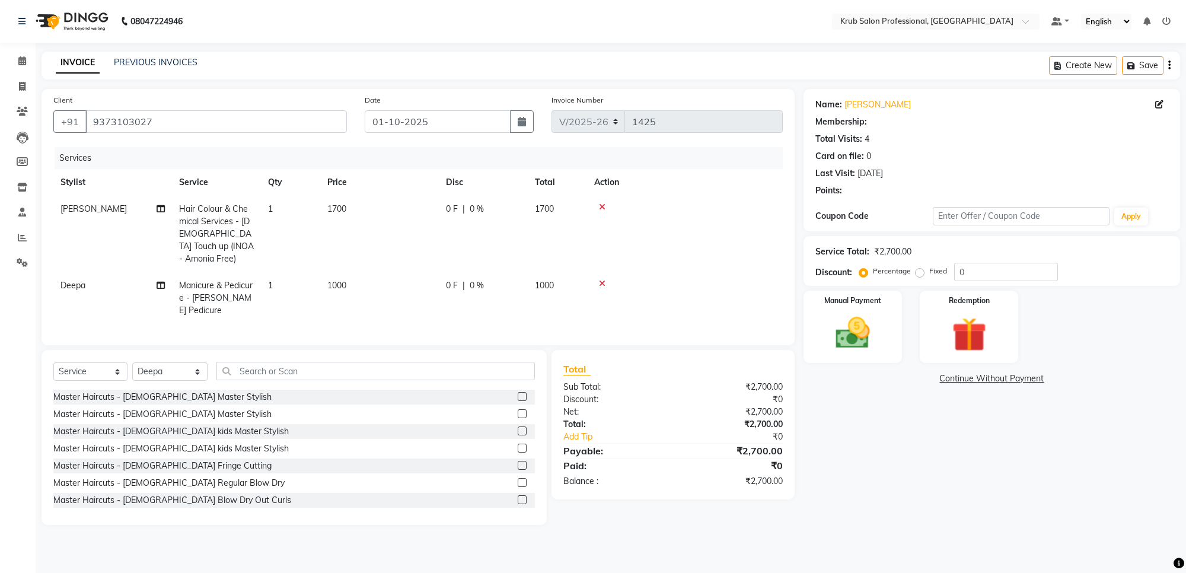
select select "1: Object"
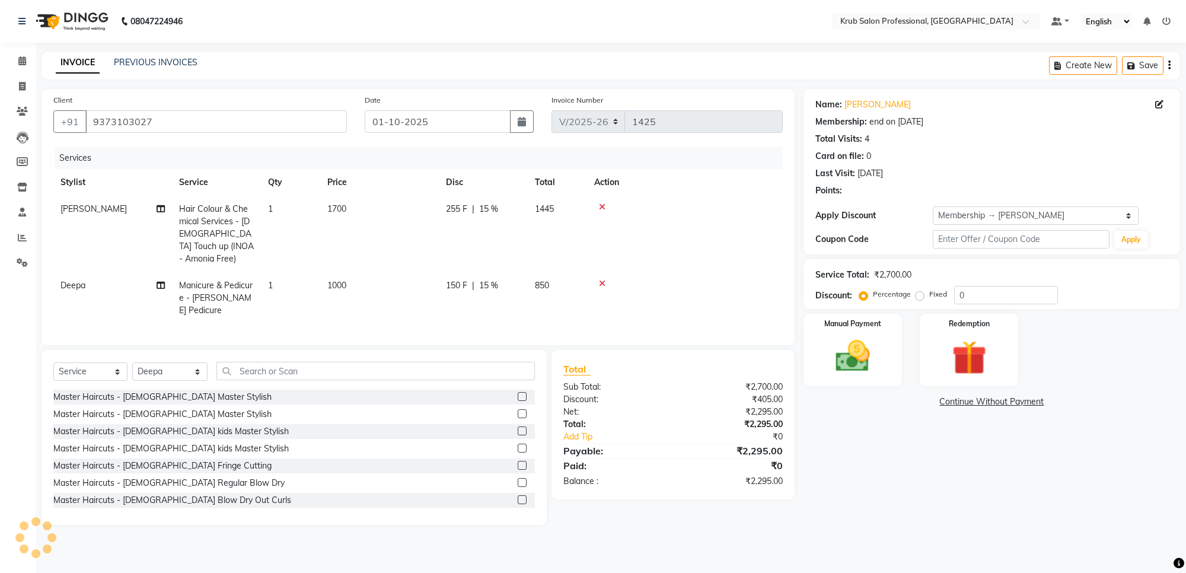
type input "15"
click at [854, 317] on label "Manual Payment" at bounding box center [852, 322] width 59 height 11
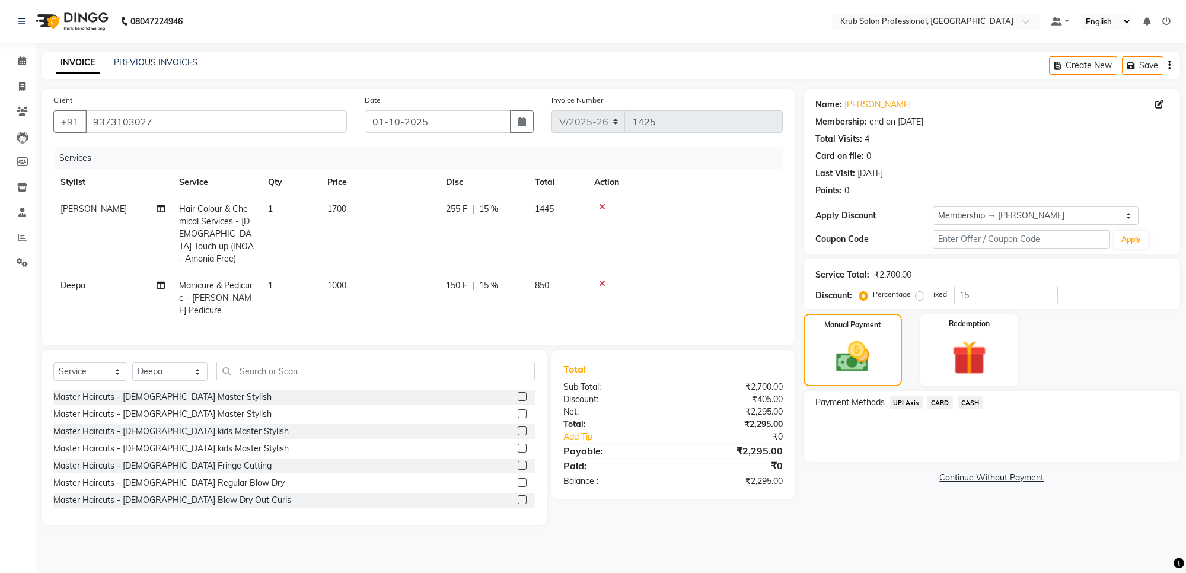
click at [965, 403] on span "CASH" at bounding box center [971, 403] width 26 height 14
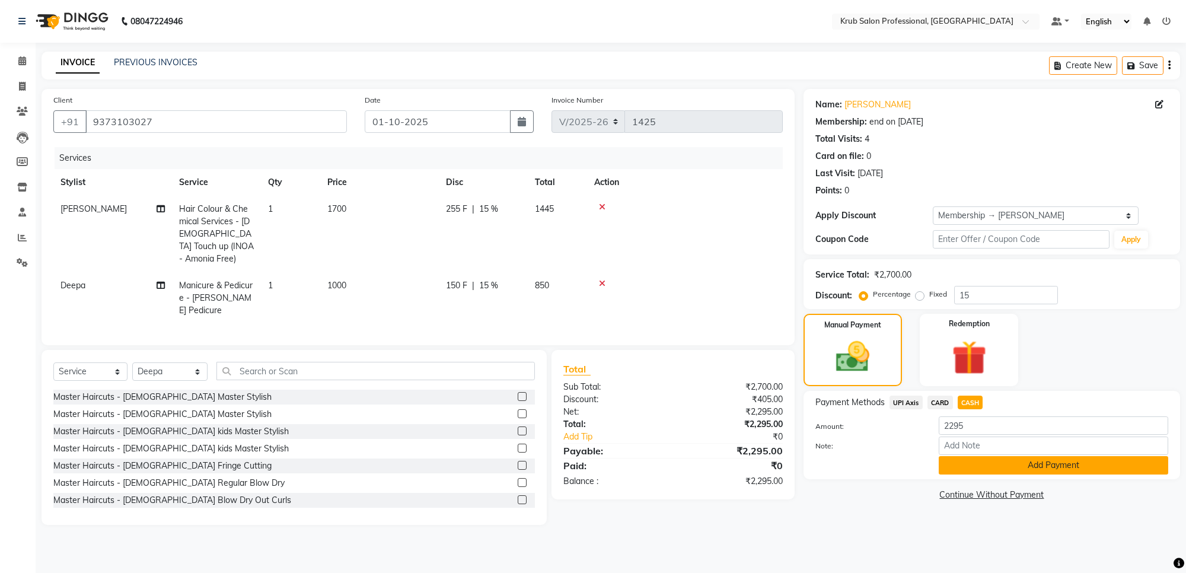
click at [1042, 461] on button "Add Payment" at bounding box center [1054, 465] width 230 height 18
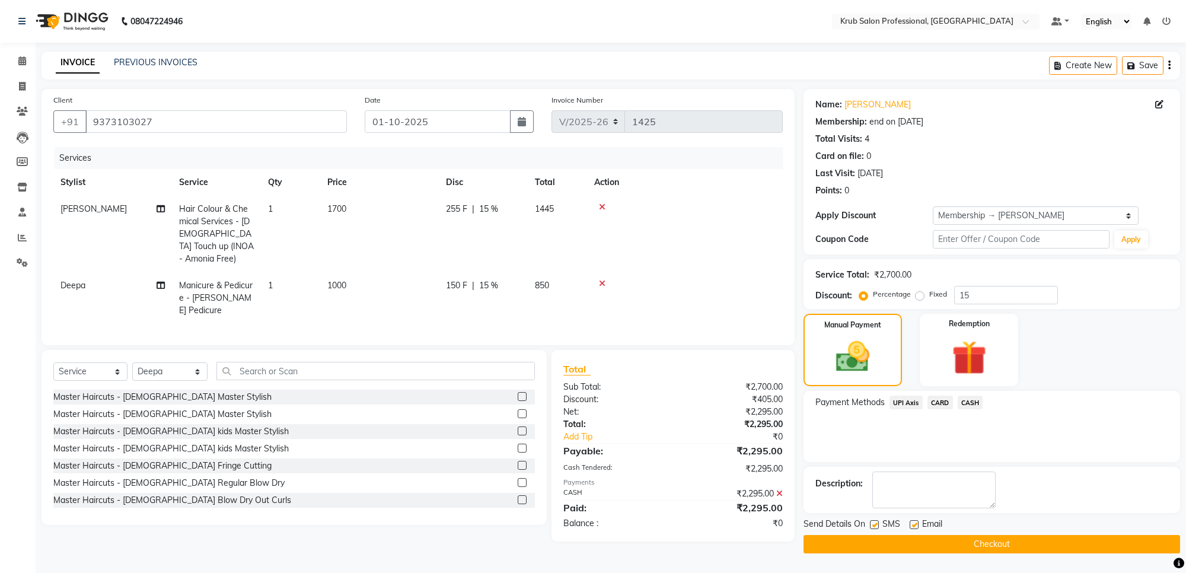
click at [986, 548] on button "Checkout" at bounding box center [992, 544] width 377 height 18
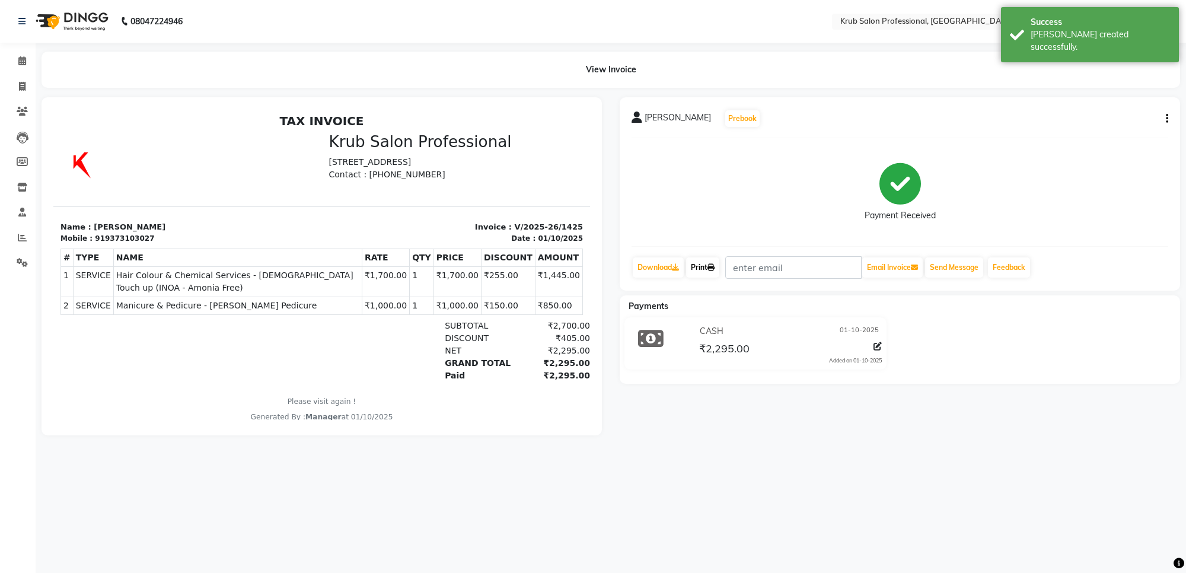
click at [701, 271] on link "Print" at bounding box center [702, 267] width 33 height 20
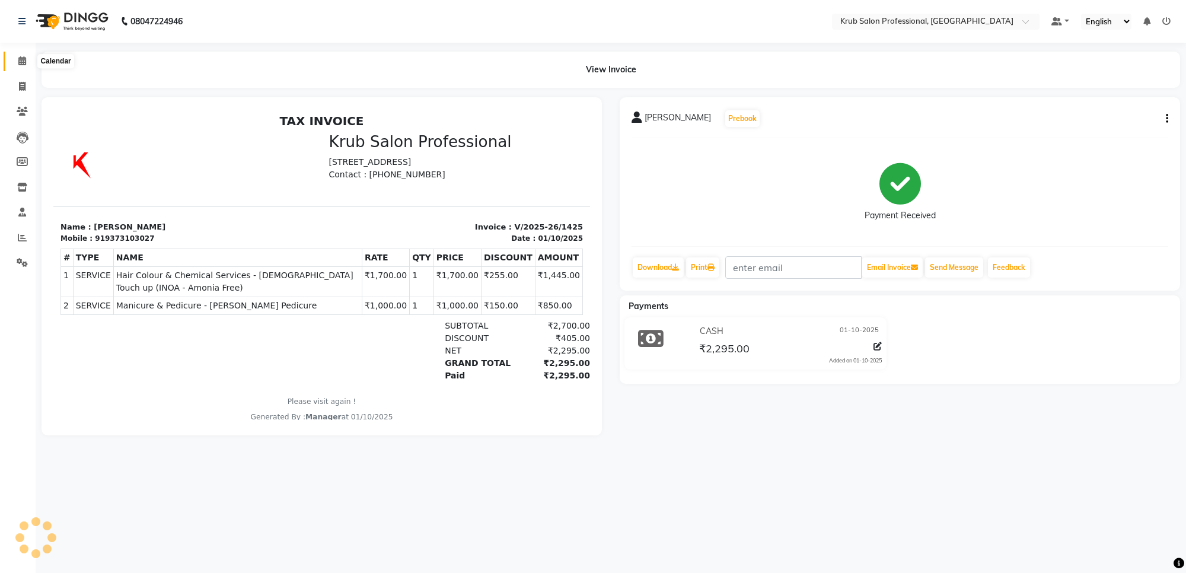
click at [19, 58] on icon at bounding box center [22, 60] width 8 height 9
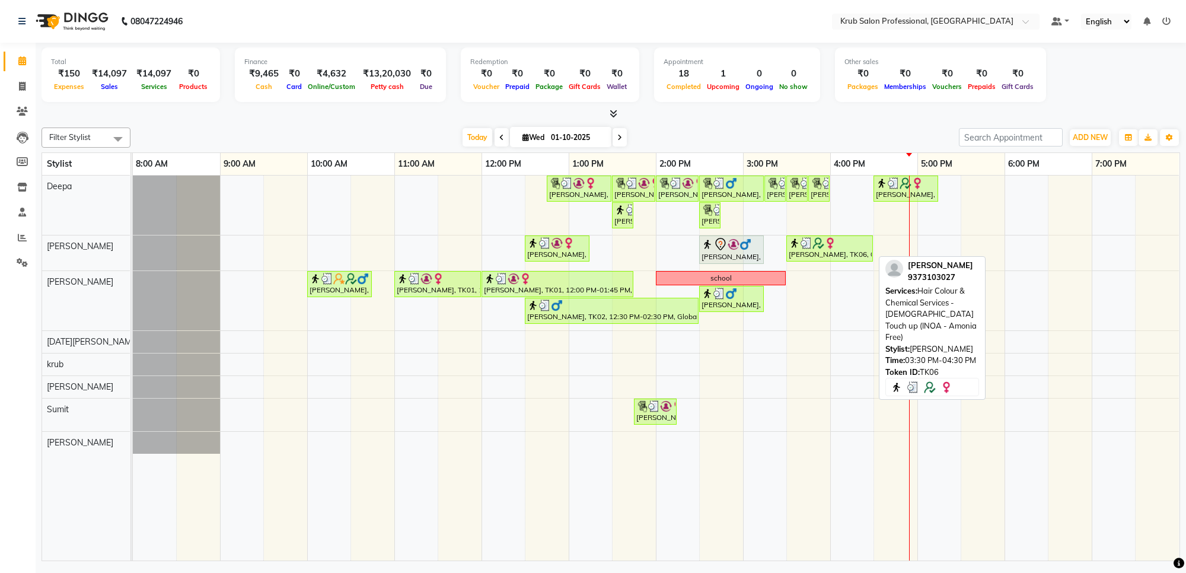
click at [848, 255] on div "[PERSON_NAME], TK06, 03:30 PM-04:30 PM, Hair Colour & Chemical Services - [DEMO…" at bounding box center [830, 248] width 84 height 23
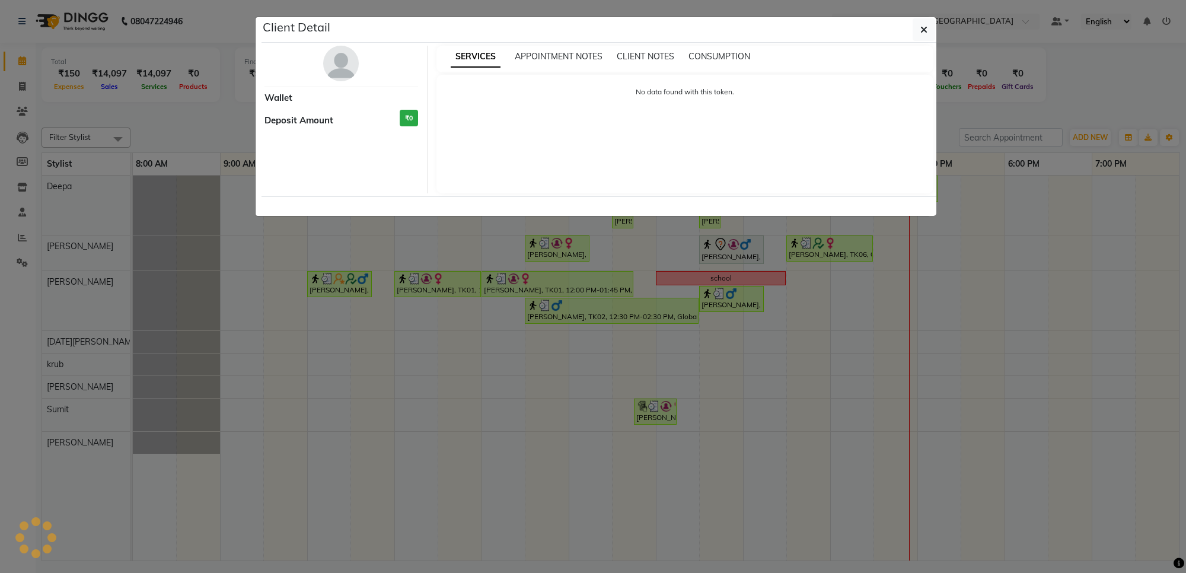
select select "3"
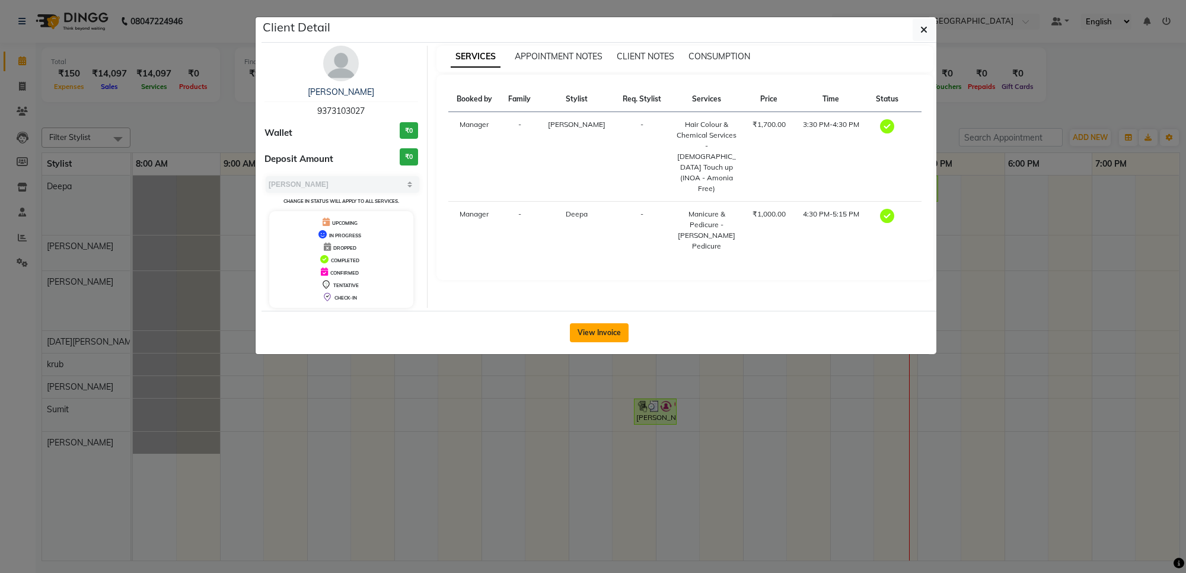
click at [603, 328] on button "View Invoice" at bounding box center [599, 332] width 59 height 19
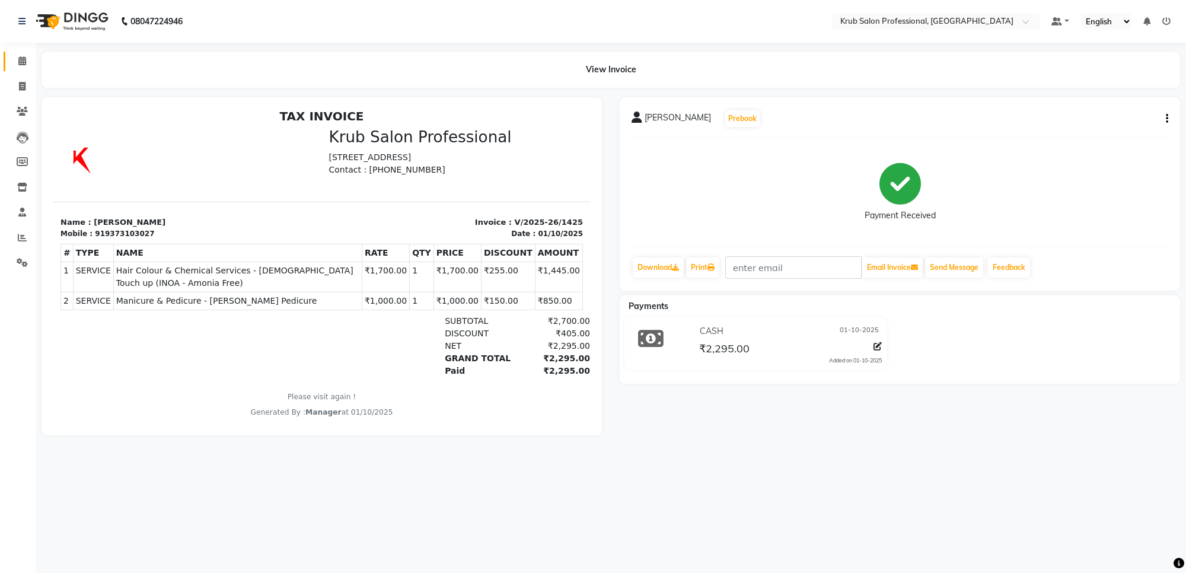
scroll to position [9, 0]
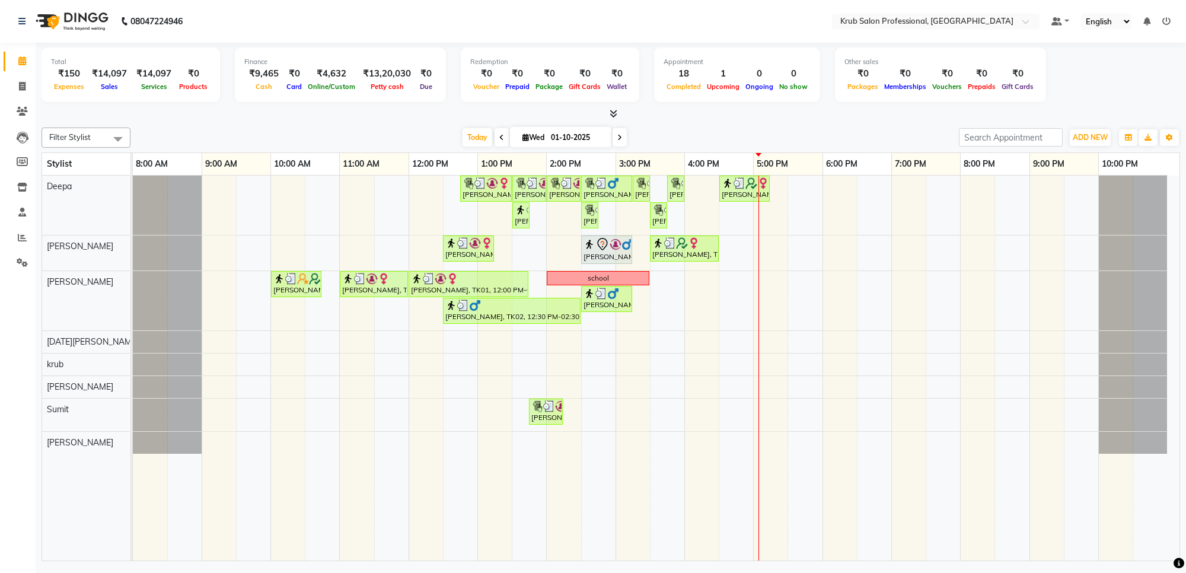
click at [826, 282] on div "[PERSON_NAME], TK01, 12:45 PM-01:30 PM, Manicure & Pedicure - [PERSON_NAME] Ped…" at bounding box center [656, 368] width 1047 height 385
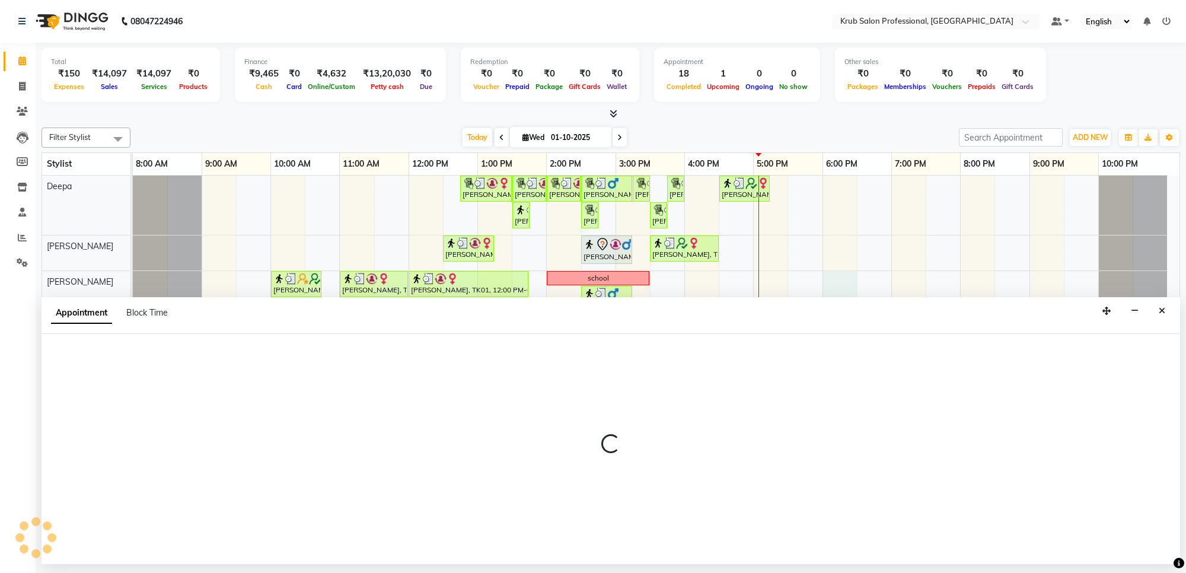
select select "66028"
select select "1080"
select select "tentative"
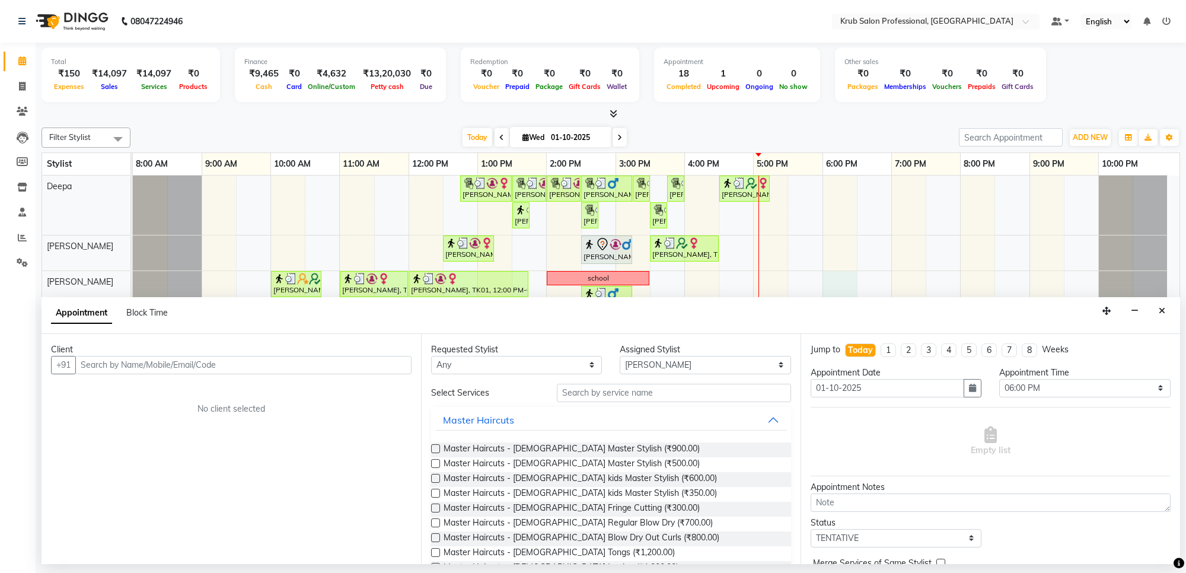
click at [304, 359] on input "text" at bounding box center [243, 365] width 336 height 18
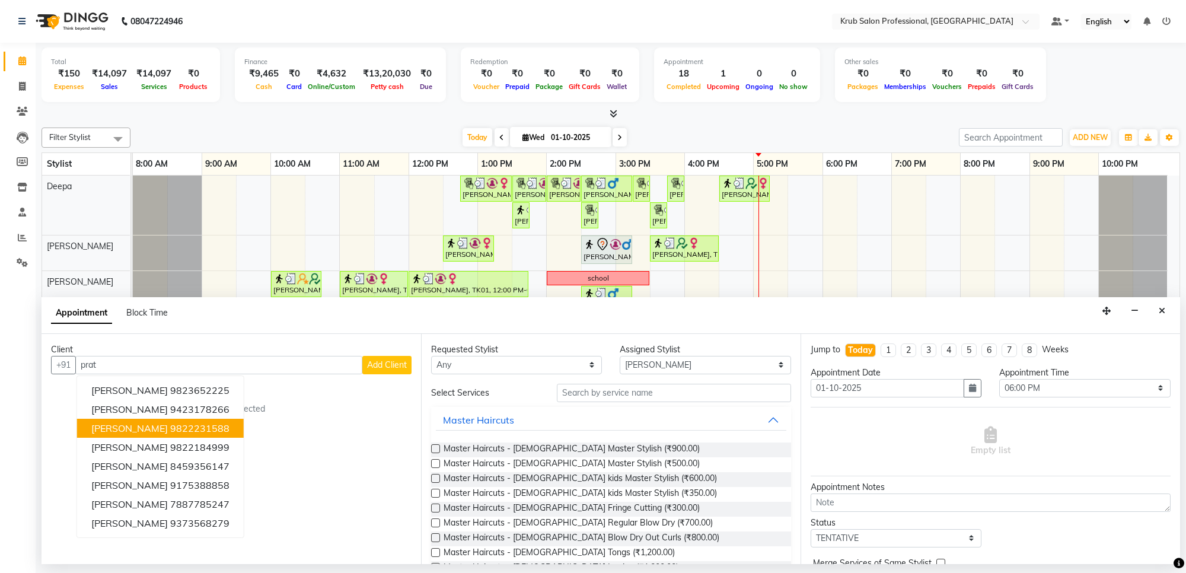
click at [170, 429] on ngb-highlight "9822231588" at bounding box center [199, 428] width 59 height 12
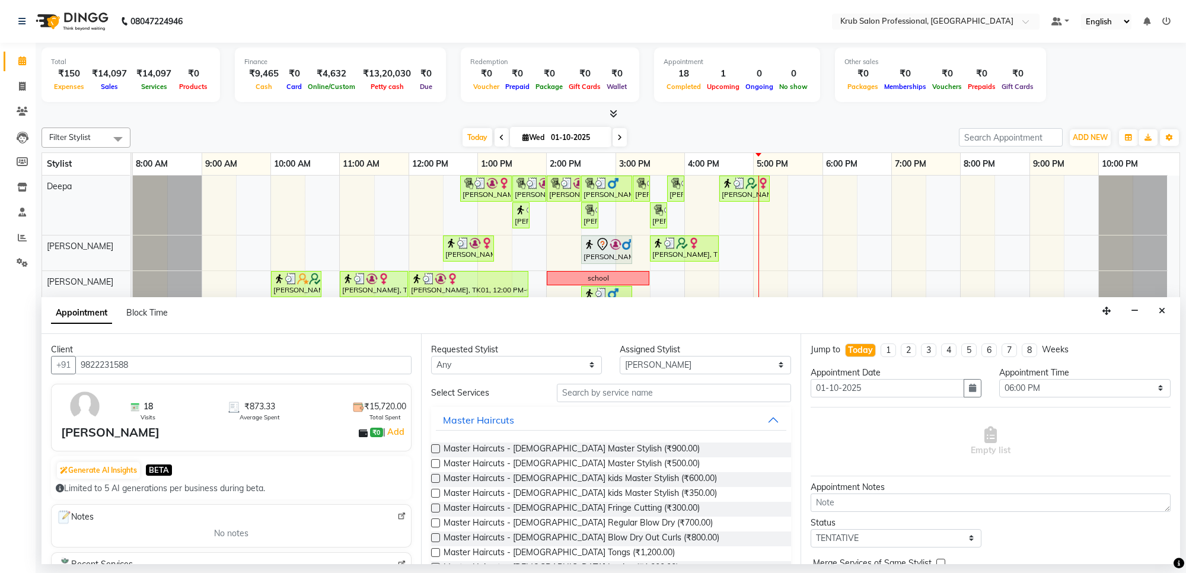
type input "9822231588"
click at [434, 464] on label at bounding box center [435, 463] width 9 height 9
click at [434, 464] on input "checkbox" at bounding box center [435, 465] width 8 height 8
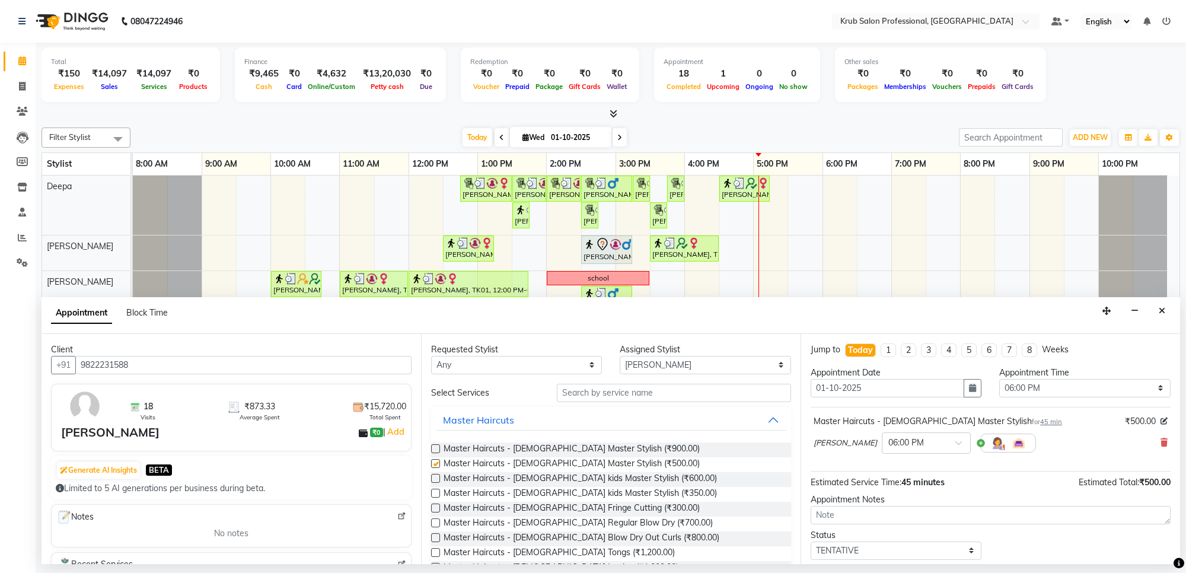
checkbox input "false"
click at [906, 549] on select "Select TENTATIVE CONFIRM CHECK-IN UPCOMING" at bounding box center [896, 551] width 171 height 18
select select "confirm booking"
click at [811, 542] on select "Select TENTATIVE CONFIRM CHECK-IN UPCOMING" at bounding box center [896, 551] width 171 height 18
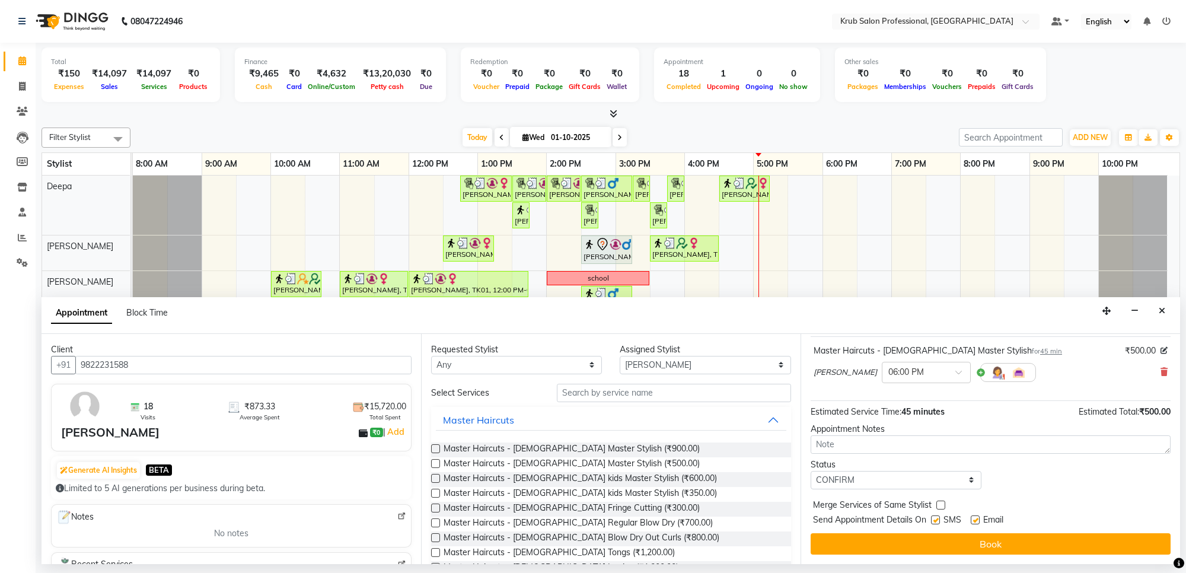
click at [979, 518] on label at bounding box center [975, 519] width 9 height 9
click at [979, 518] on input "checkbox" at bounding box center [975, 521] width 8 height 8
checkbox input "false"
click at [935, 521] on label at bounding box center [935, 519] width 9 height 9
click at [935, 521] on input "checkbox" at bounding box center [935, 521] width 8 height 8
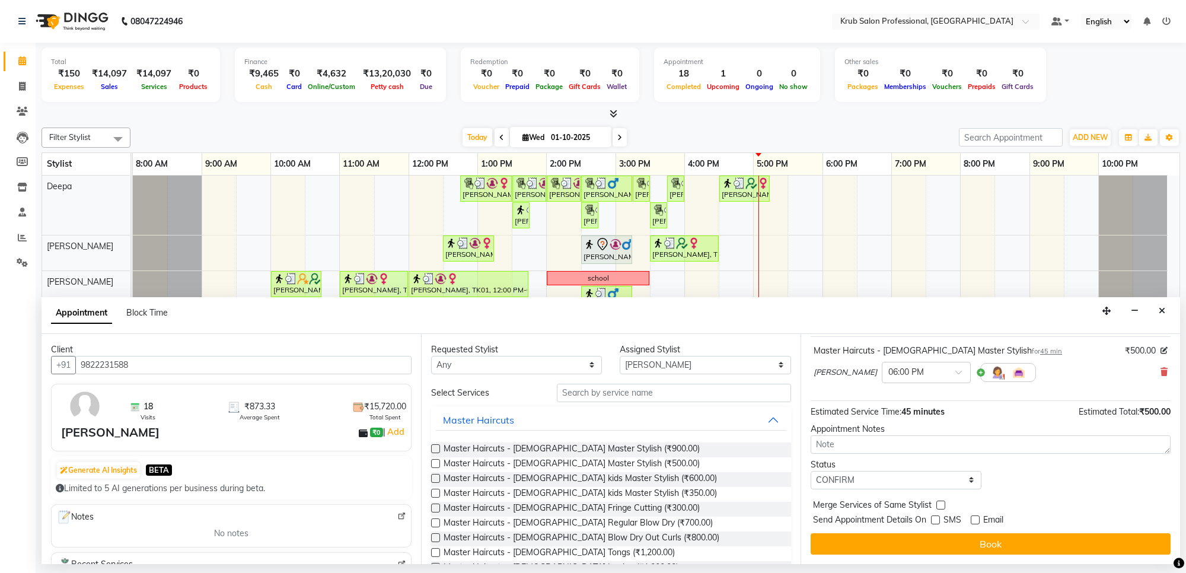
click at [935, 520] on label at bounding box center [935, 519] width 9 height 9
click at [935, 520] on input "checkbox" at bounding box center [935, 521] width 8 height 8
checkbox input "true"
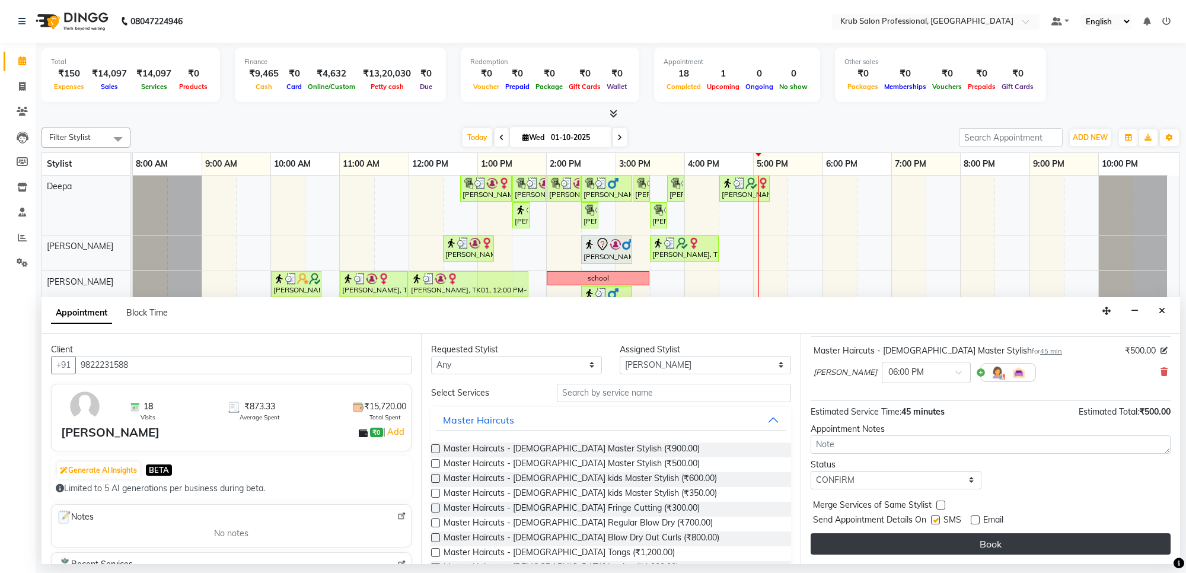
click at [979, 544] on button "Book" at bounding box center [991, 543] width 360 height 21
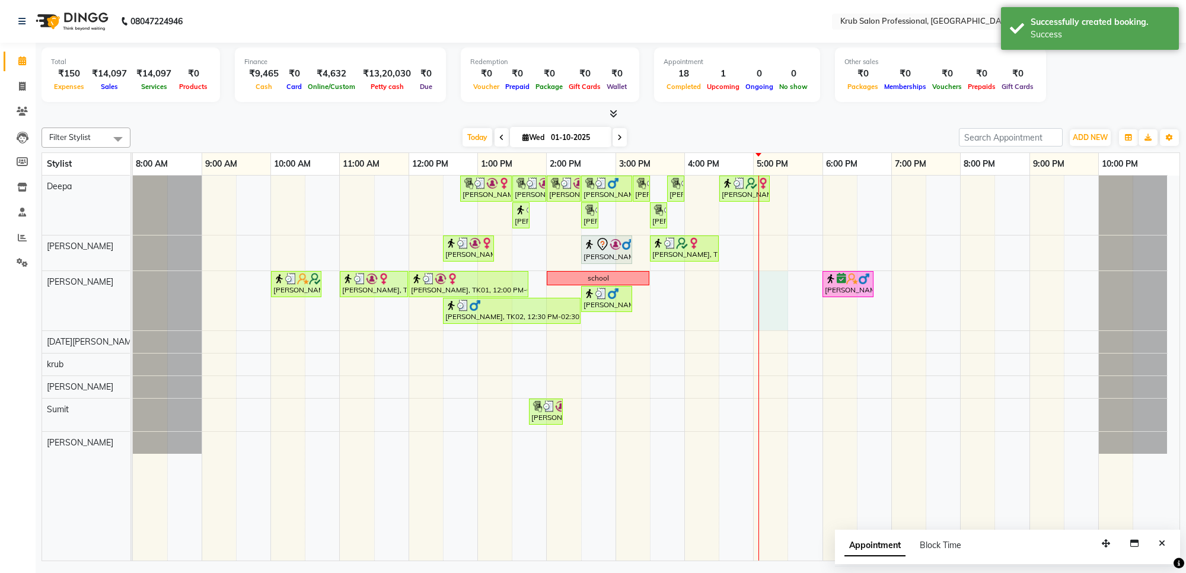
click at [762, 288] on div "[PERSON_NAME], TK01, 12:45 PM-01:30 PM, Manicure & Pedicure - [PERSON_NAME] Ped…" at bounding box center [656, 368] width 1047 height 385
select select "66028"
select select "1020"
select select "tentative"
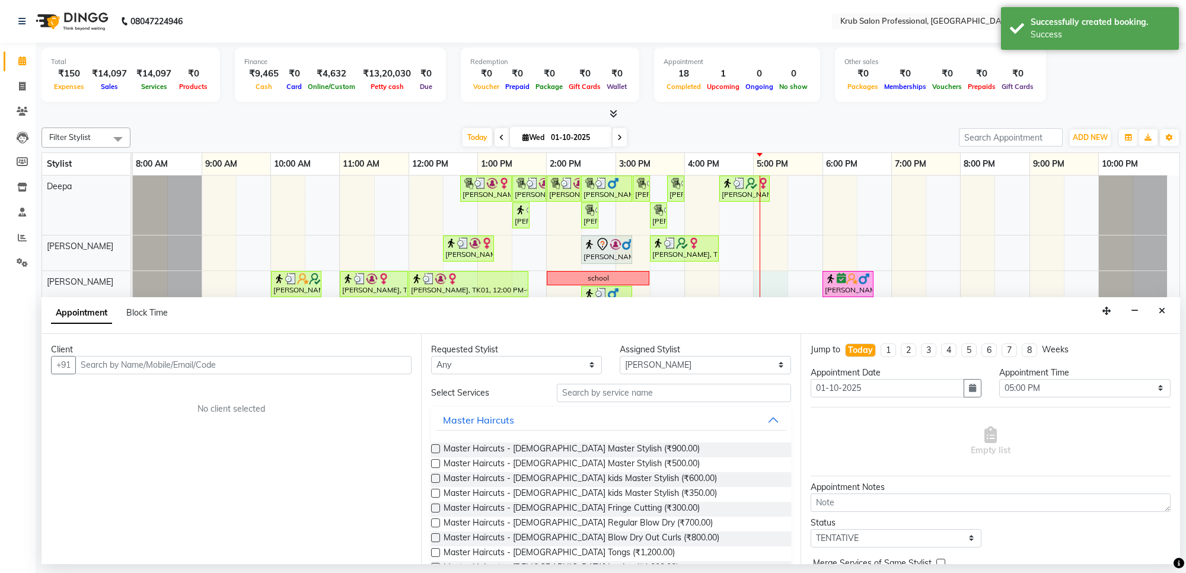
click at [317, 362] on input "text" at bounding box center [243, 365] width 336 height 18
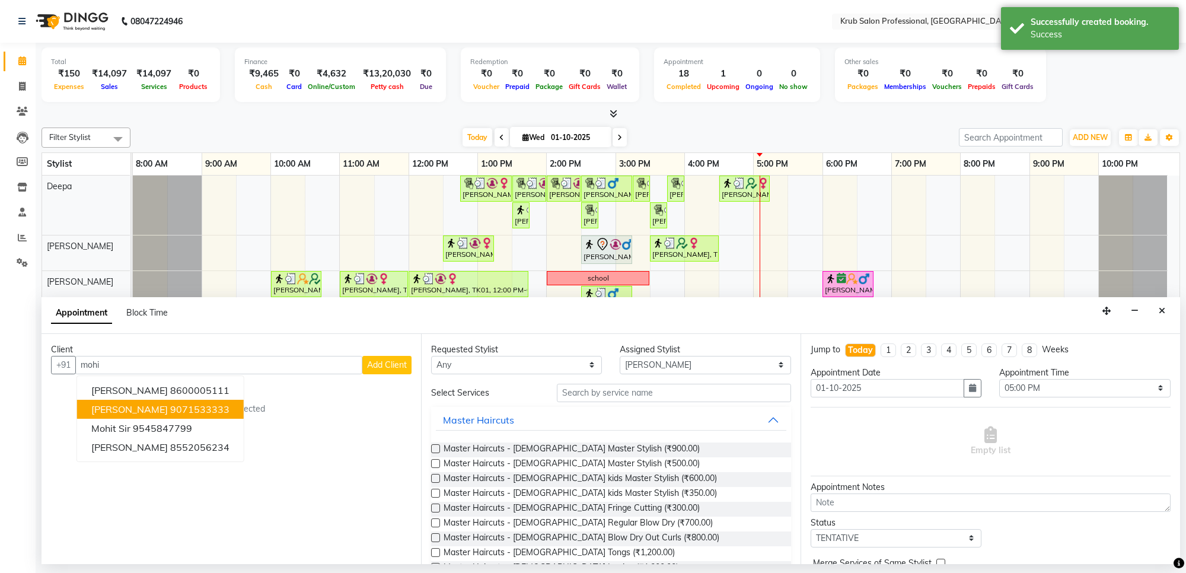
click at [182, 410] on ngb-highlight "9071533333" at bounding box center [199, 409] width 59 height 12
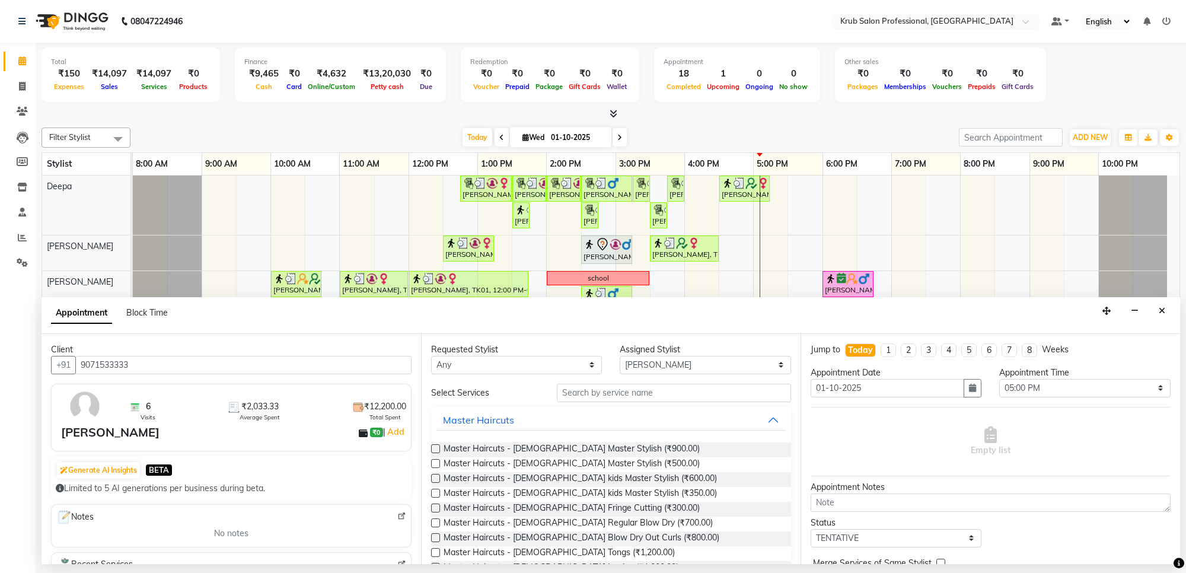
type input "9071533333"
click at [432, 464] on label at bounding box center [435, 463] width 9 height 9
click at [432, 464] on input "checkbox" at bounding box center [435, 465] width 8 height 8
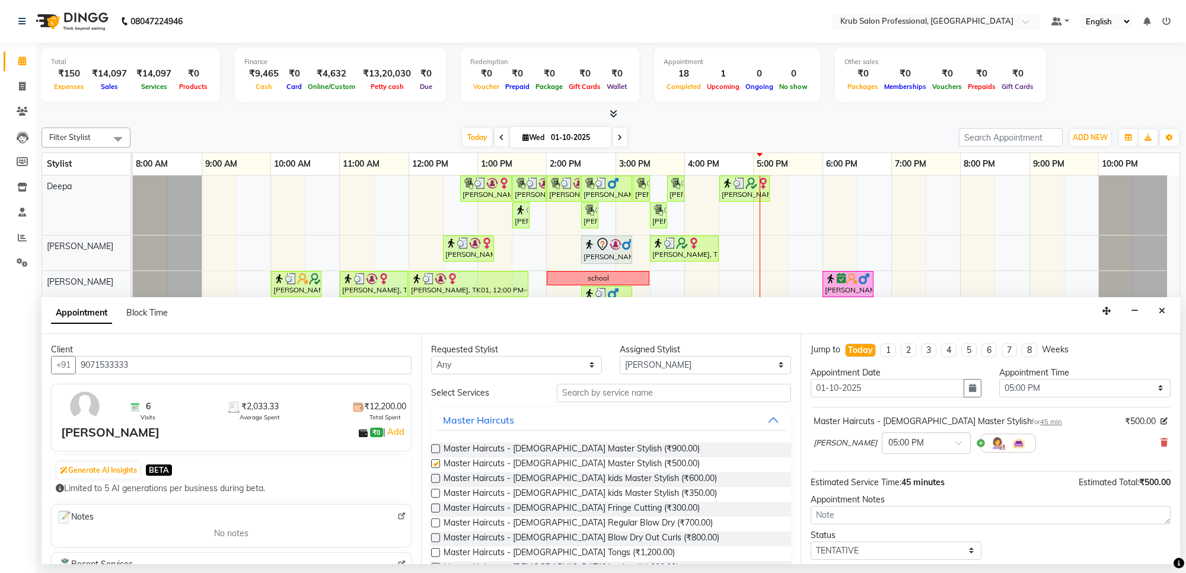
checkbox input "false"
click at [941, 546] on select "Select TENTATIVE CONFIRM CHECK-IN UPCOMING" at bounding box center [896, 551] width 171 height 18
select select "confirm booking"
click at [811, 542] on select "Select TENTATIVE CONFIRM CHECK-IN UPCOMING" at bounding box center [896, 551] width 171 height 18
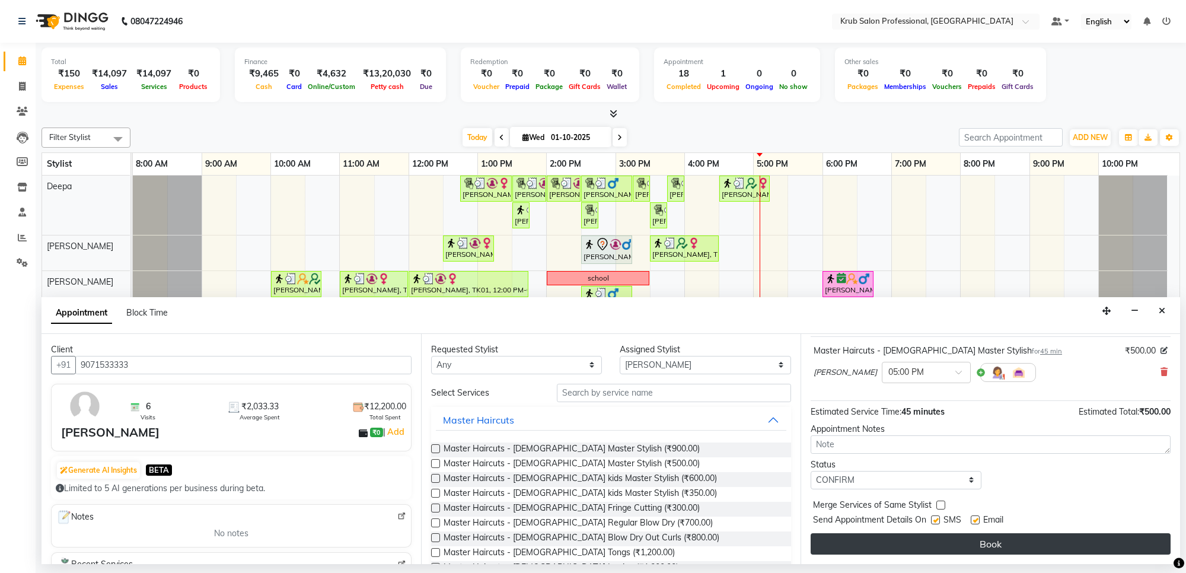
click at [979, 537] on button "Book" at bounding box center [991, 543] width 360 height 21
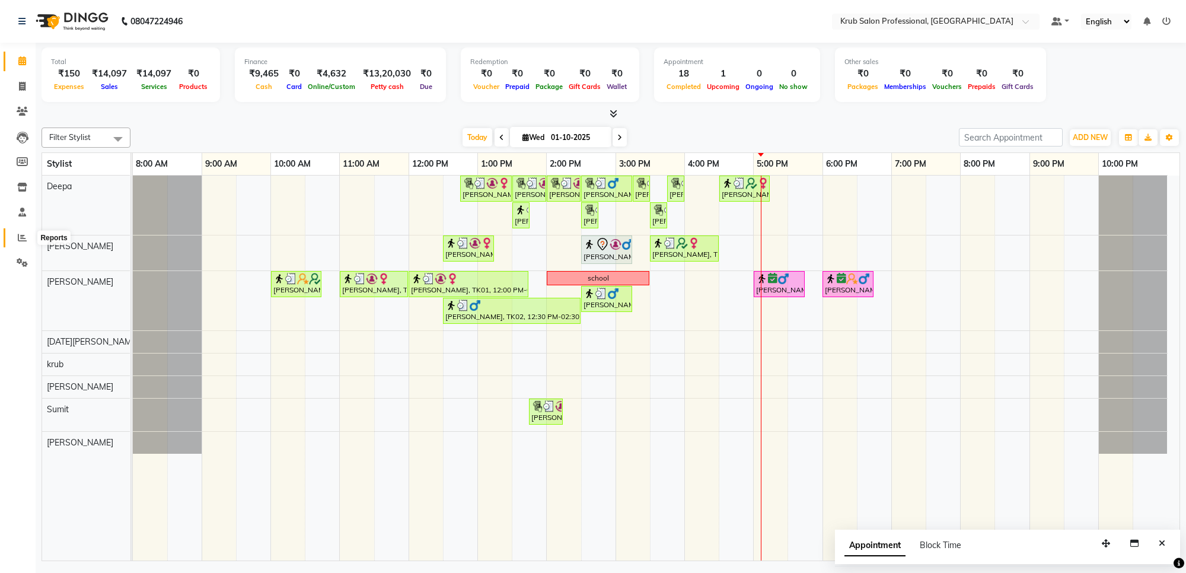
click at [24, 235] on icon at bounding box center [22, 237] width 9 height 9
